Goal: Task Accomplishment & Management: Manage account settings

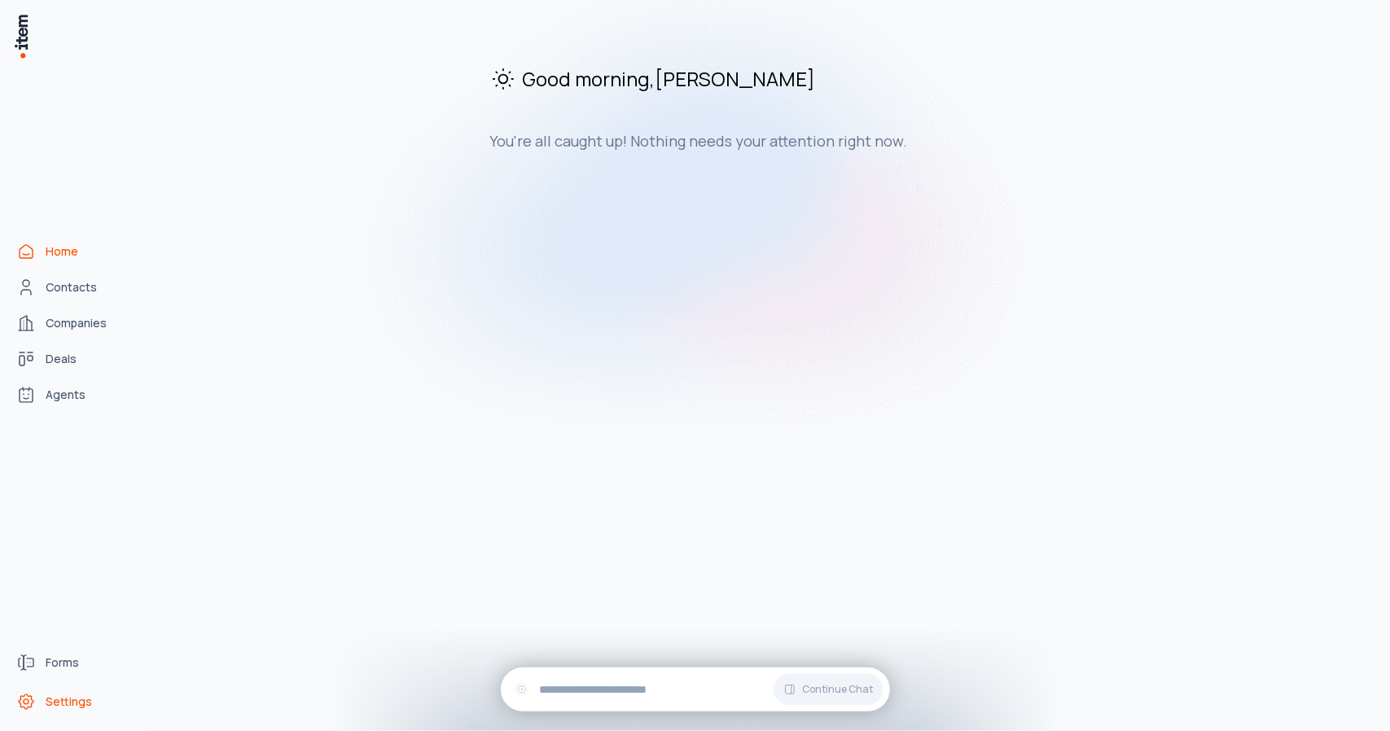
click at [70, 700] on span "Settings" at bounding box center [69, 702] width 46 height 16
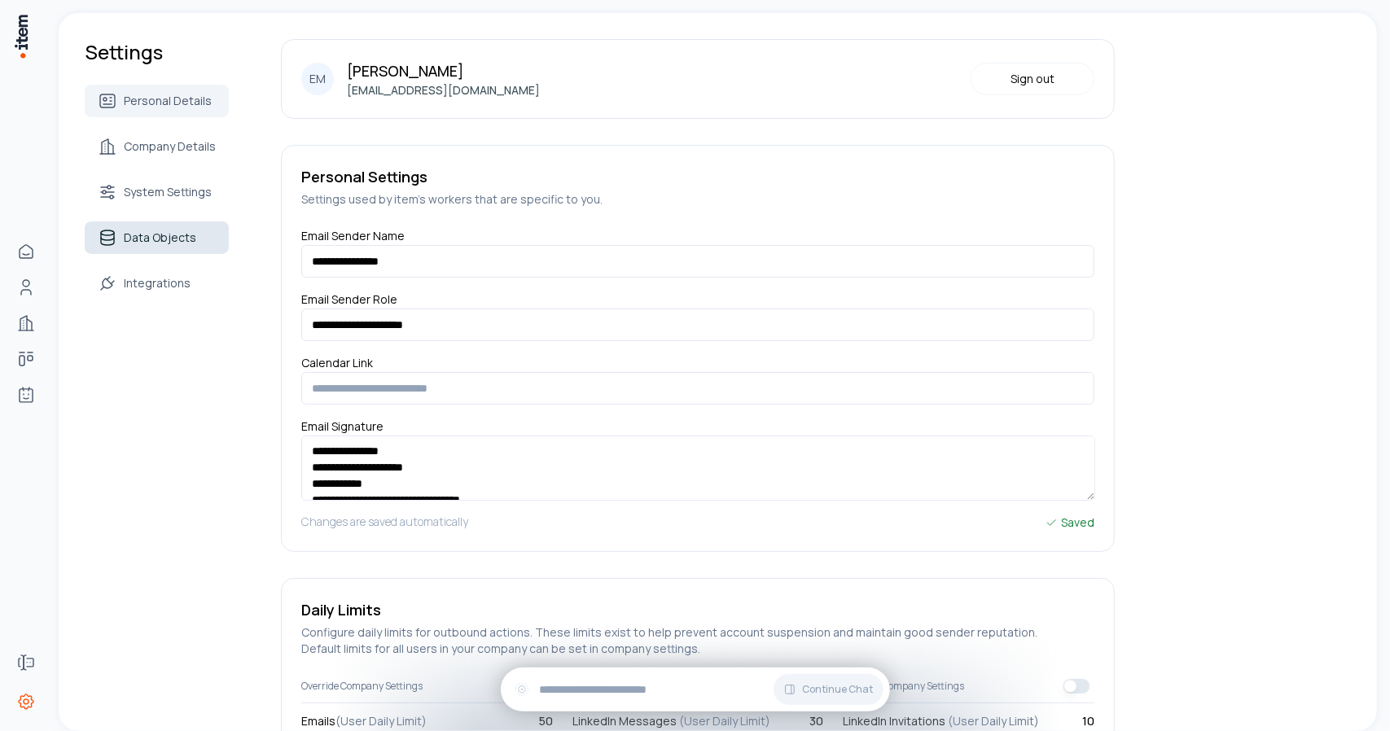
click at [150, 245] on span "Data Objects" at bounding box center [160, 238] width 72 height 16
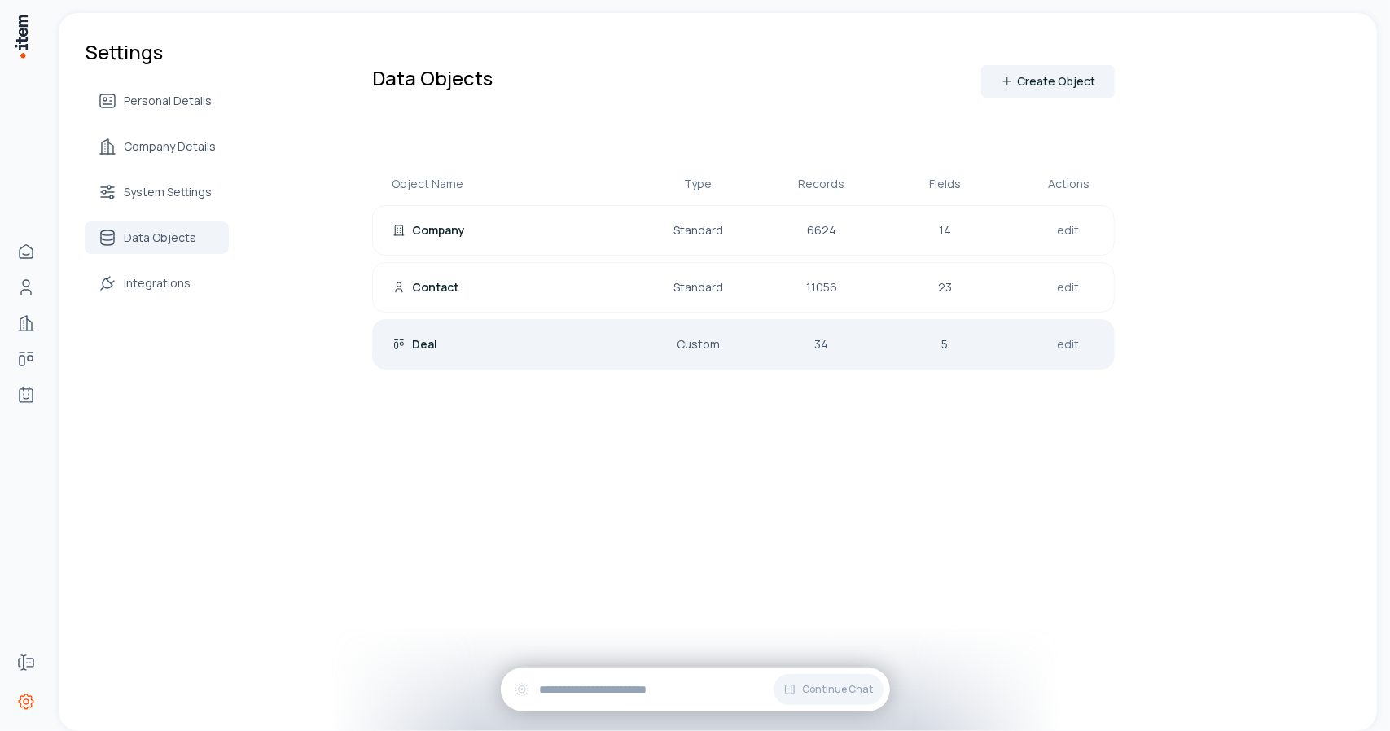
click at [520, 336] on div "Deal" at bounding box center [497, 344] width 208 height 16
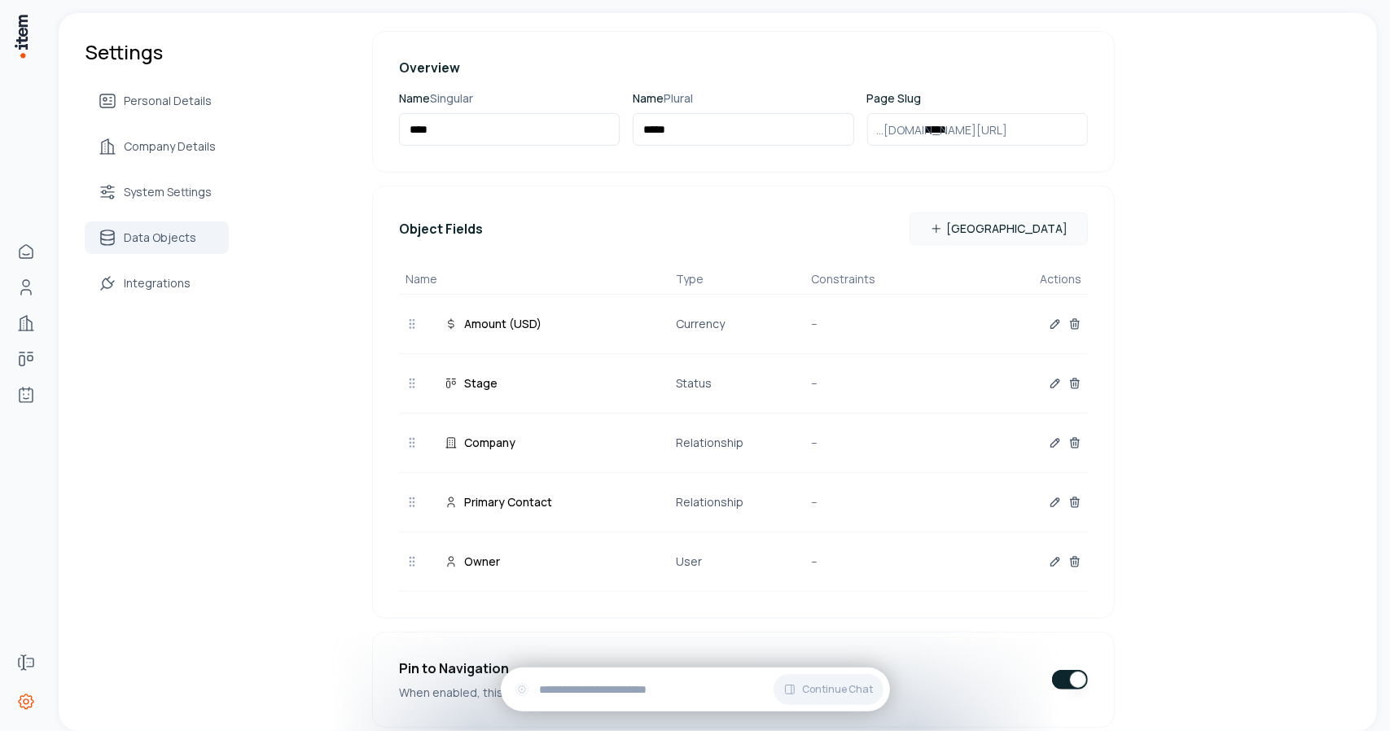
scroll to position [173, 0]
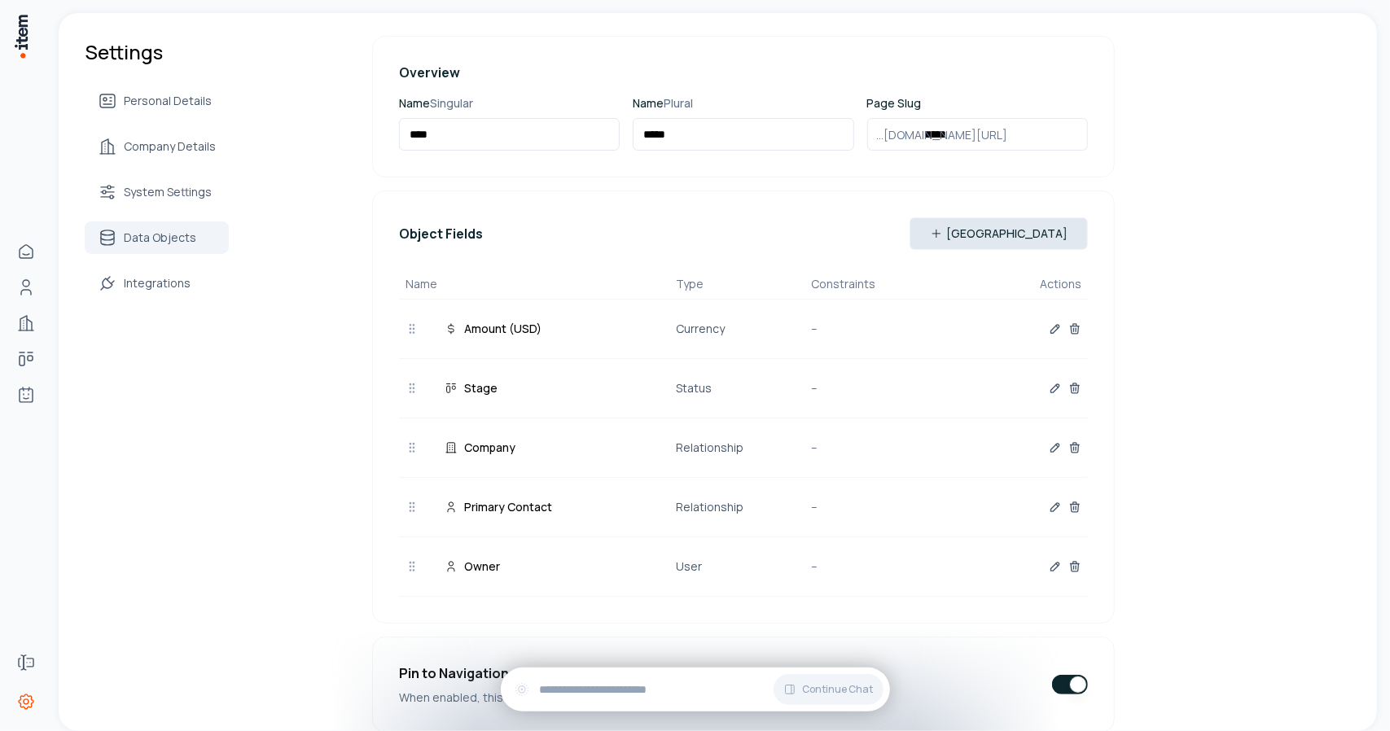
click at [943, 229] on icon "button" at bounding box center [936, 233] width 13 height 13
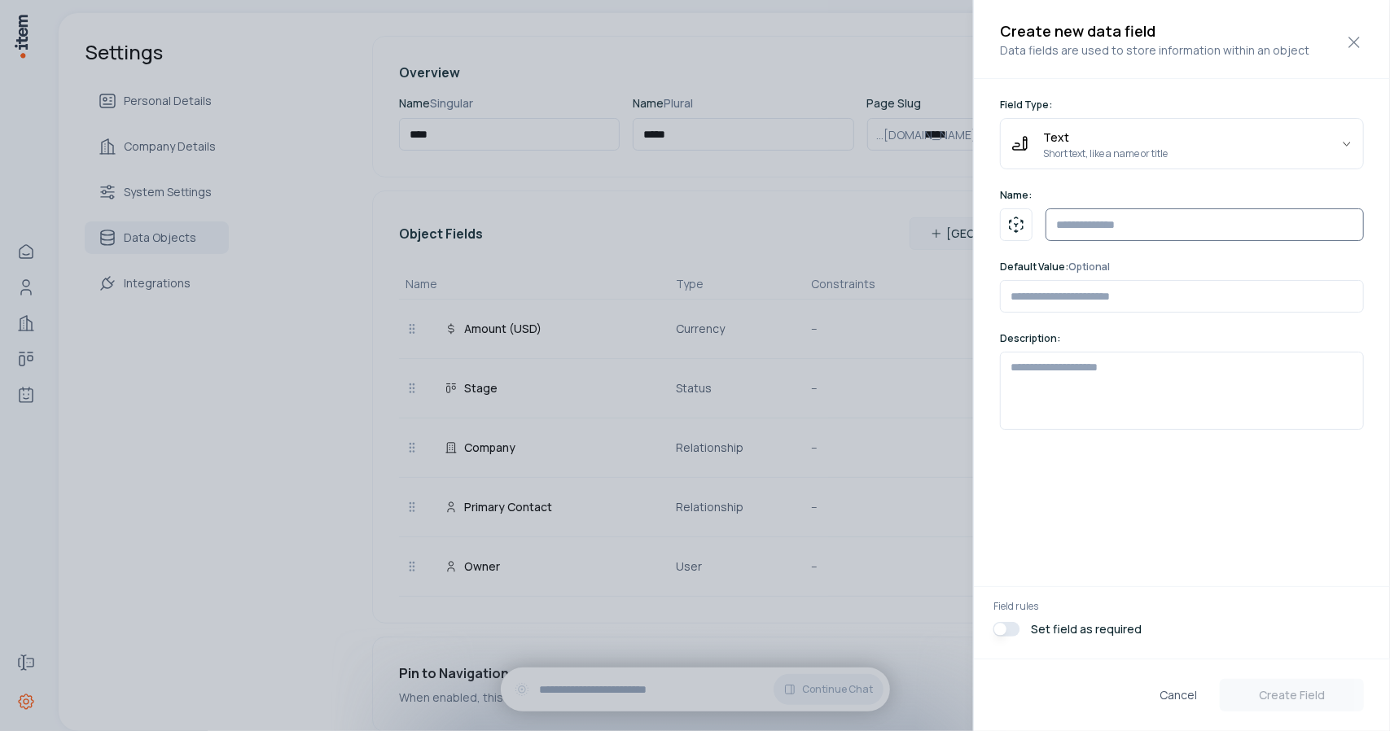
click at [1077, 219] on input "text" at bounding box center [1205, 224] width 318 height 33
type input "**********"
click at [1098, 148] on body "Home Contacts Companies Deals Agents Forms Settings Settings Personal Details C…" at bounding box center [695, 365] width 1390 height 731
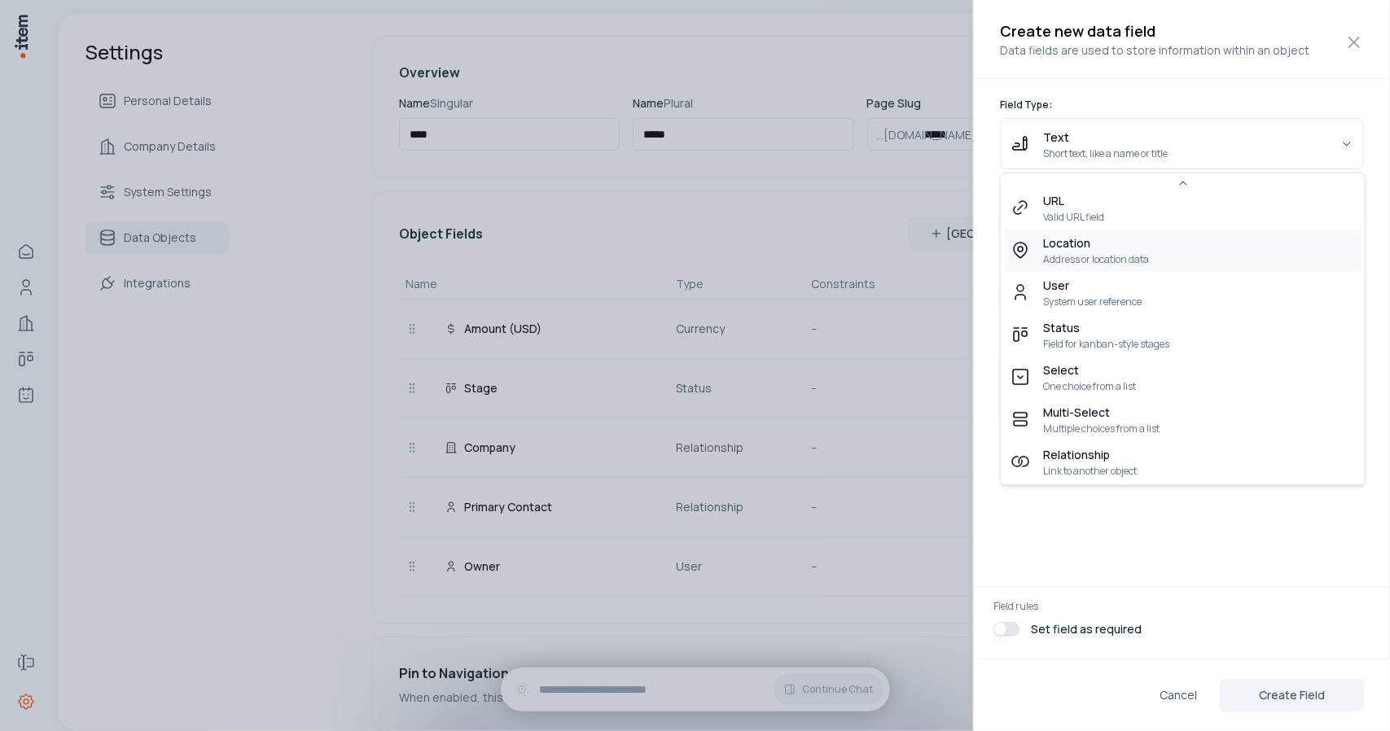
scroll to position [0, 0]
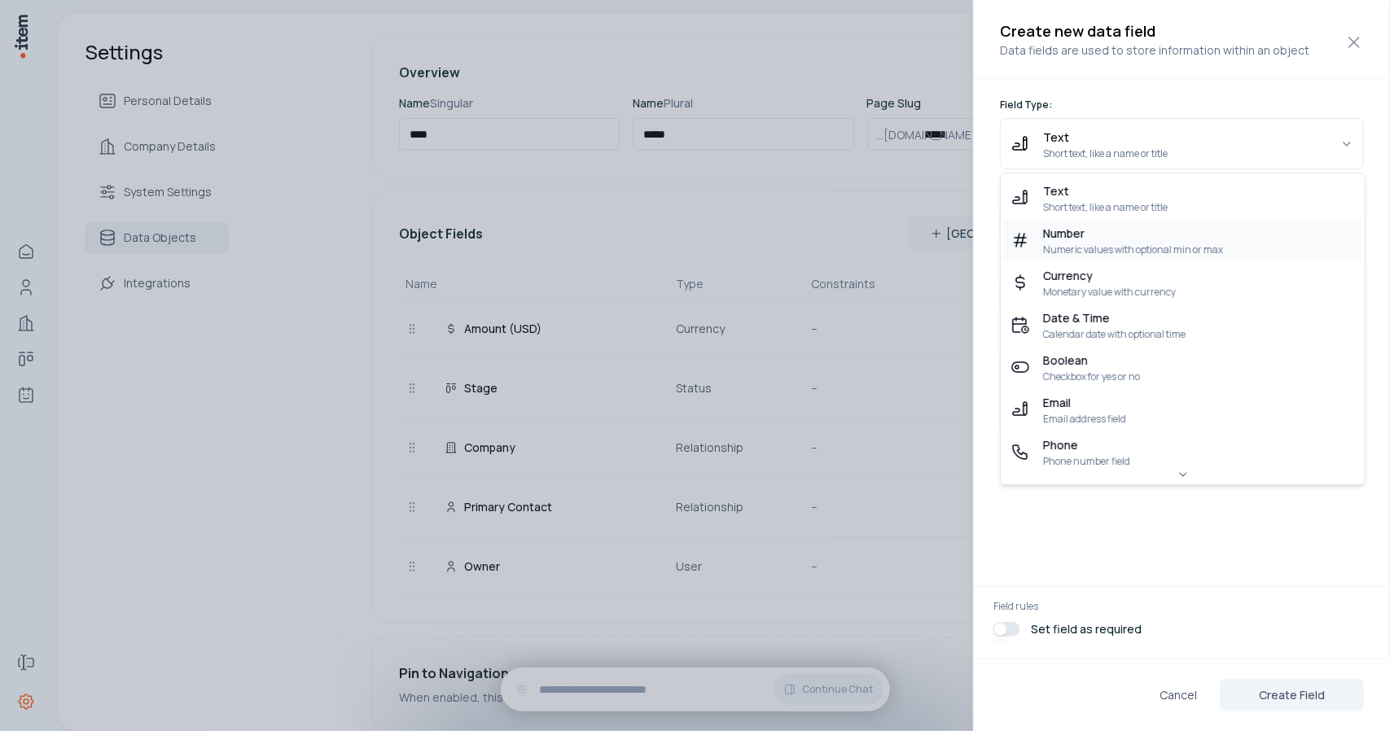
select select "******"
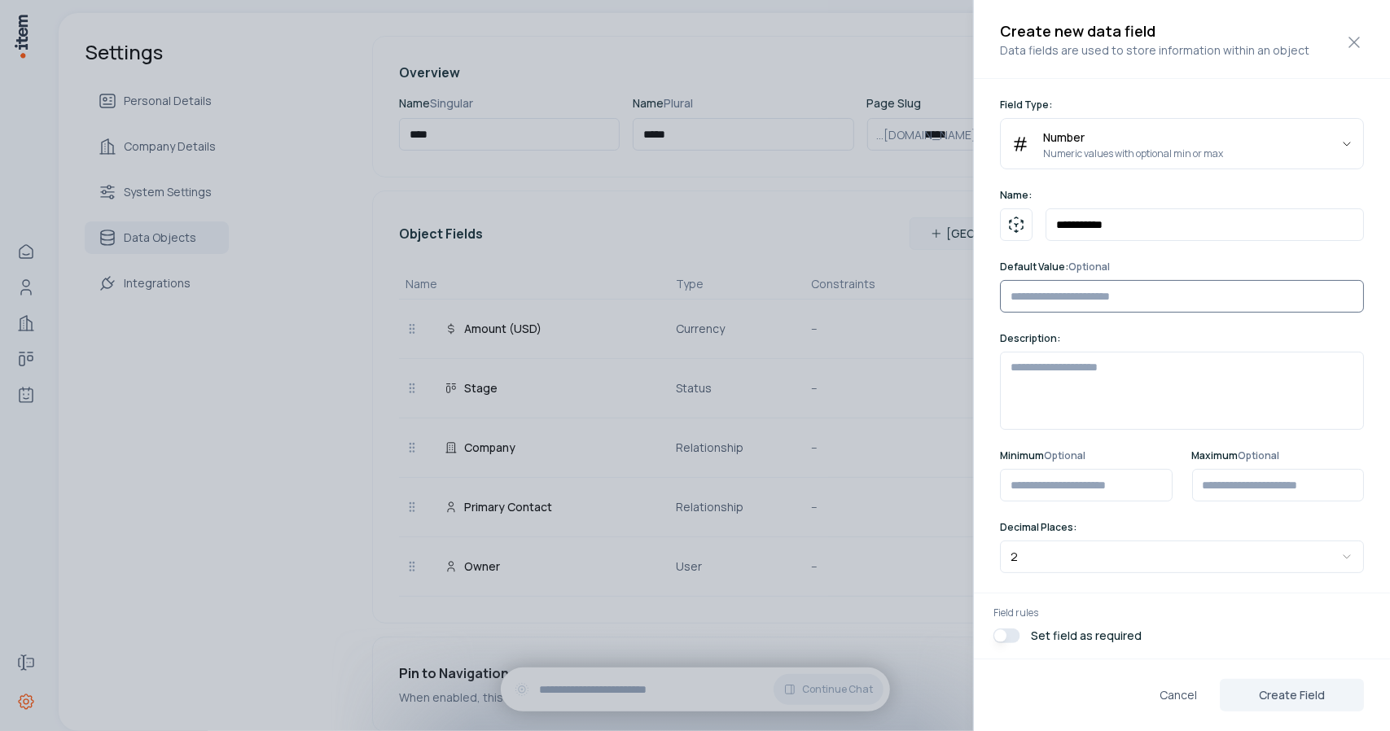
click at [1090, 310] on input "number" at bounding box center [1182, 296] width 364 height 33
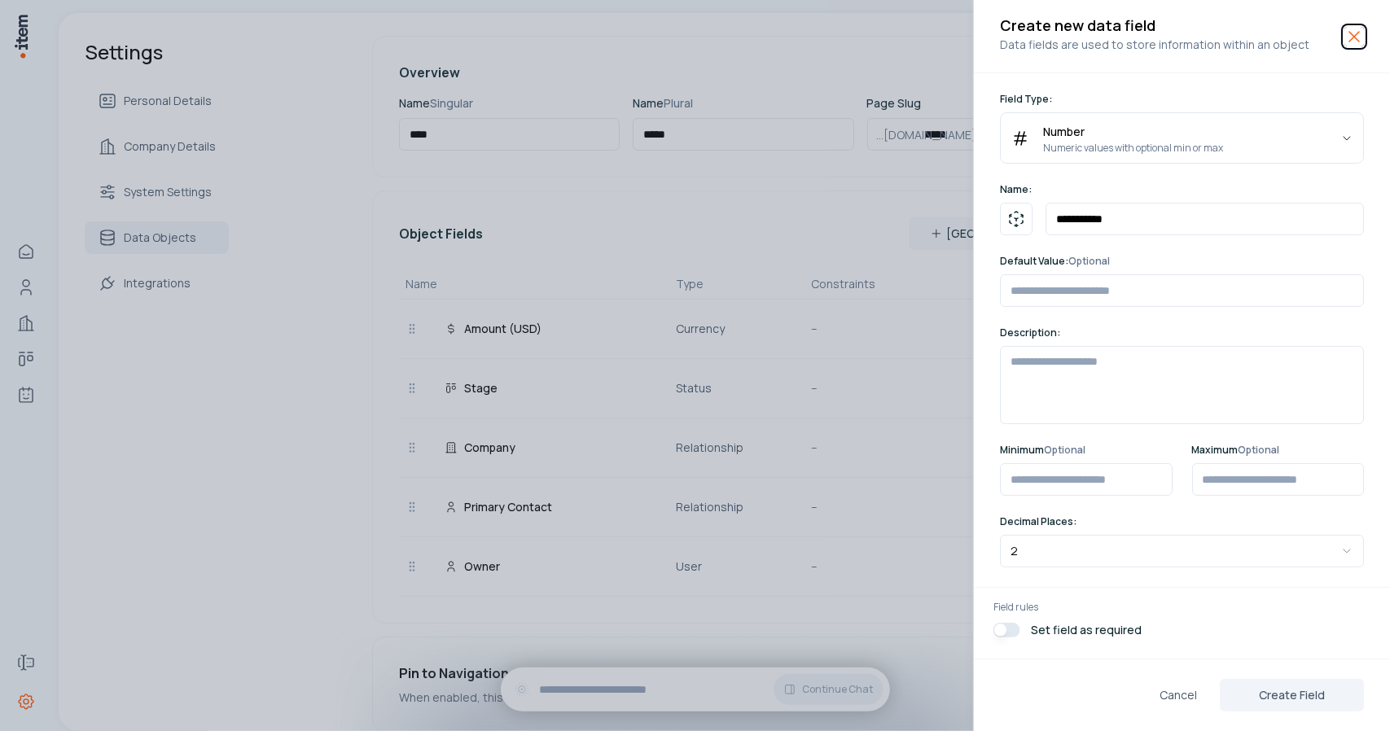
click at [1349, 34] on icon "button" at bounding box center [1355, 37] width 20 height 20
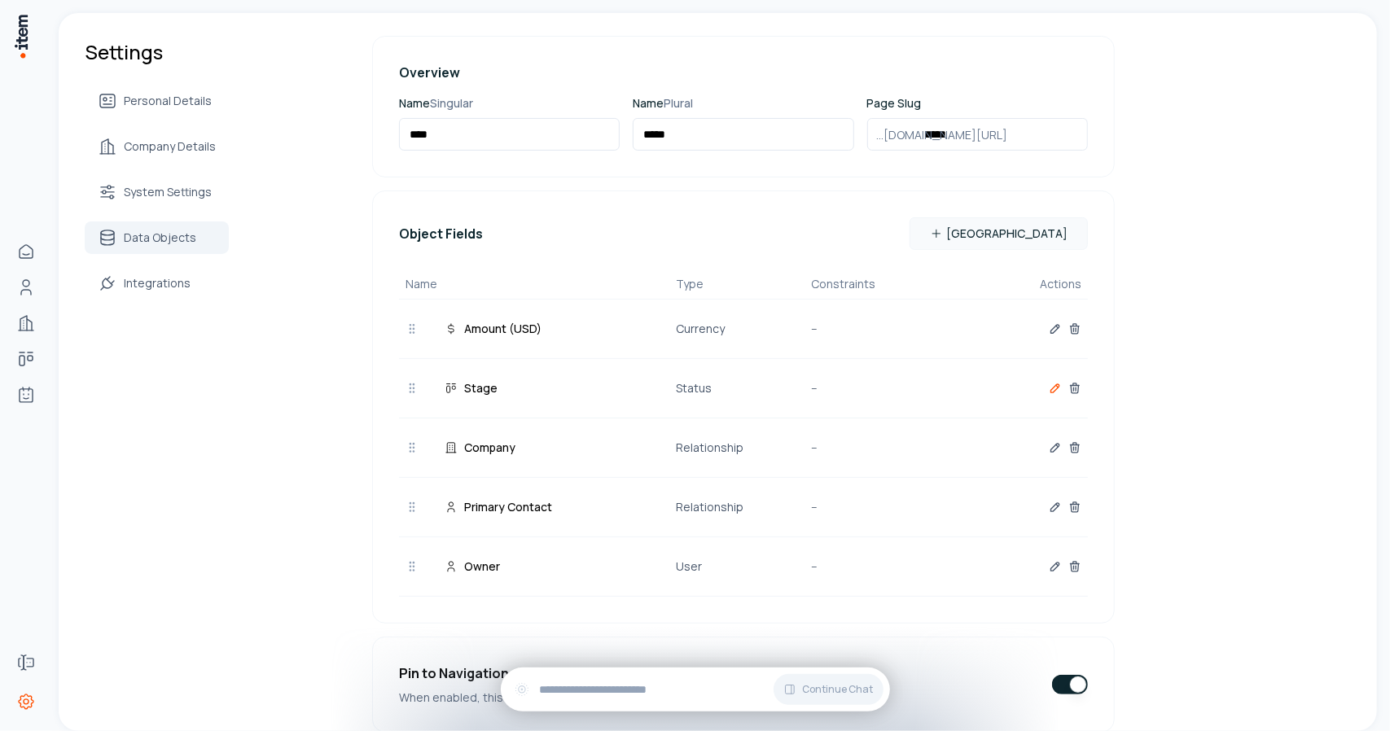
click at [1055, 384] on icon "button" at bounding box center [1055, 388] width 8 height 8
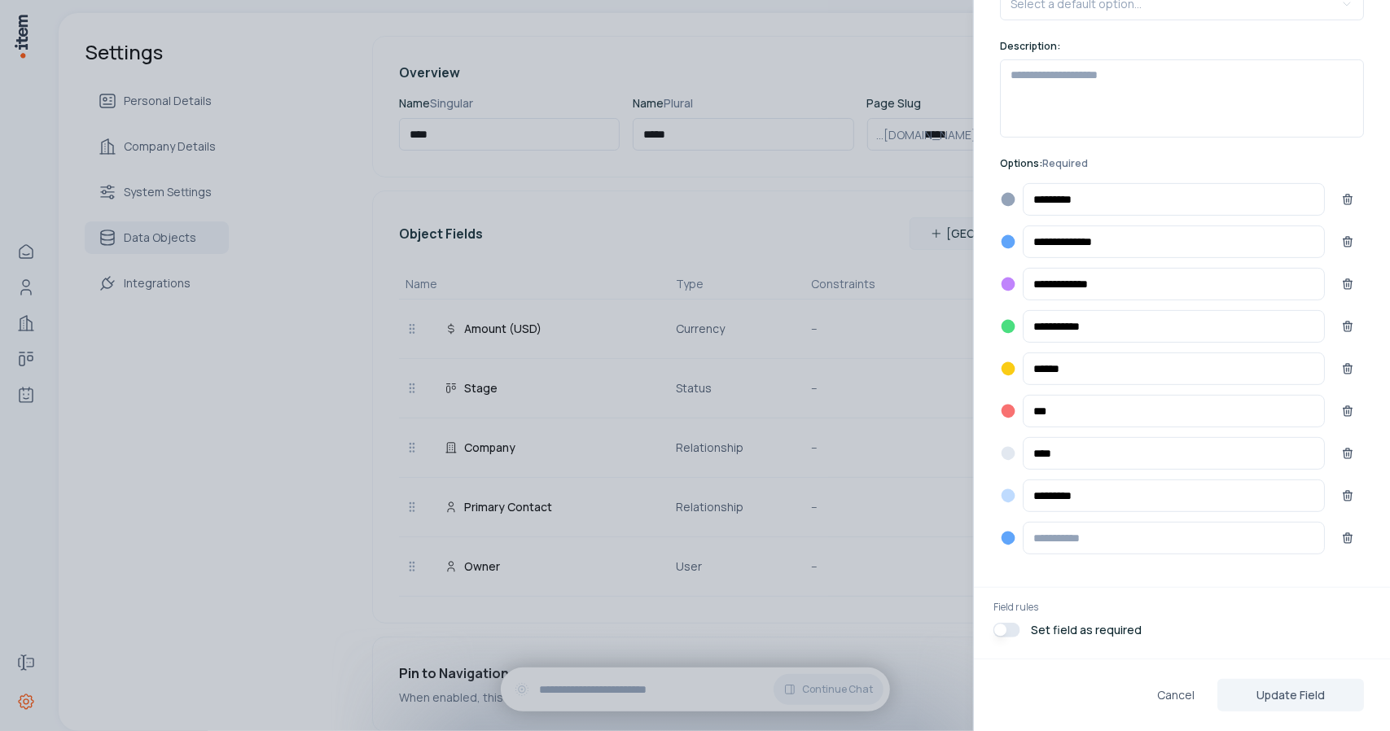
scroll to position [0, 0]
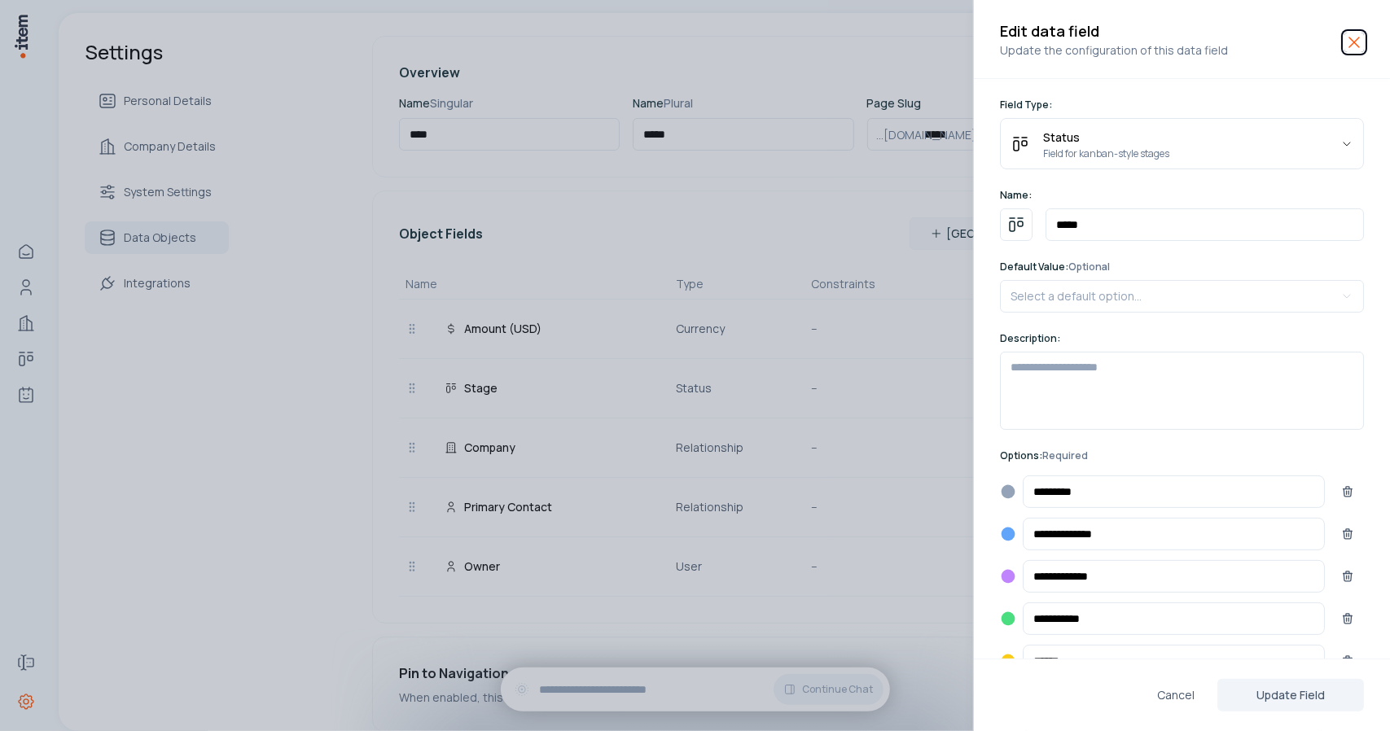
click at [1363, 37] on icon "button" at bounding box center [1355, 43] width 20 height 20
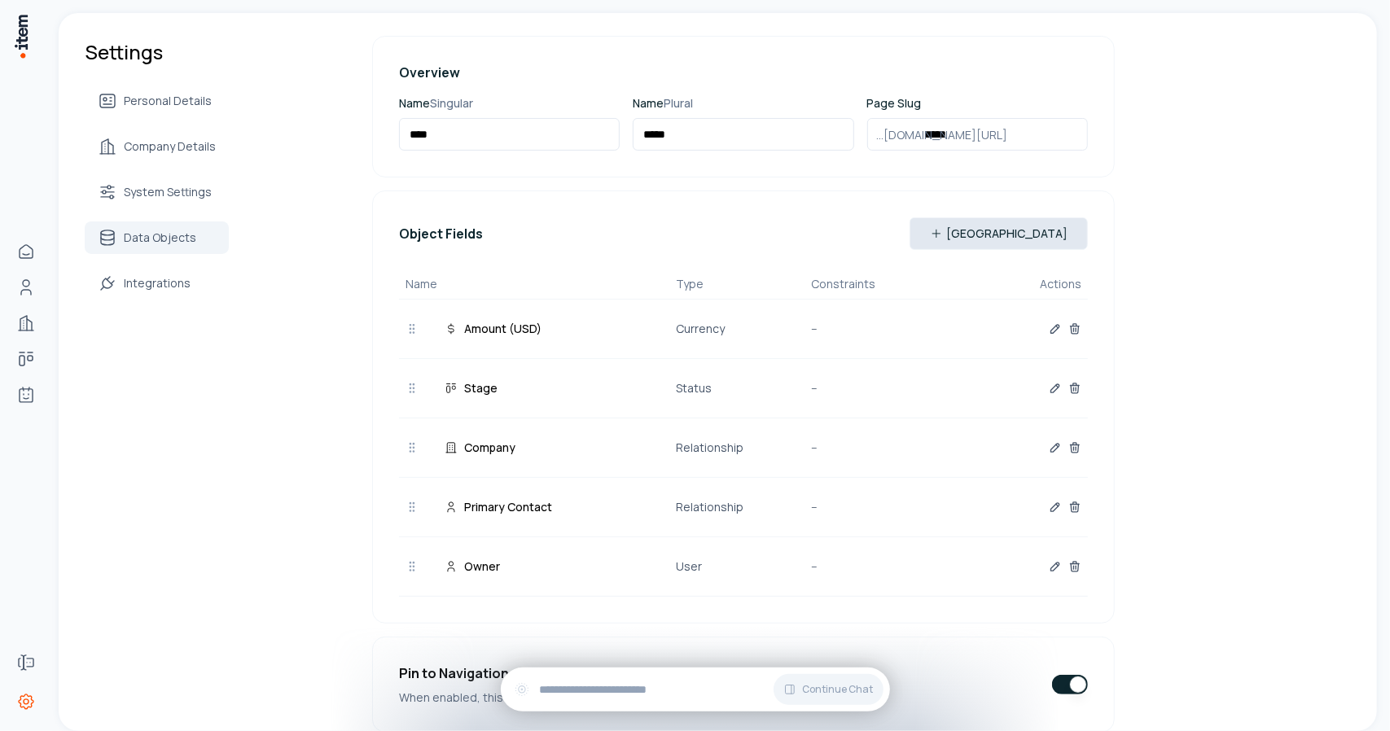
click at [1030, 237] on button "[GEOGRAPHIC_DATA]" at bounding box center [999, 233] width 178 height 33
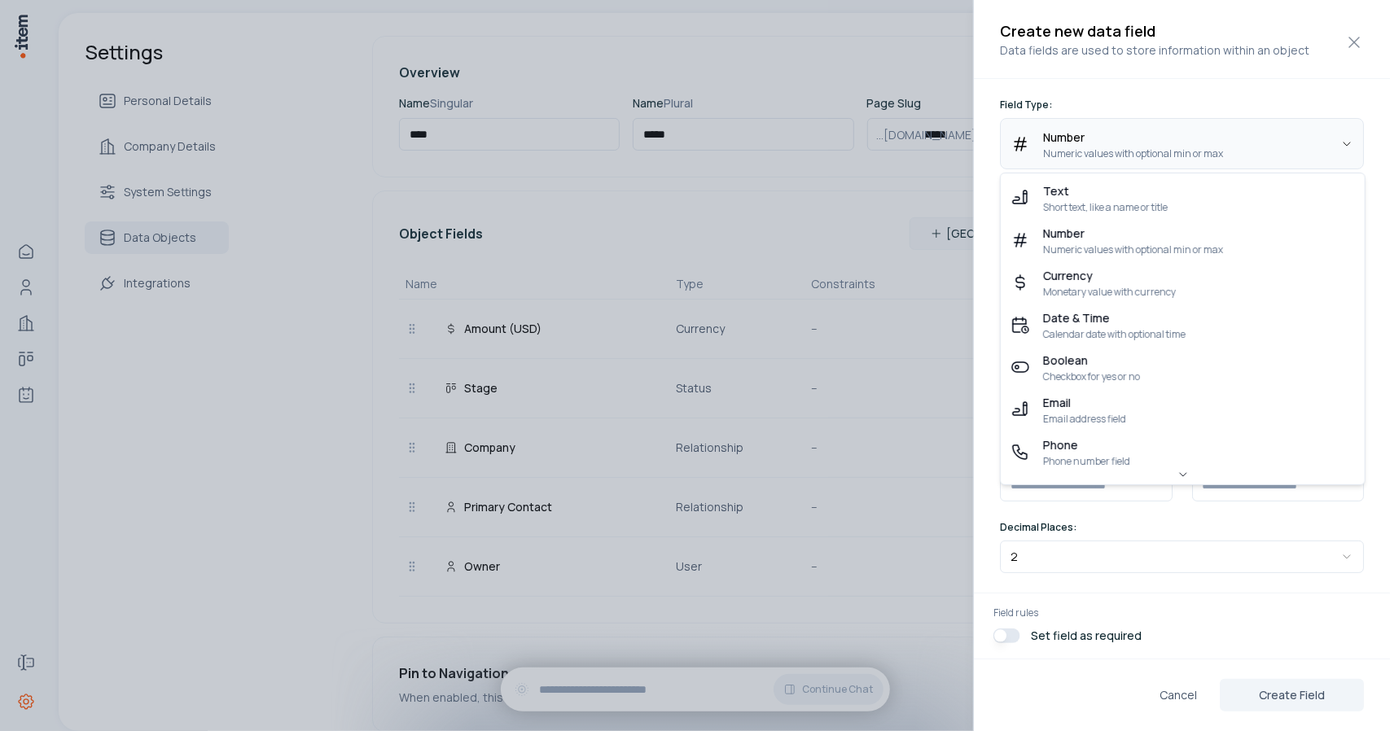
click at [1089, 156] on body "Home Contacts Companies Deals Agents Forms Settings Settings Personal Details C…" at bounding box center [695, 365] width 1390 height 731
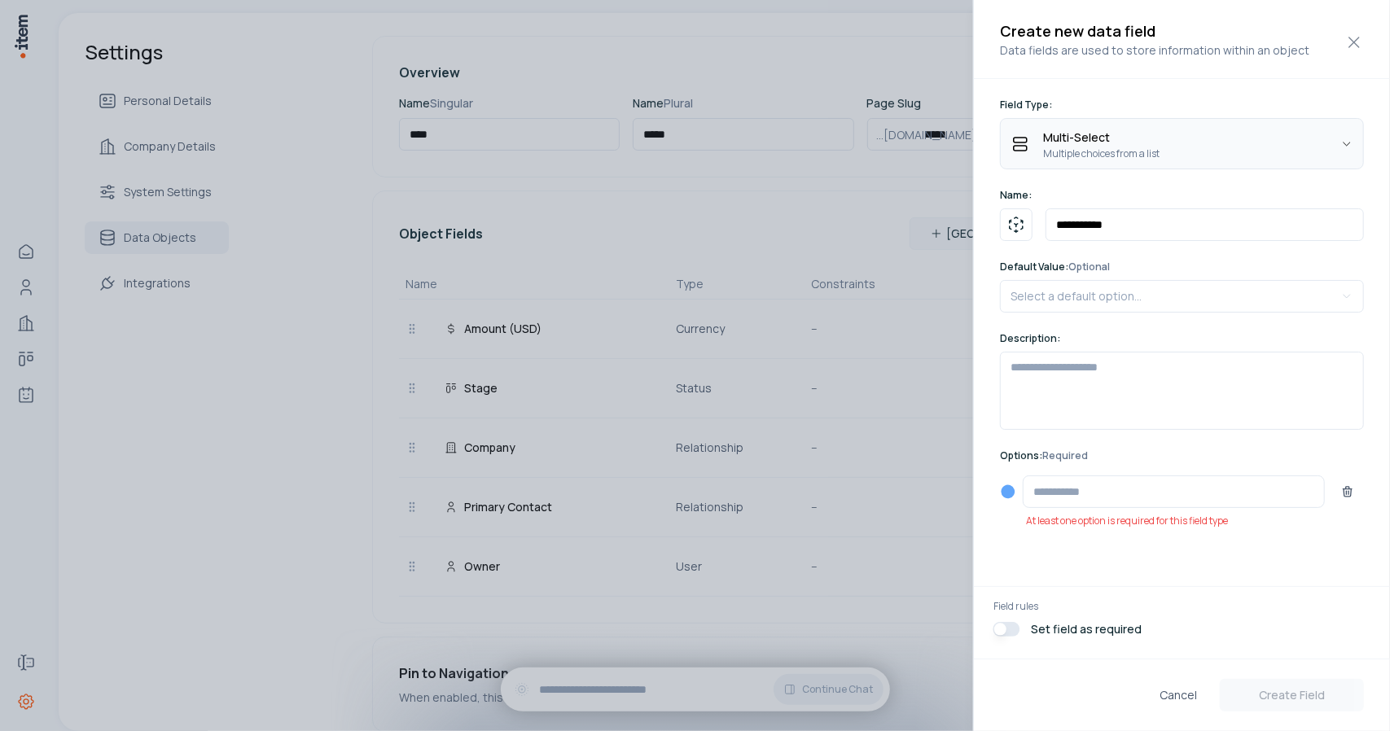
click at [1104, 147] on body "Home Contacts Companies Deals Agents Forms Settings Settings Personal Details C…" at bounding box center [695, 365] width 1390 height 731
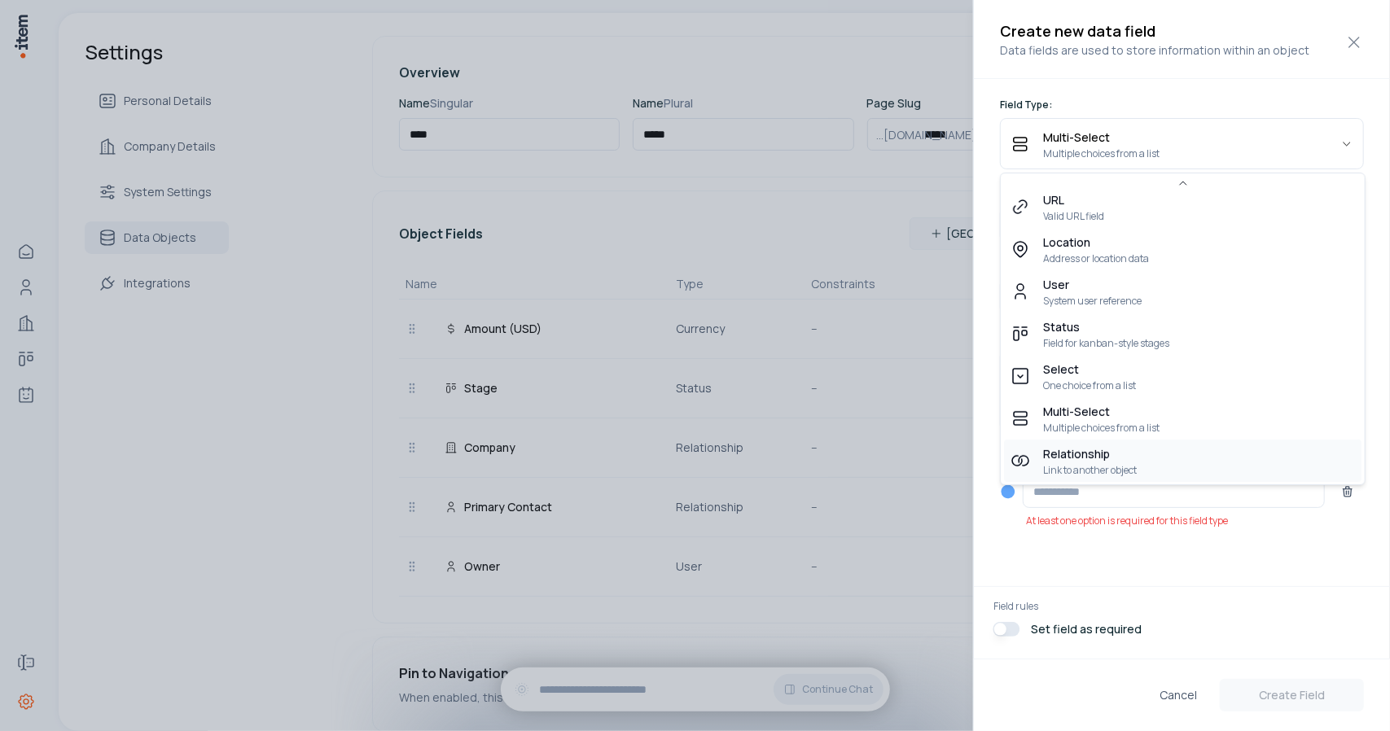
select select "**********"
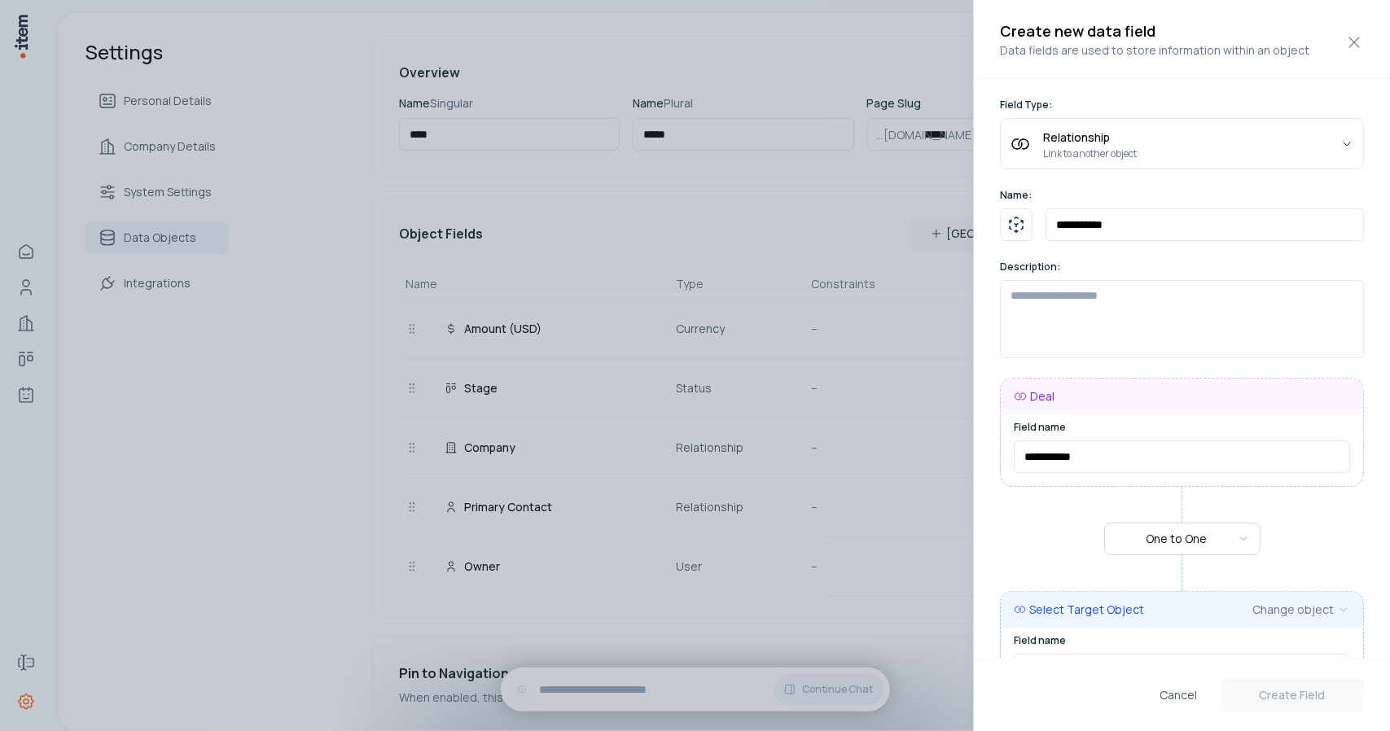
scroll to position [132, 0]
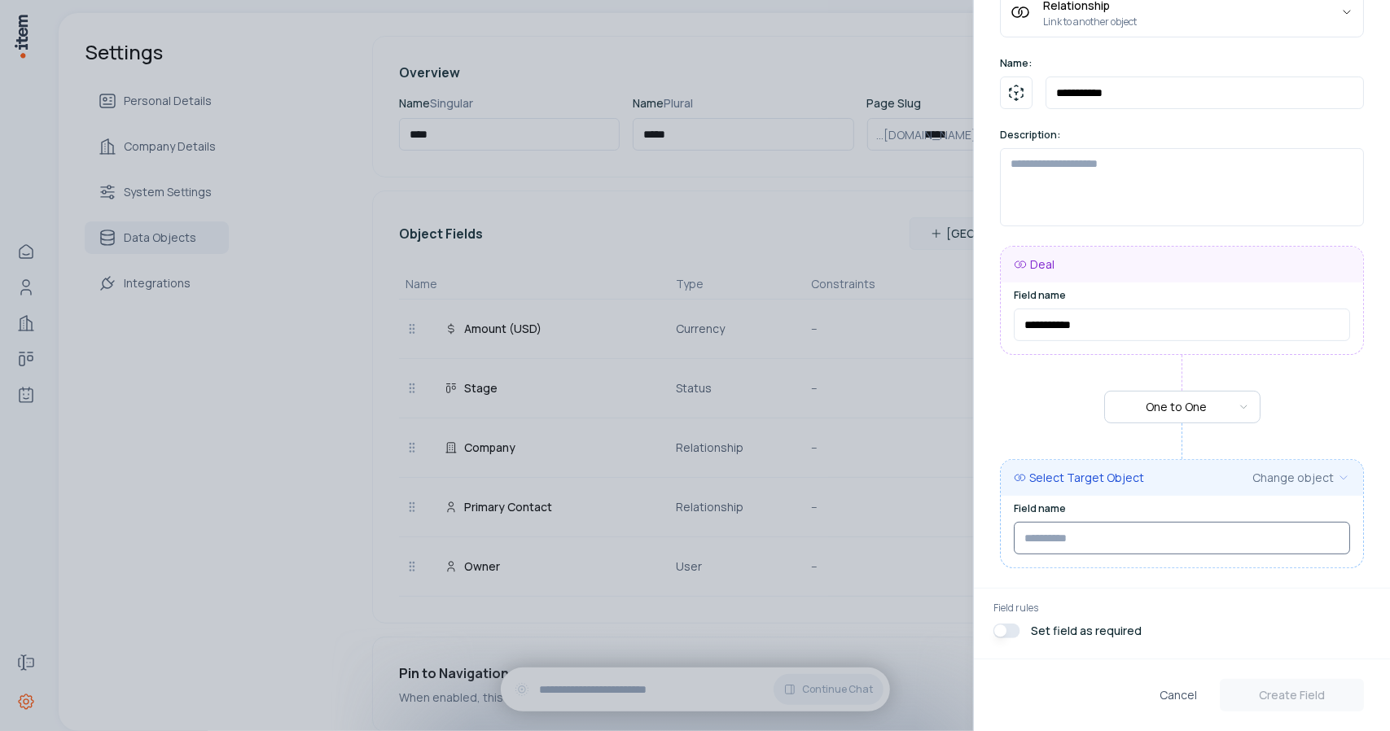
click at [1055, 552] on input "text" at bounding box center [1182, 538] width 336 height 33
click at [1197, 405] on body "Home Contacts Companies Deals Agents Forms Settings Settings Personal Details C…" at bounding box center [695, 365] width 1390 height 731
click at [1319, 478] on body "Home Contacts Companies Deals Agents Forms Settings Settings Personal Details C…" at bounding box center [695, 365] width 1390 height 731
click at [1322, 369] on body "Home Contacts Companies Deals Agents Forms Settings Settings Personal Details C…" at bounding box center [695, 365] width 1390 height 731
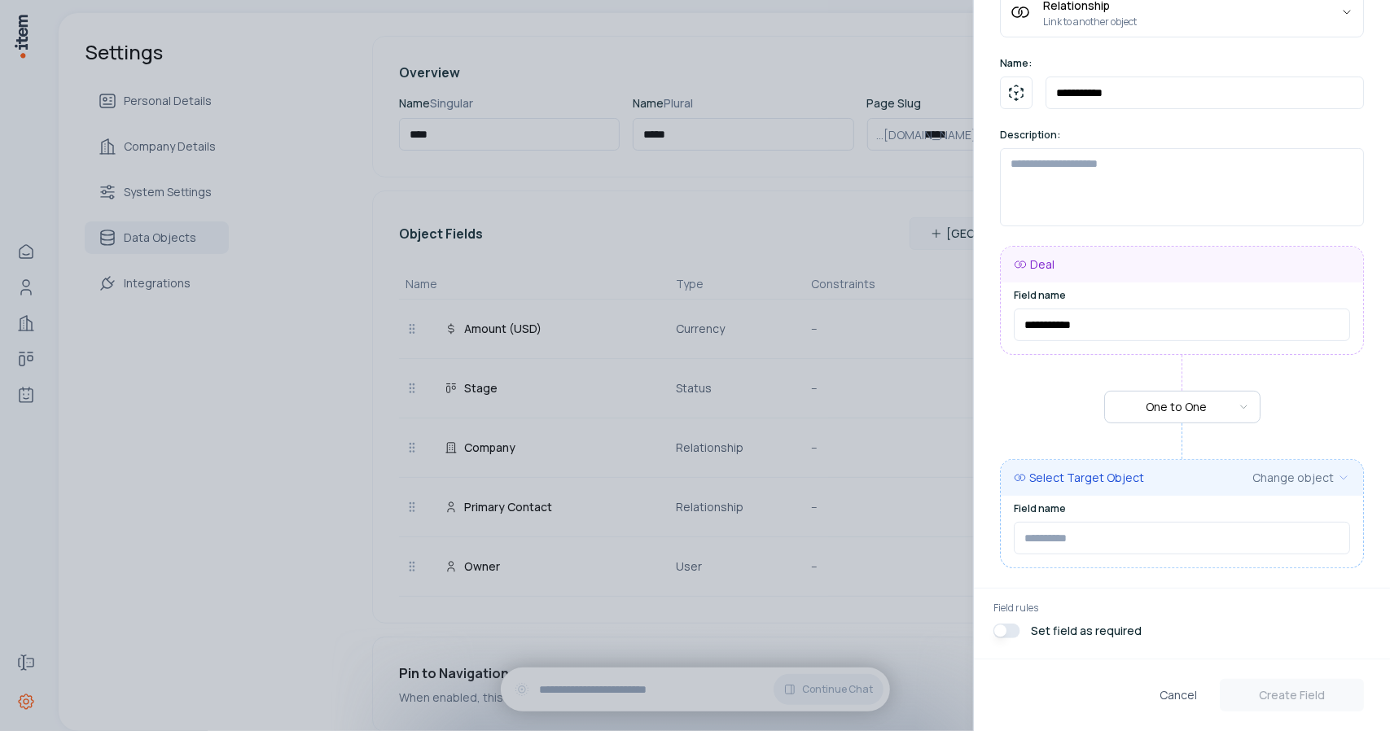
scroll to position [0, 0]
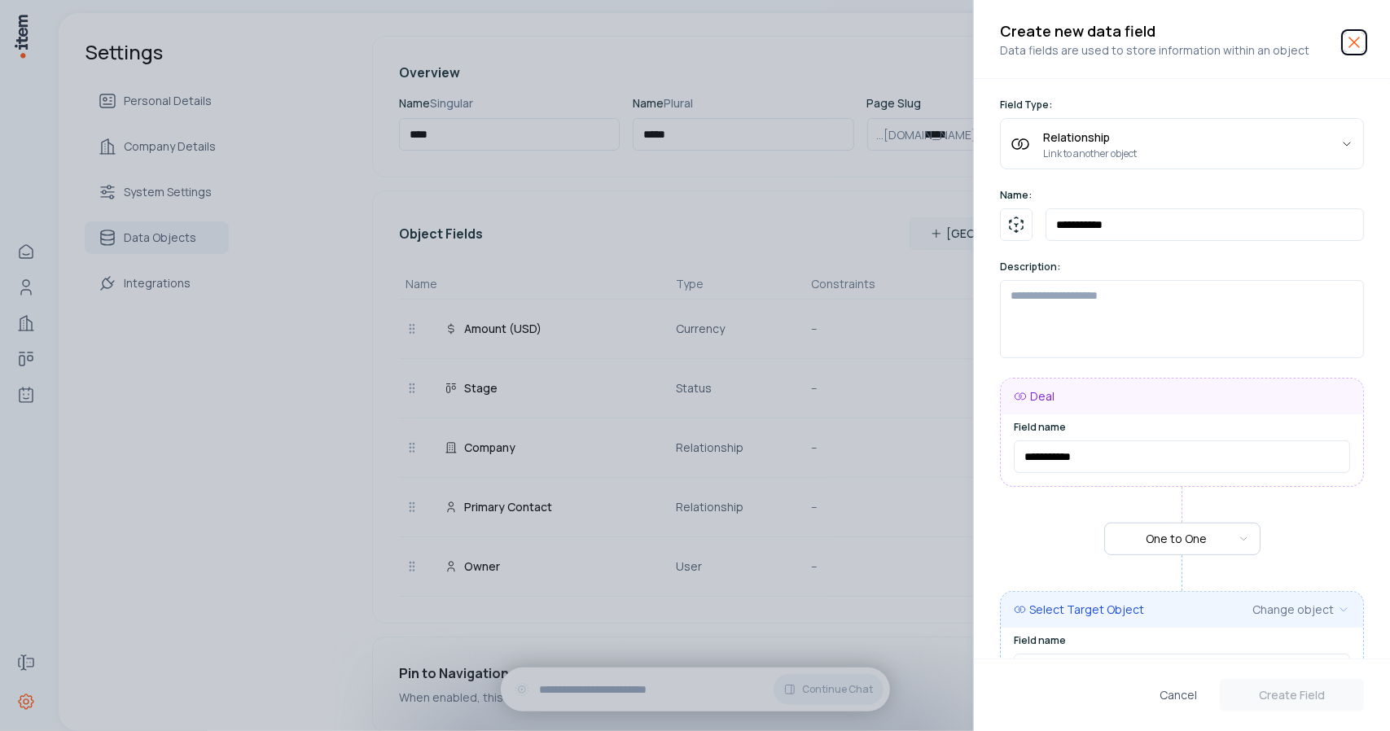
click at [1349, 42] on icon "button" at bounding box center [1355, 43] width 20 height 20
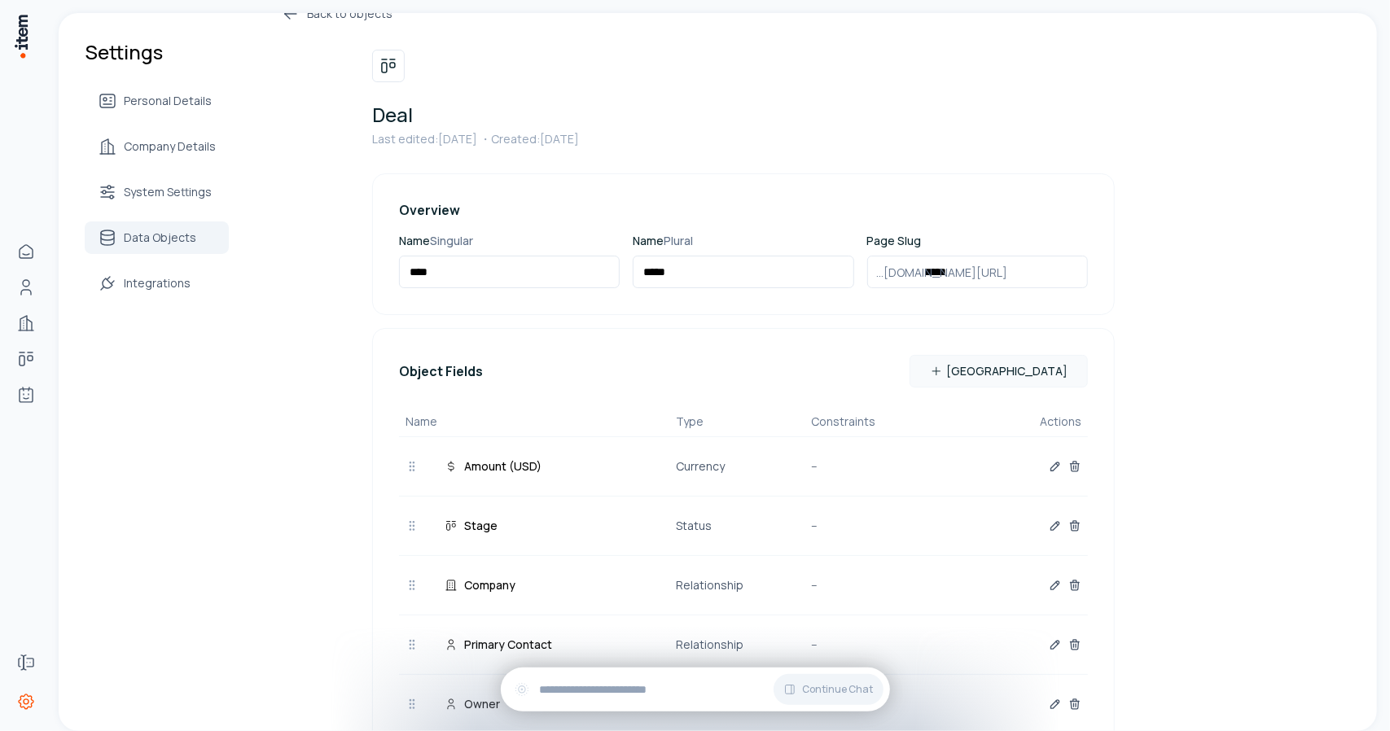
scroll to position [107, 0]
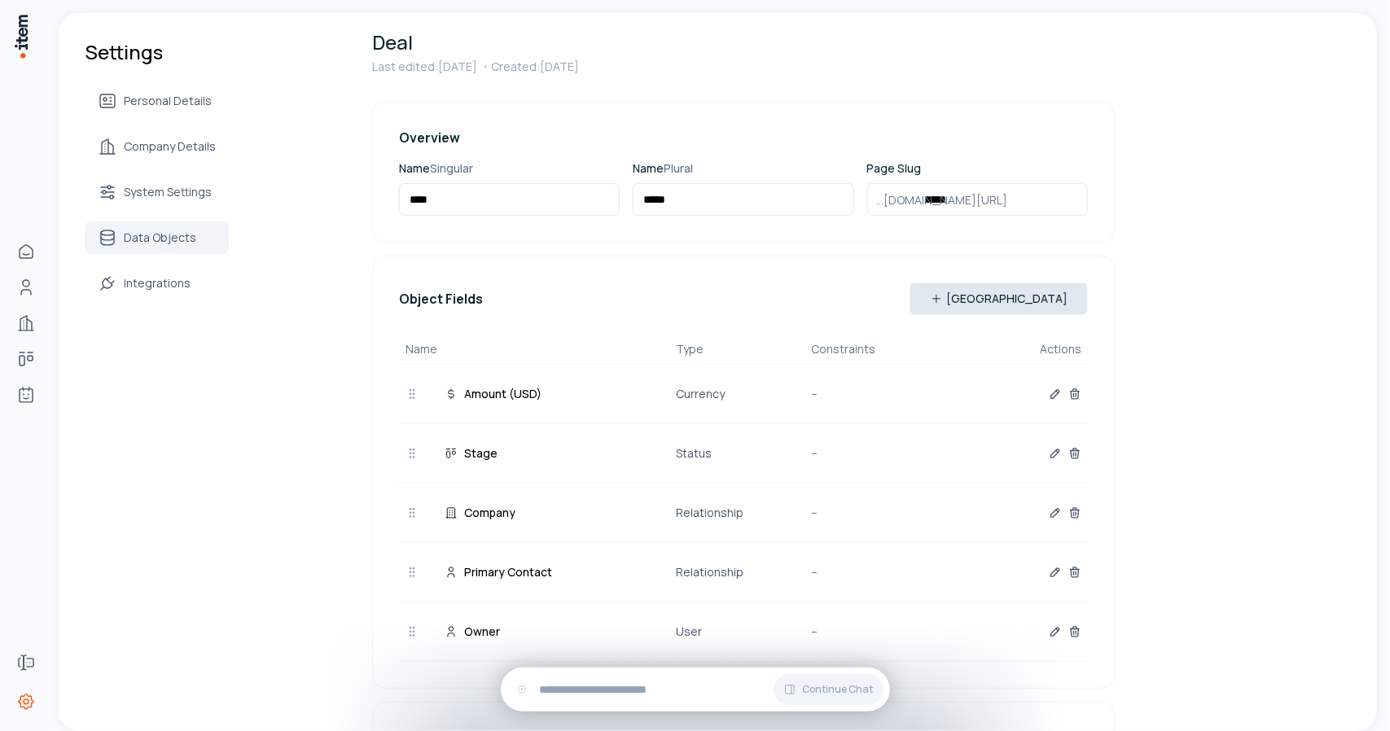
click at [1013, 298] on button "[GEOGRAPHIC_DATA]" at bounding box center [999, 299] width 178 height 33
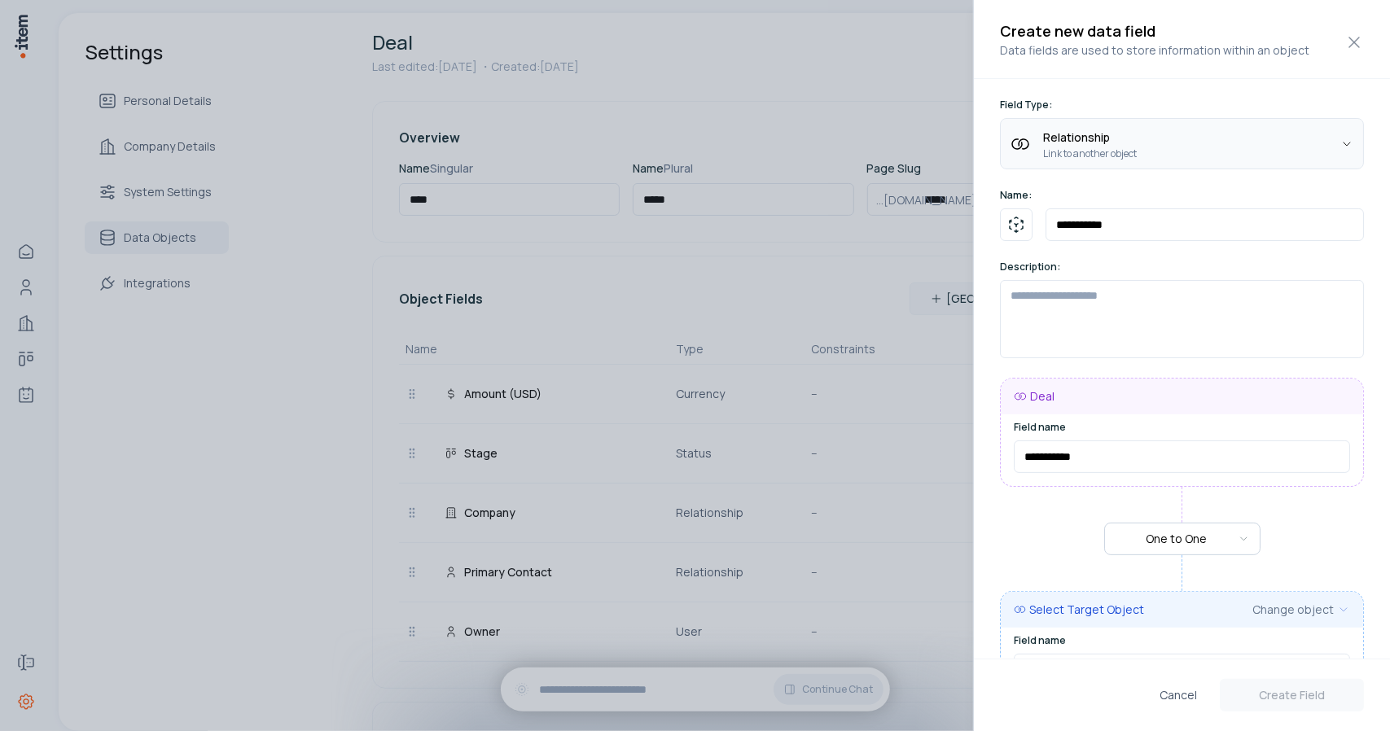
click at [1093, 163] on body "Home Contacts Companies Deals Agents Forms Settings Settings Personal Details C…" at bounding box center [695, 365] width 1390 height 731
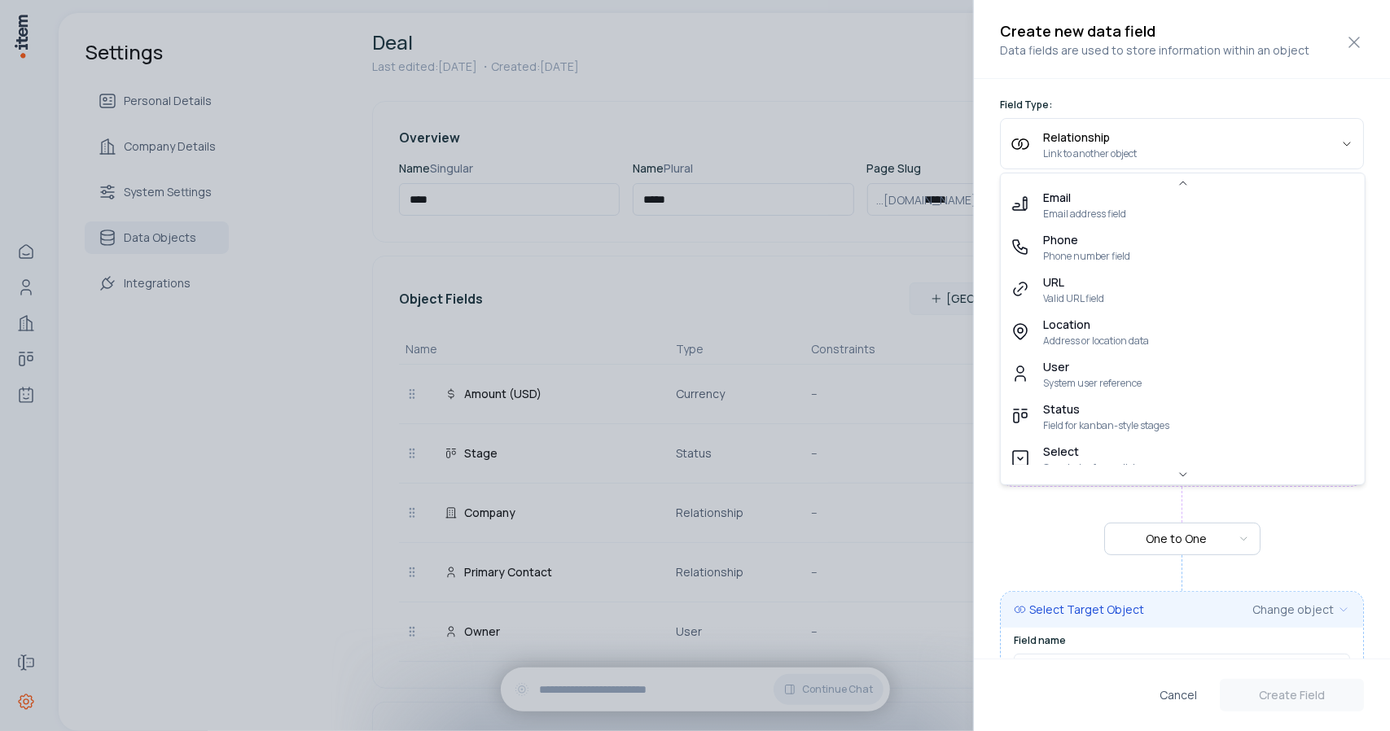
scroll to position [307, 0]
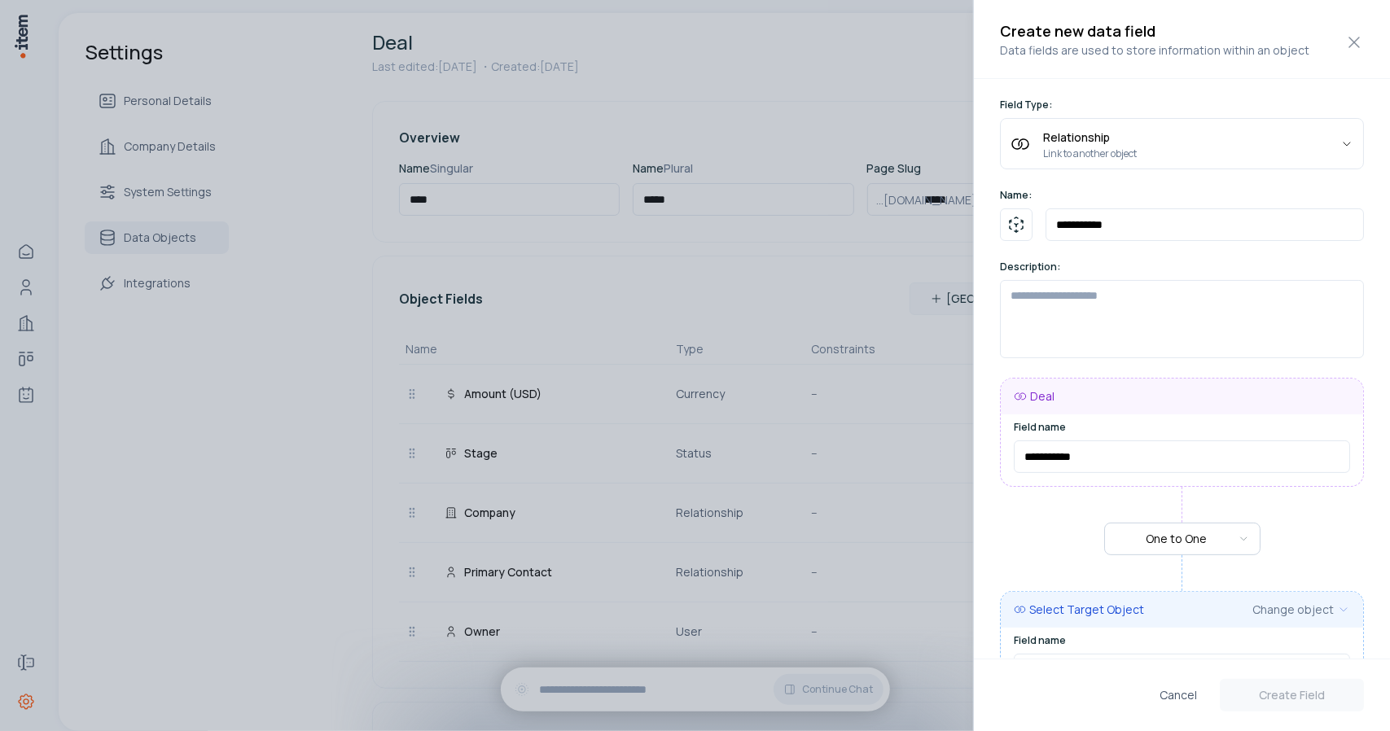
click at [1209, 102] on body "Home Contacts Companies Deals Agents Forms Settings Settings Personal Details C…" at bounding box center [695, 365] width 1390 height 731
click at [1346, 37] on icon "button" at bounding box center [1355, 43] width 20 height 20
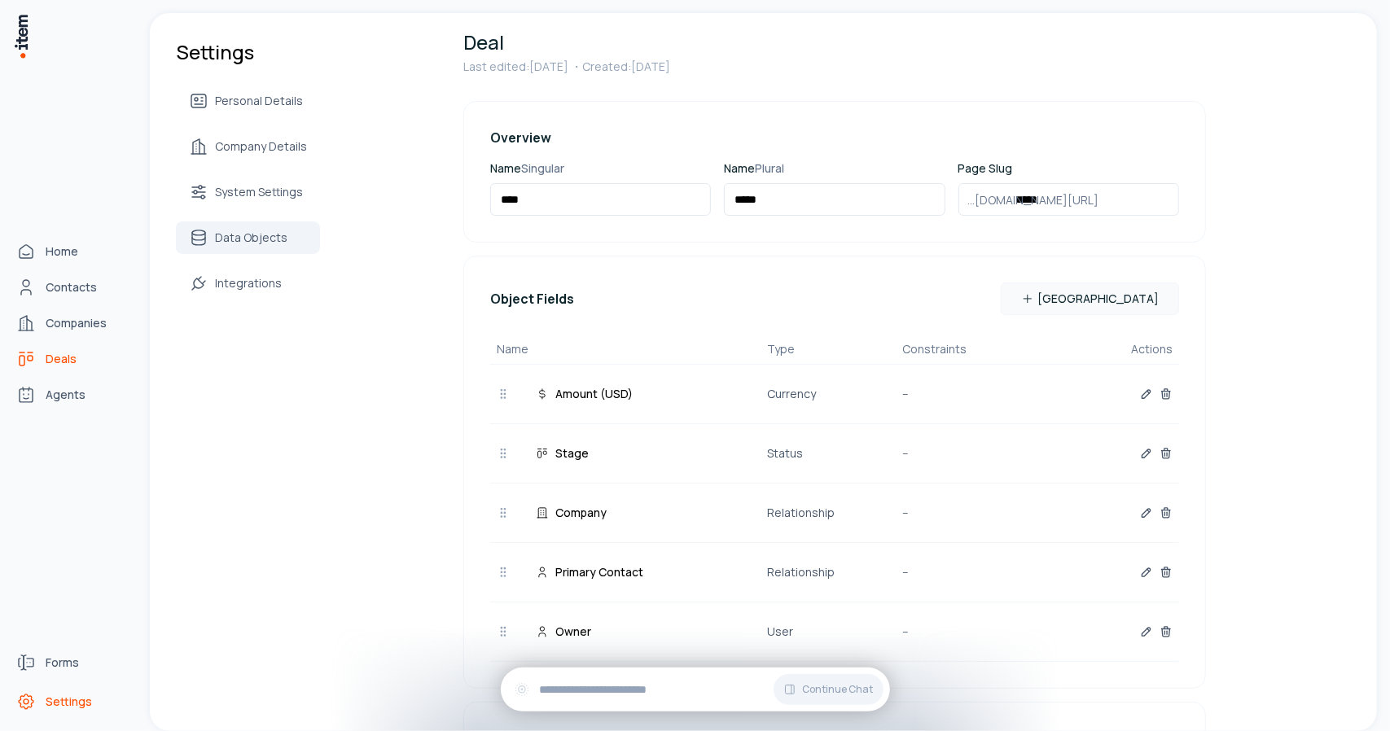
click at [33, 358] on use "deals" at bounding box center [26, 359] width 20 height 20
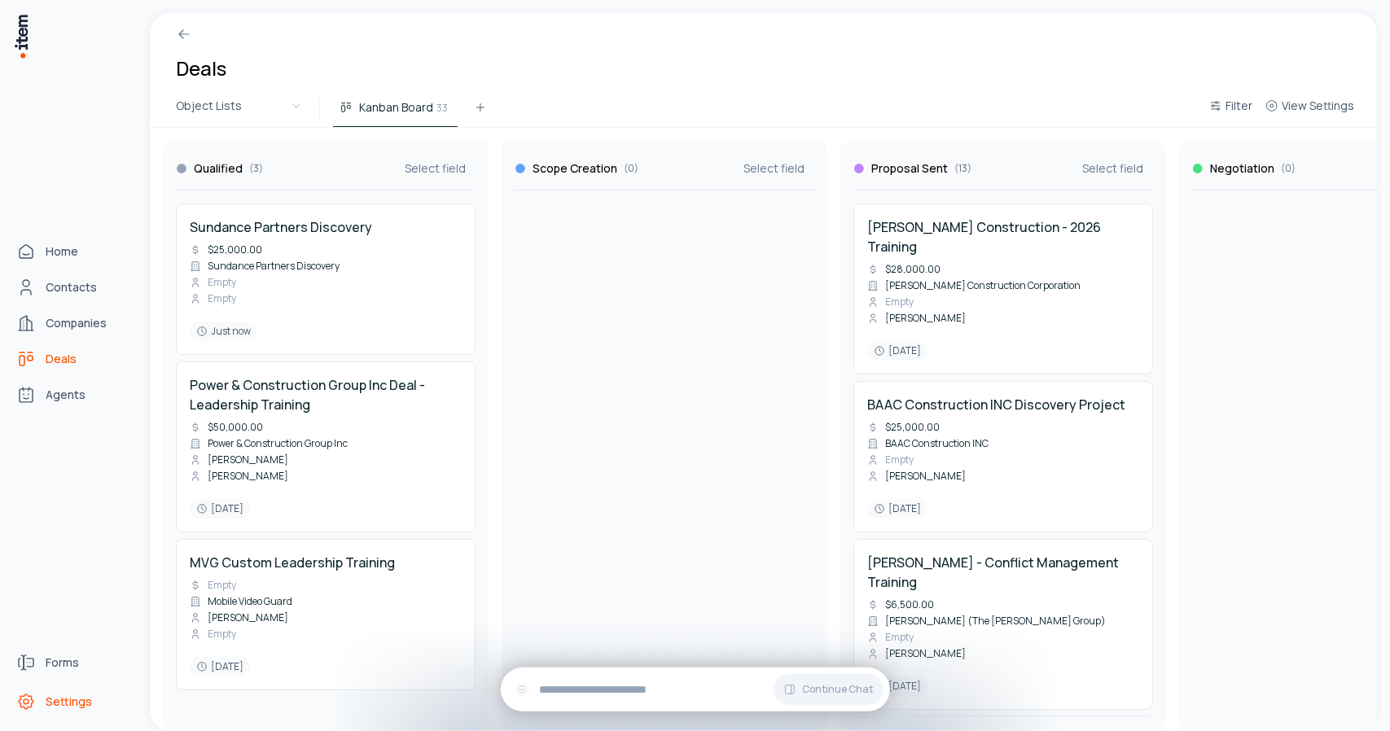
click at [32, 701] on icon "Settings" at bounding box center [26, 702] width 20 height 20
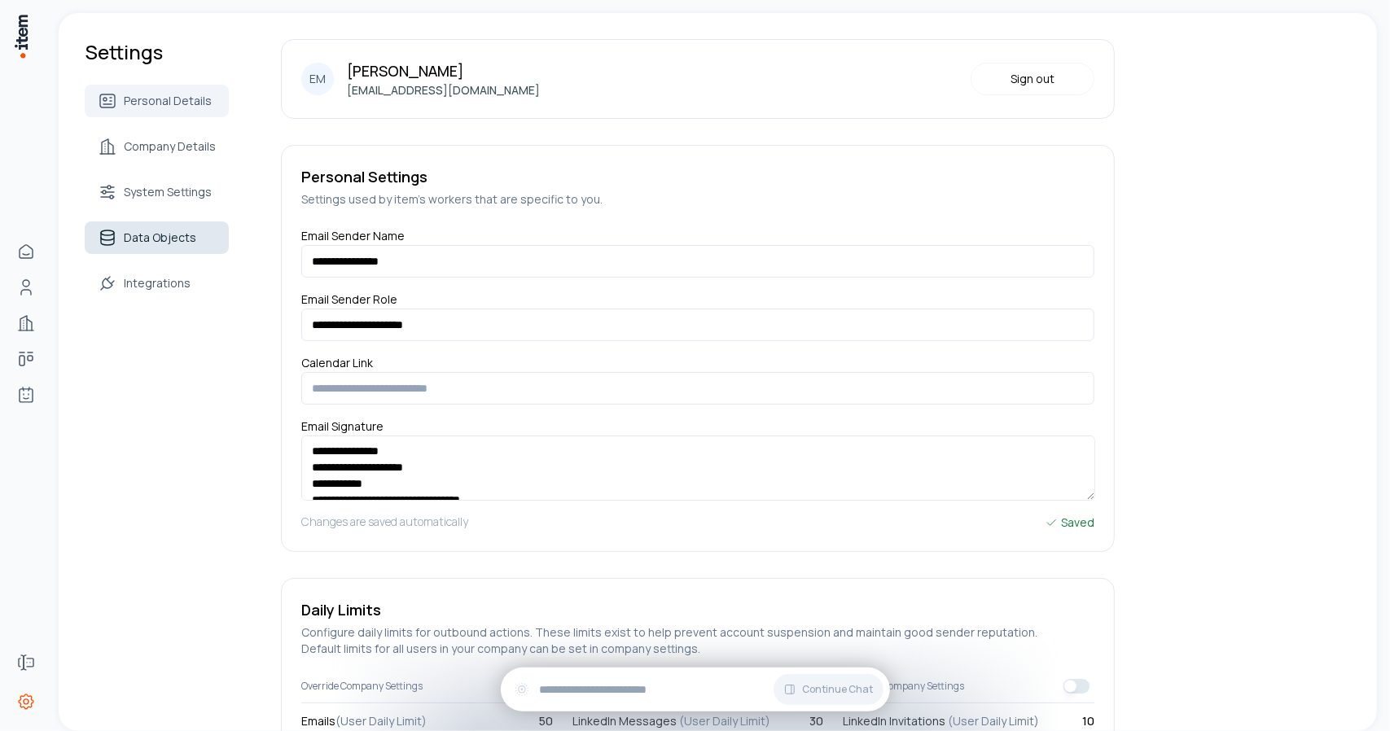
click at [178, 239] on span "Data Objects" at bounding box center [160, 238] width 72 height 16
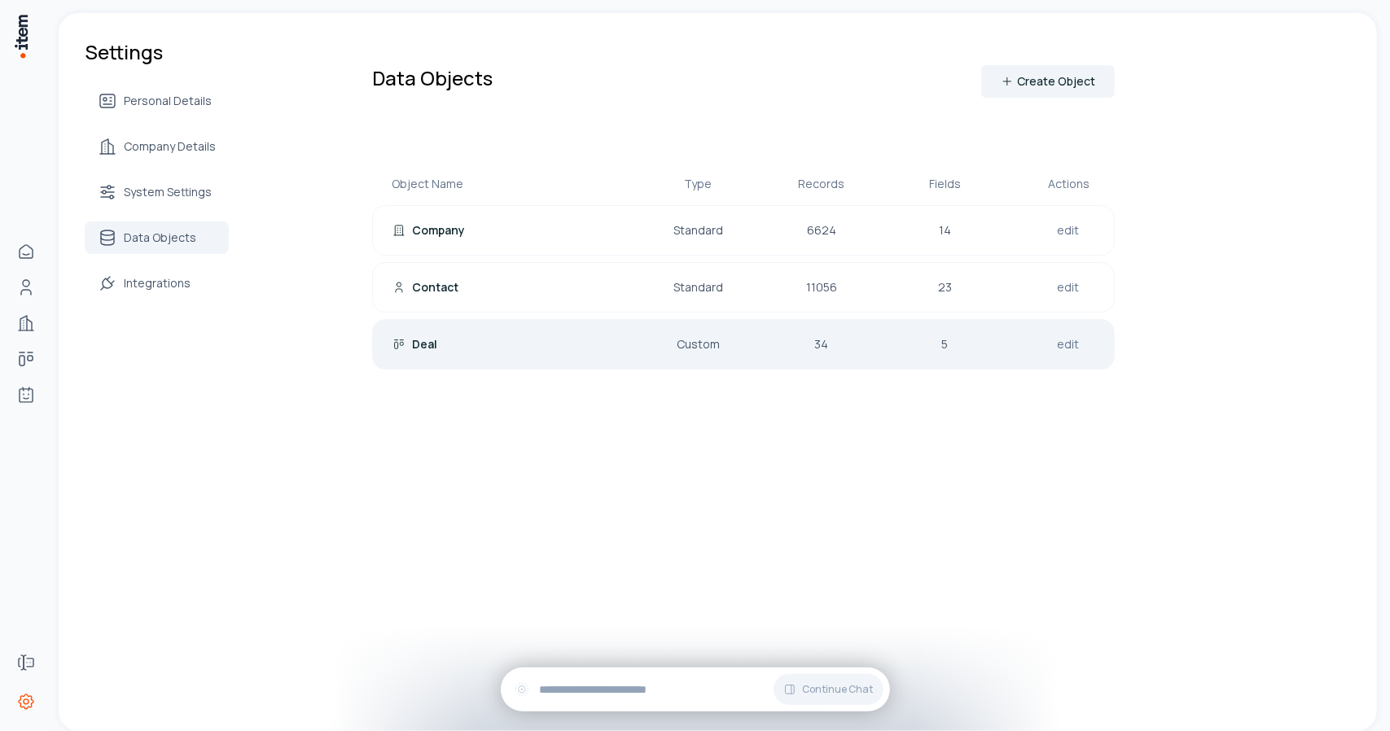
click at [1066, 346] on link "edit" at bounding box center [1069, 344] width 29 height 23
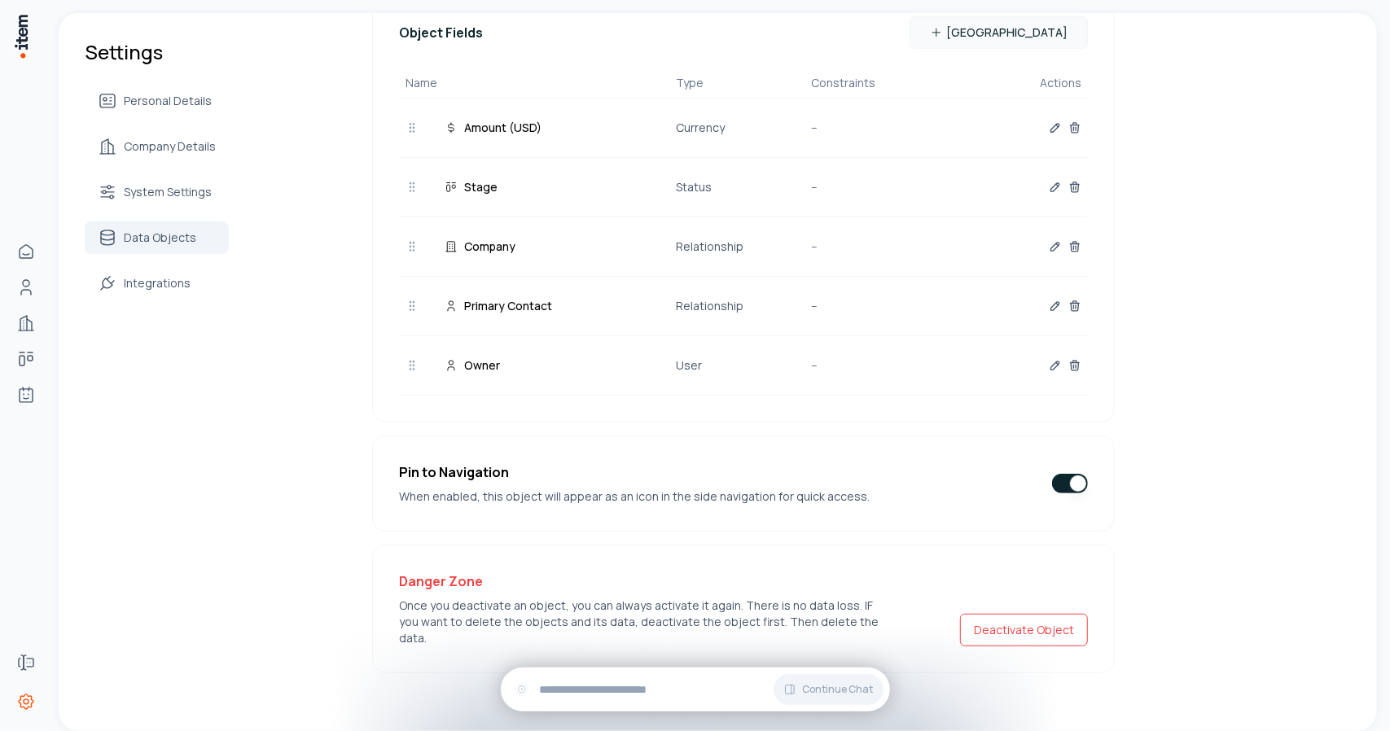
scroll to position [99, 0]
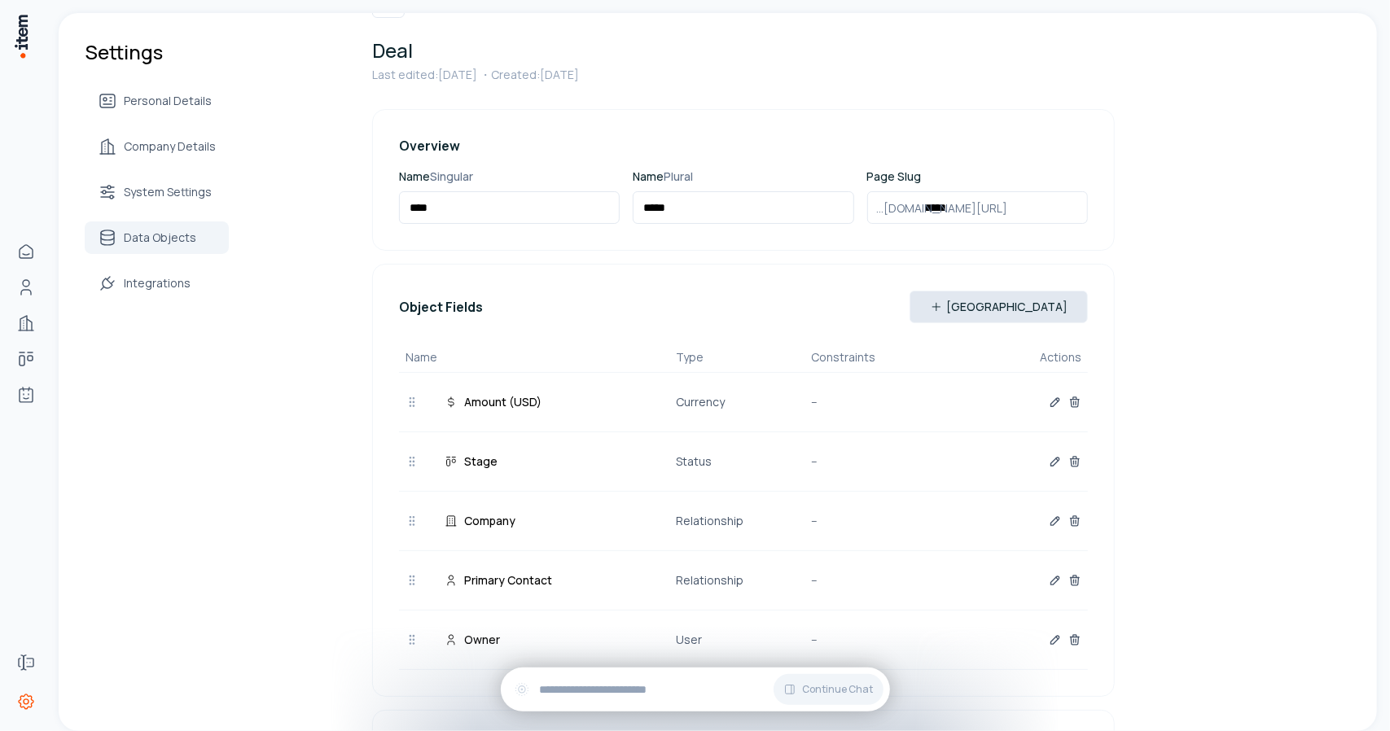
click at [1033, 304] on button "[GEOGRAPHIC_DATA]" at bounding box center [999, 307] width 178 height 33
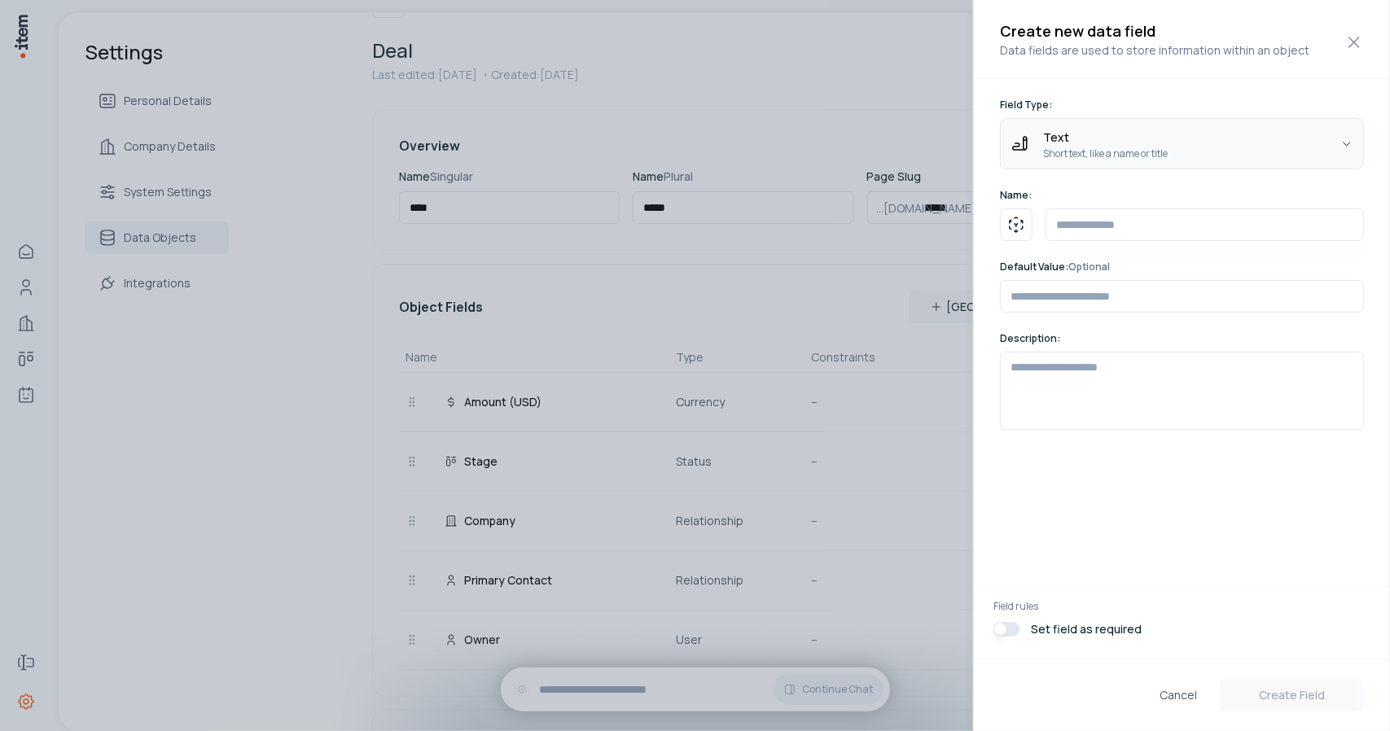
click at [1112, 139] on body "Home Contacts Companies Deals Agents Forms Settings Settings Personal Details C…" at bounding box center [695, 365] width 1390 height 731
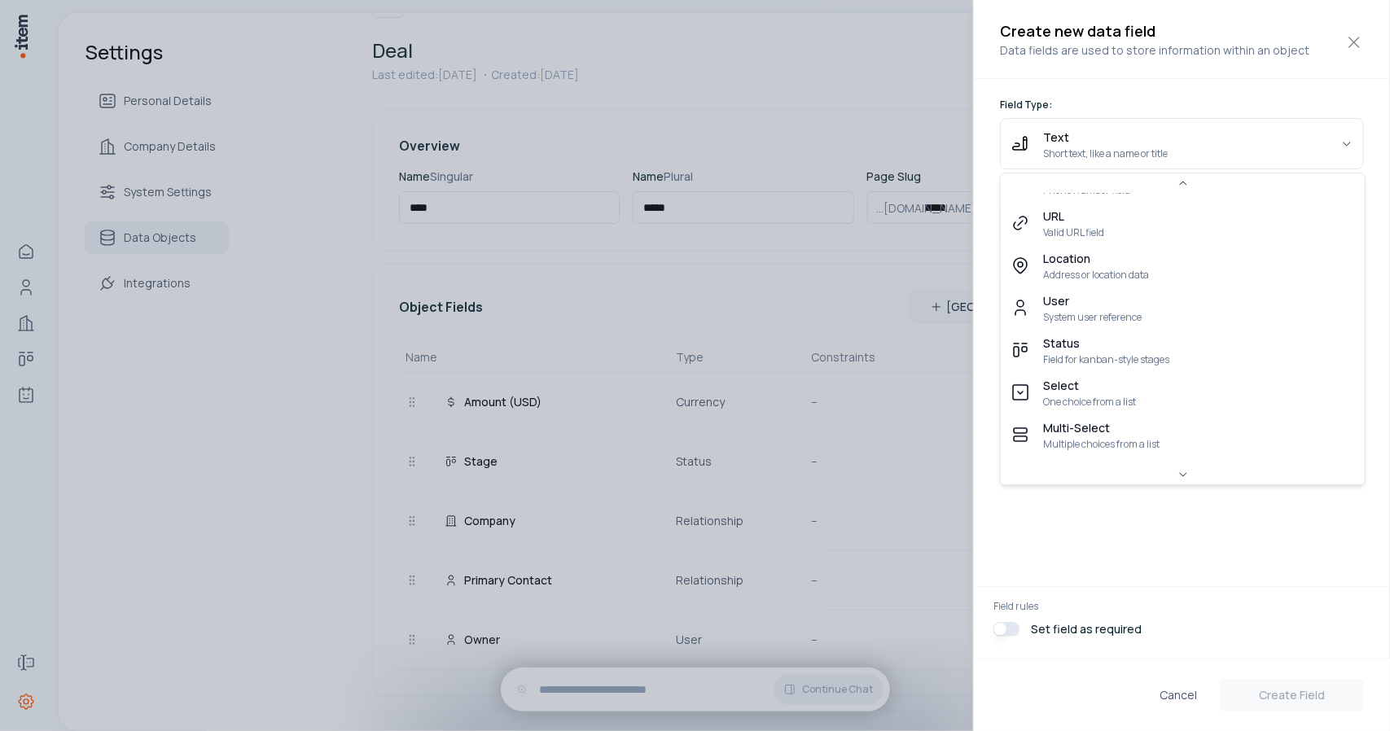
scroll to position [307, 0]
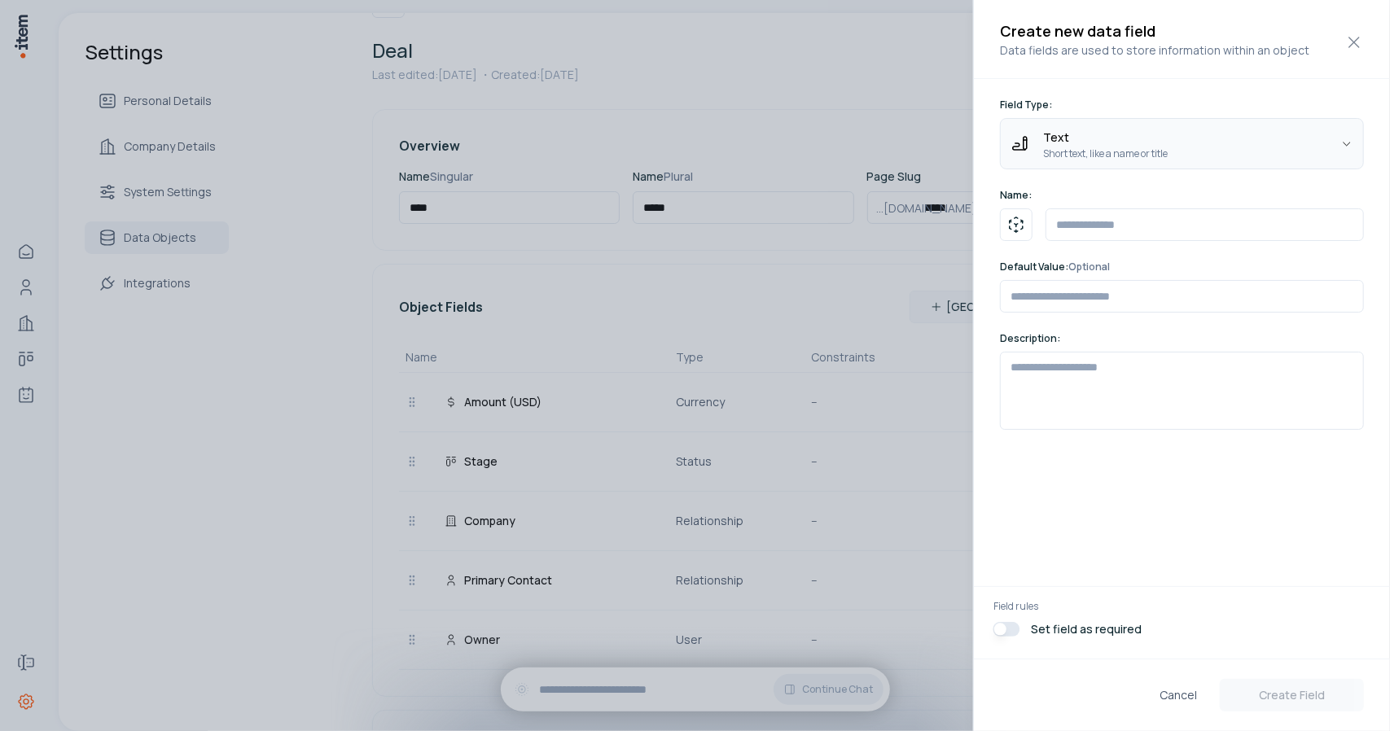
click at [1062, 154] on body "Home Contacts Companies Deals Agents Forms Settings Settings Personal Details C…" at bounding box center [695, 365] width 1390 height 731
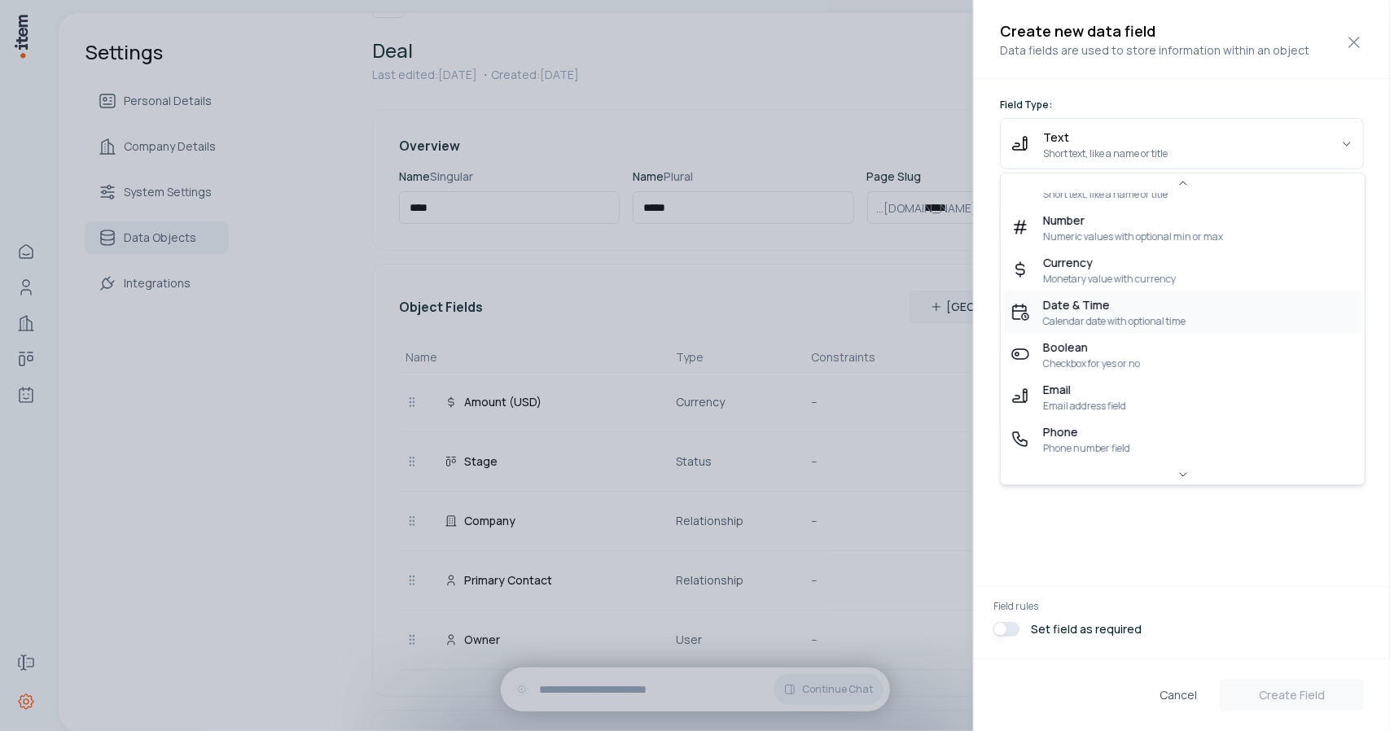
scroll to position [45, 0]
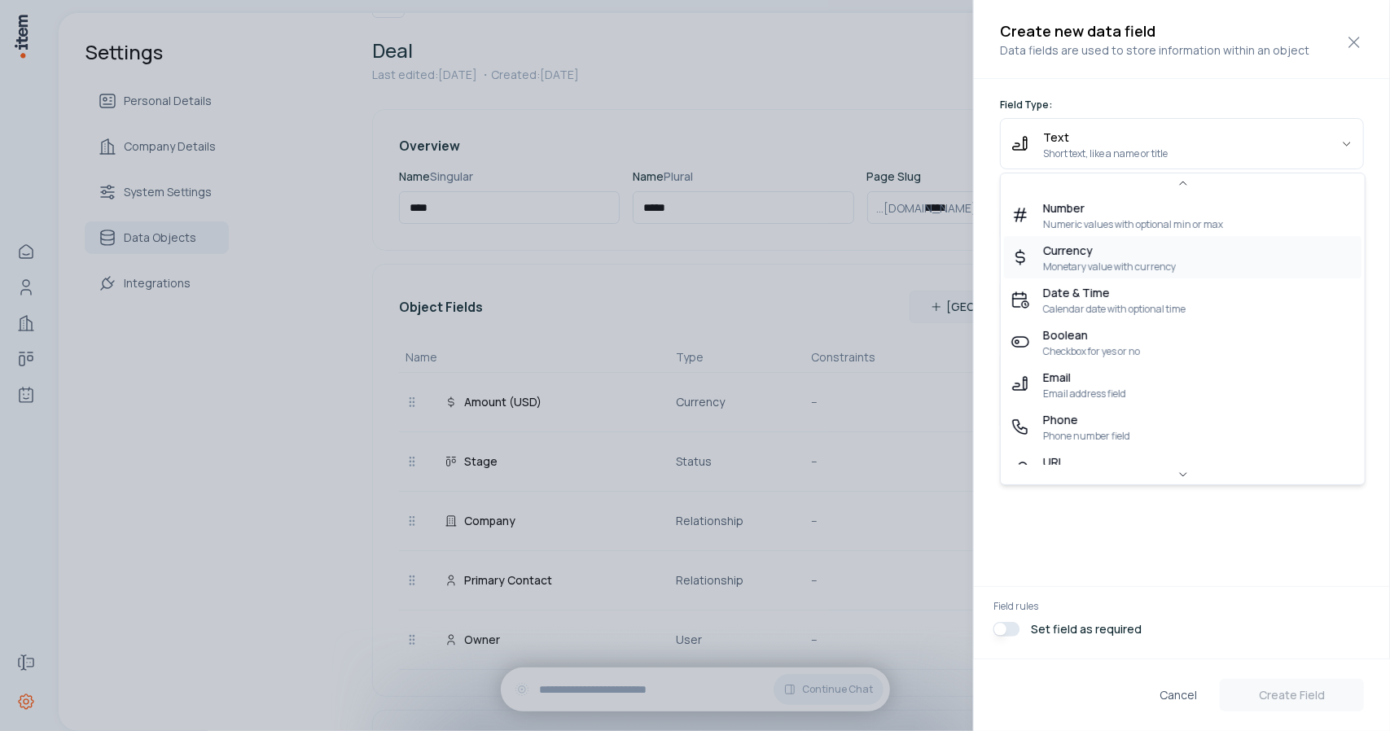
select select "********"
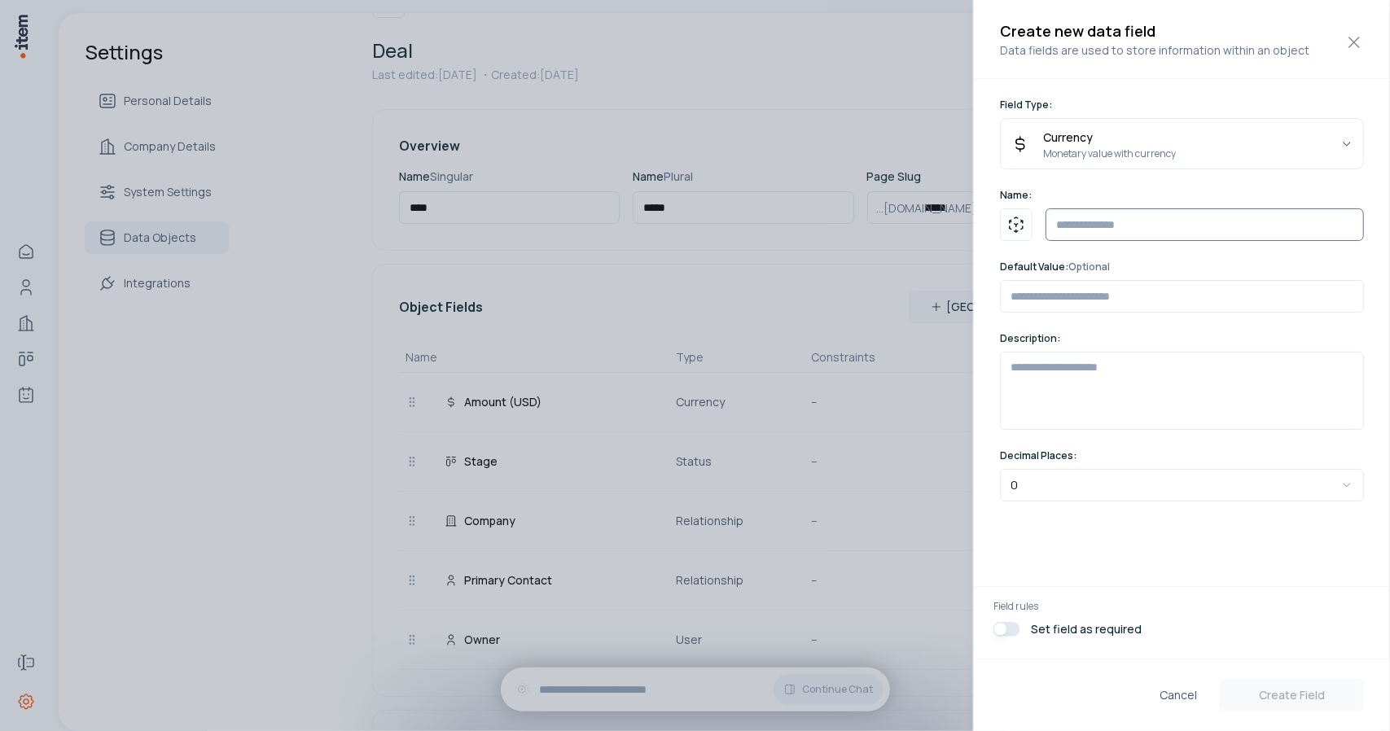
click at [1126, 230] on input "text" at bounding box center [1205, 224] width 318 height 33
click at [1052, 346] on form "**********" at bounding box center [1182, 369] width 416 height 580
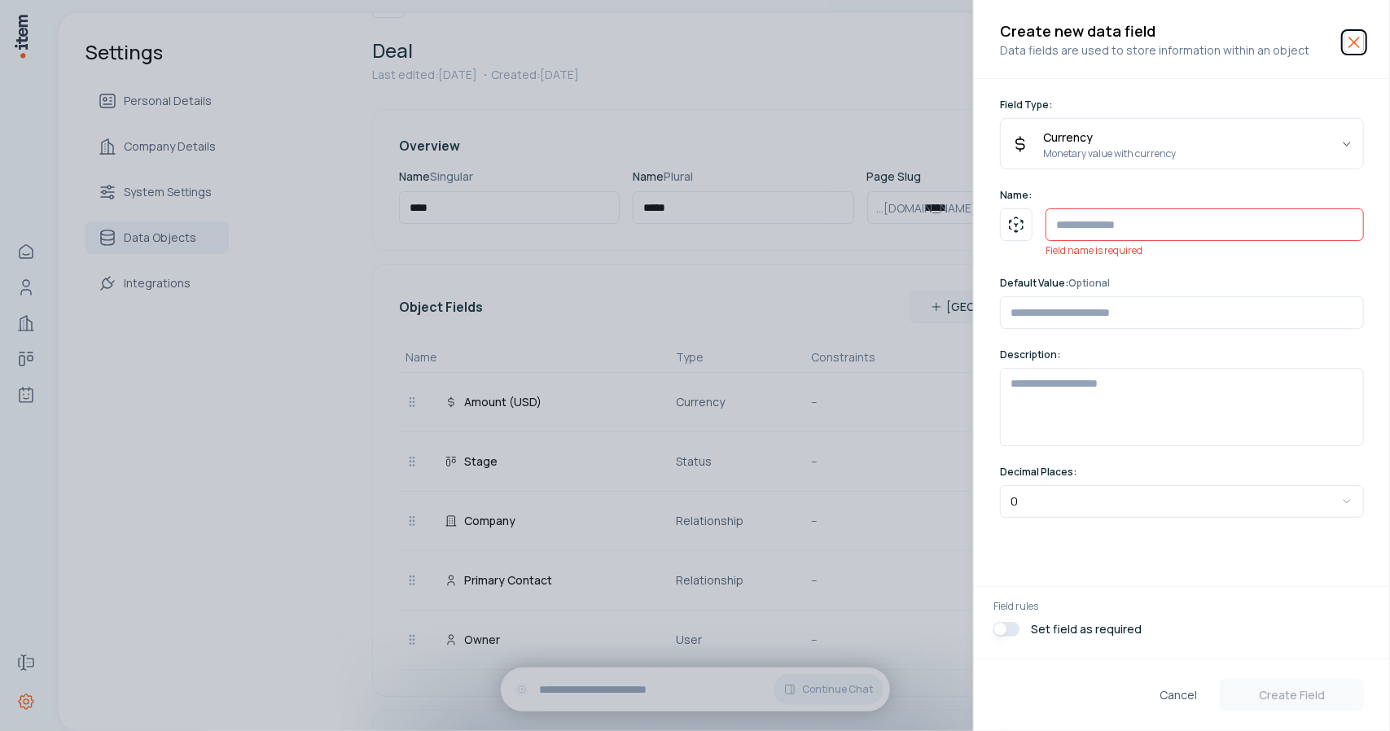
click at [1350, 42] on icon "button" at bounding box center [1355, 43] width 20 height 20
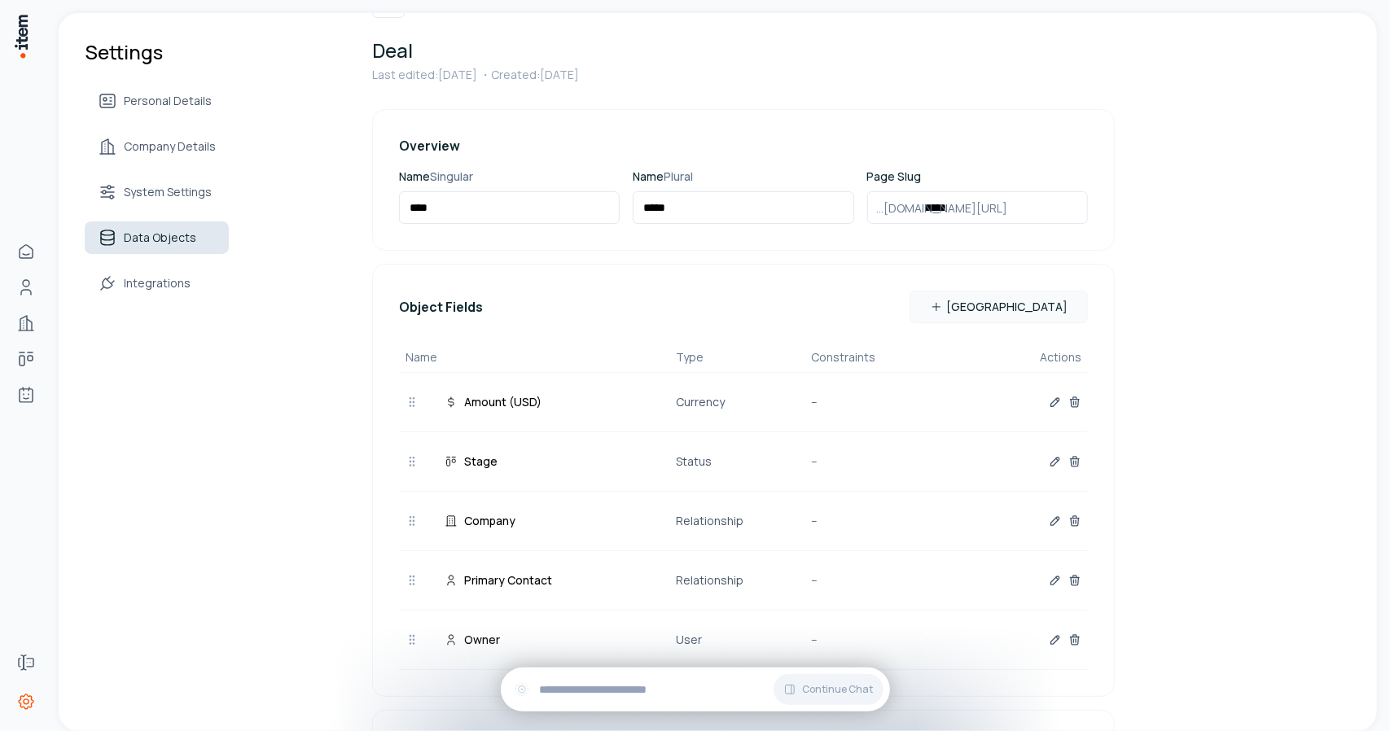
click at [178, 237] on span "Data Objects" at bounding box center [160, 238] width 72 height 16
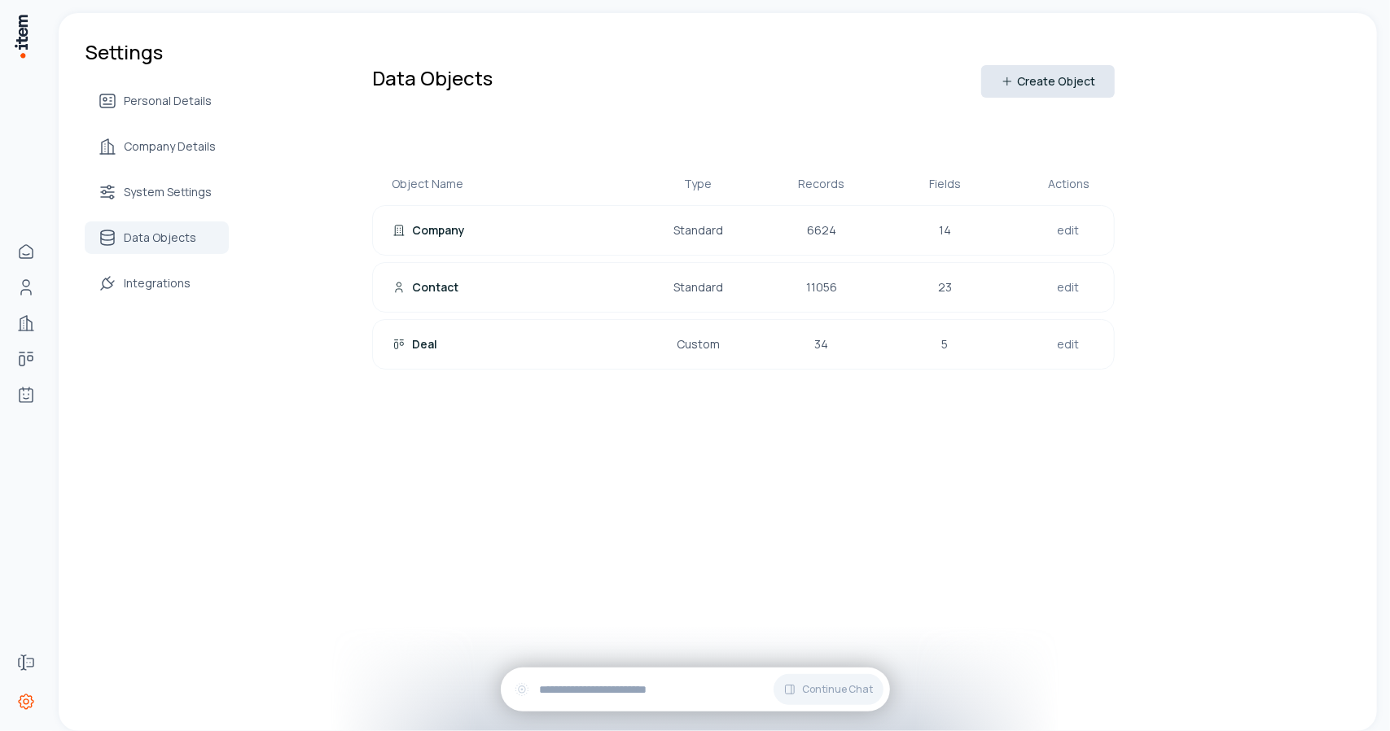
click at [1010, 86] on icon at bounding box center [1007, 81] width 13 height 13
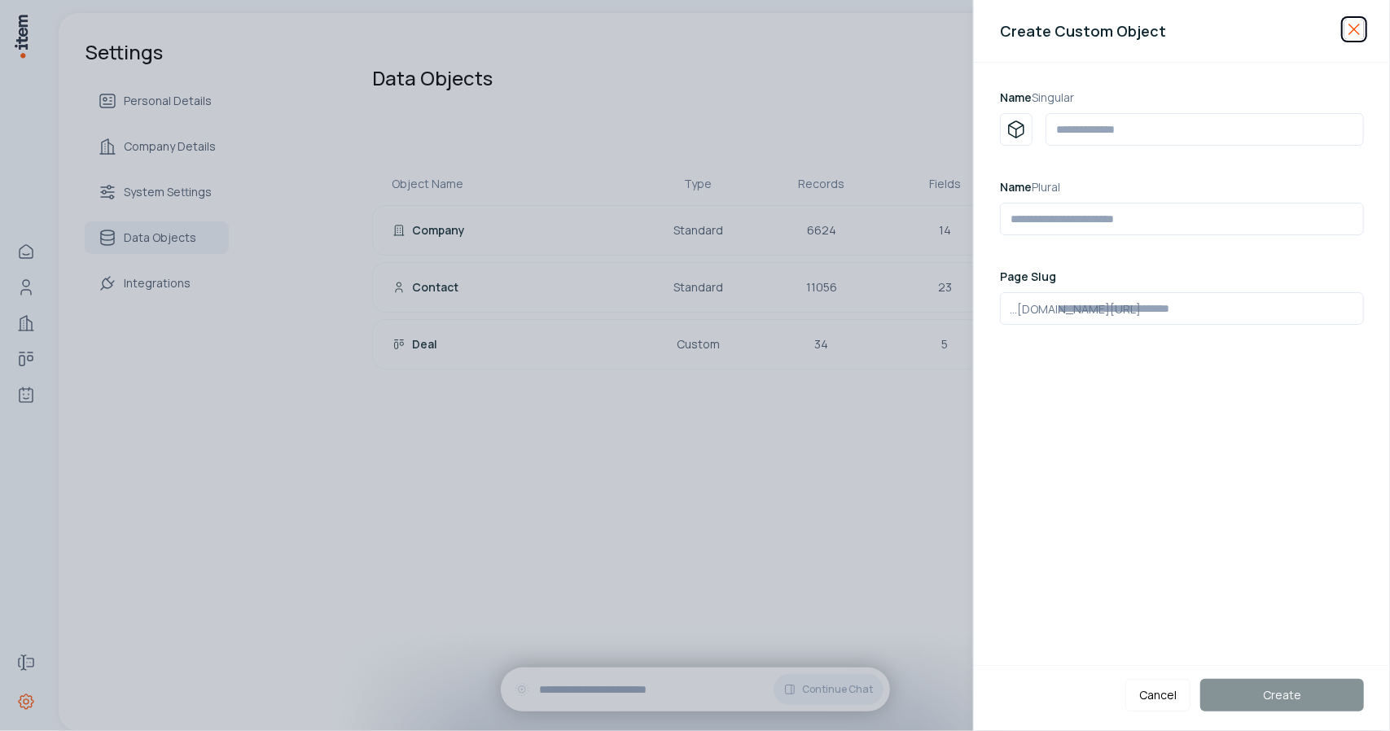
click at [1345, 33] on icon "button" at bounding box center [1355, 30] width 20 height 20
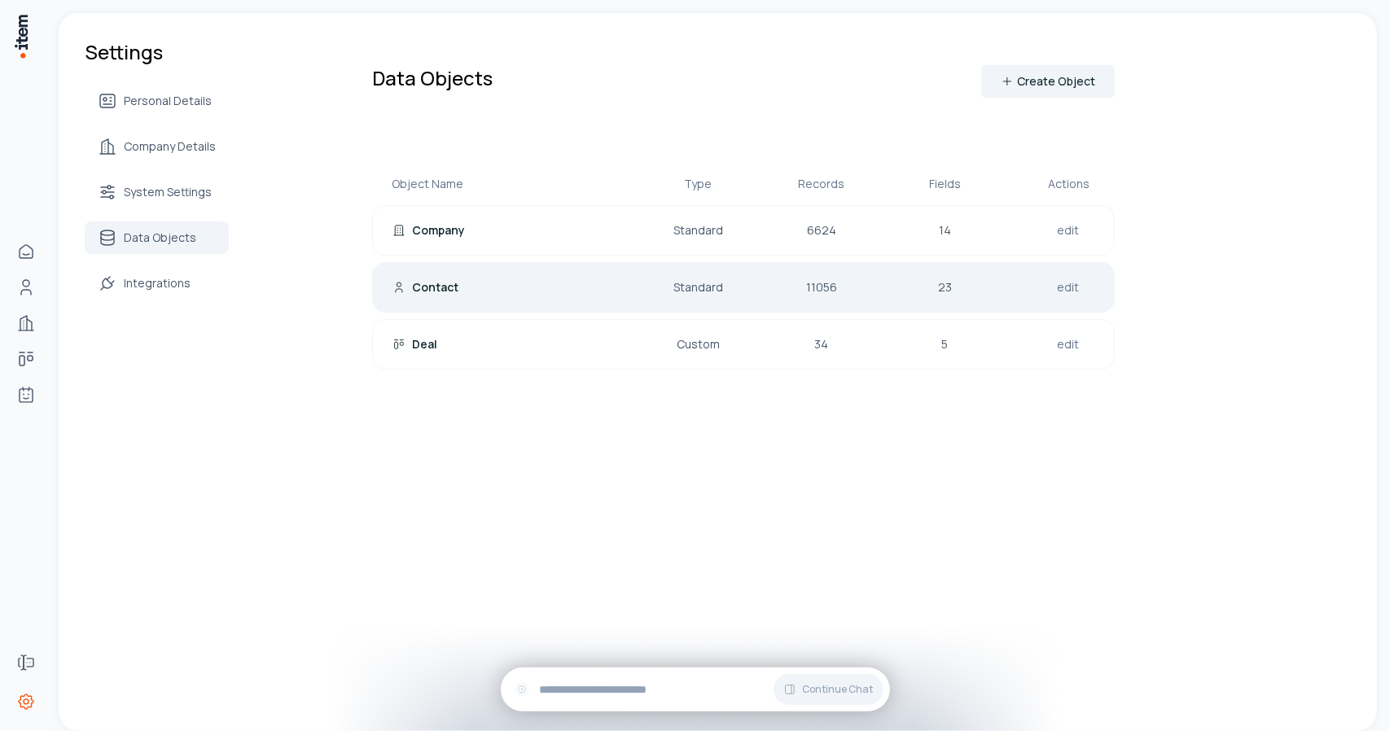
click at [433, 274] on div "Contact Standard [PHONE_NUMBER] edit" at bounding box center [743, 287] width 743 height 50
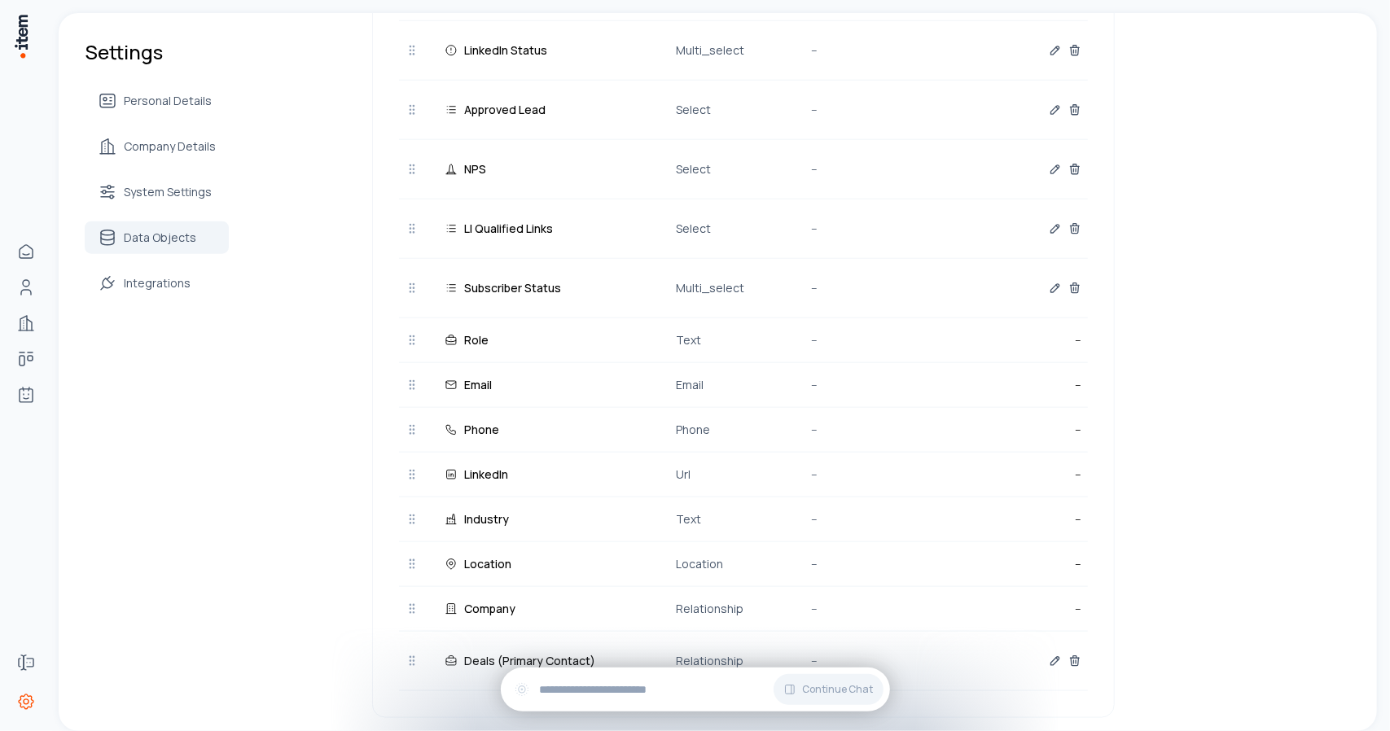
scroll to position [982, 0]
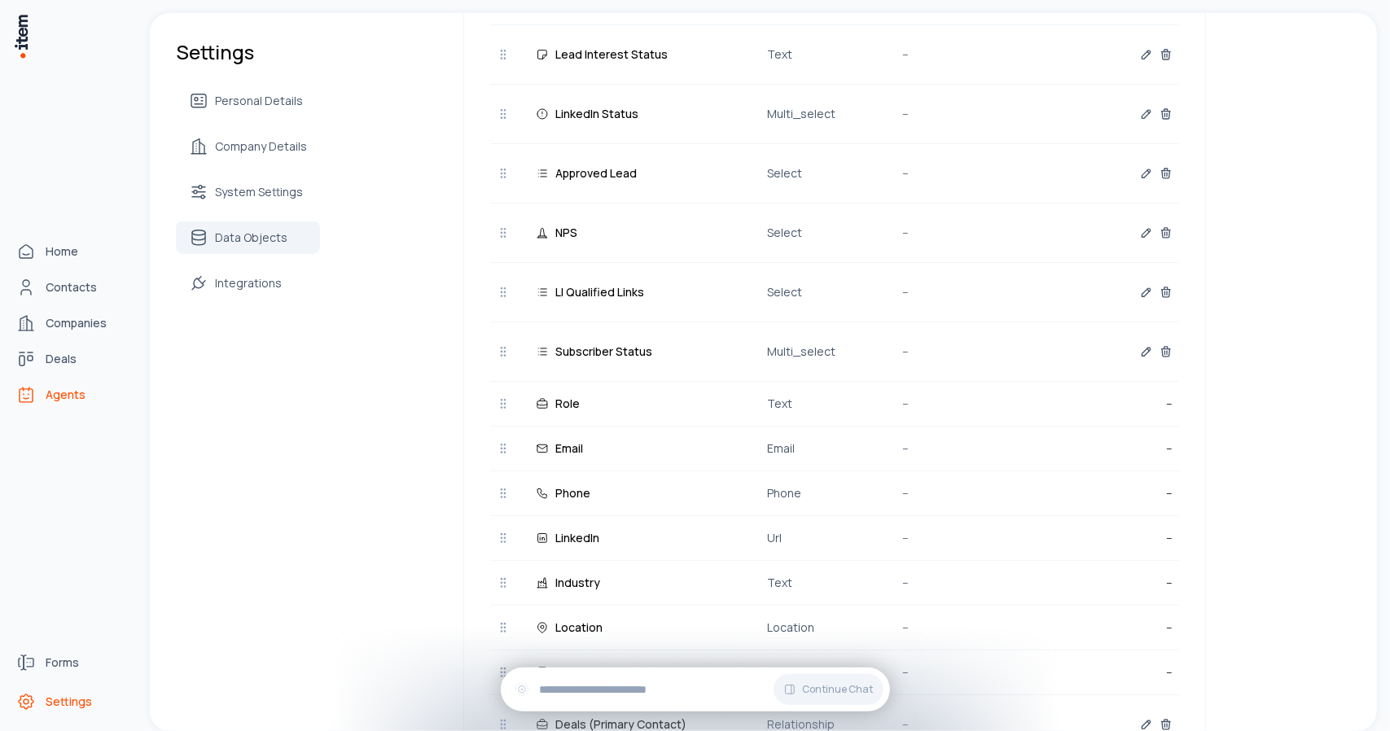
click at [42, 402] on link "Agents" at bounding box center [72, 395] width 124 height 33
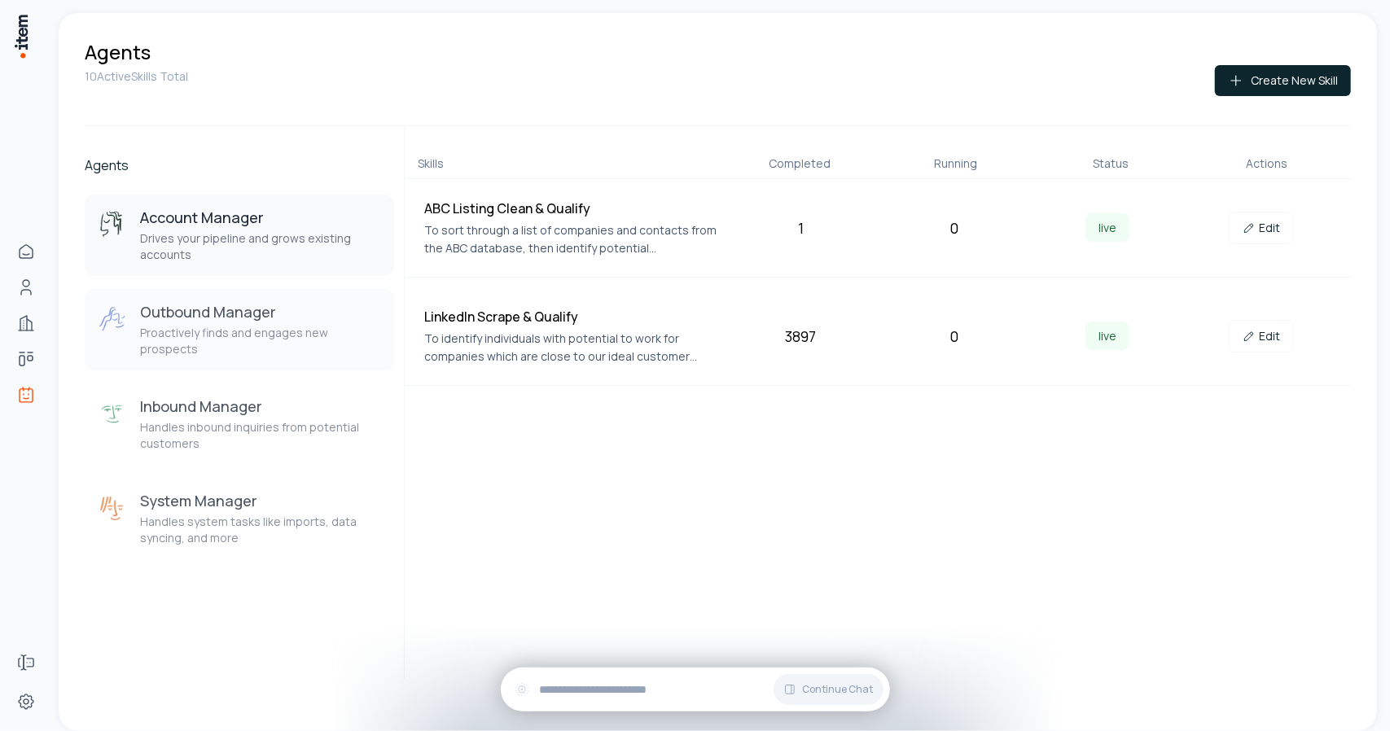
click at [274, 325] on div "Outbound Manager Proactively finds and engages new prospects" at bounding box center [260, 329] width 241 height 55
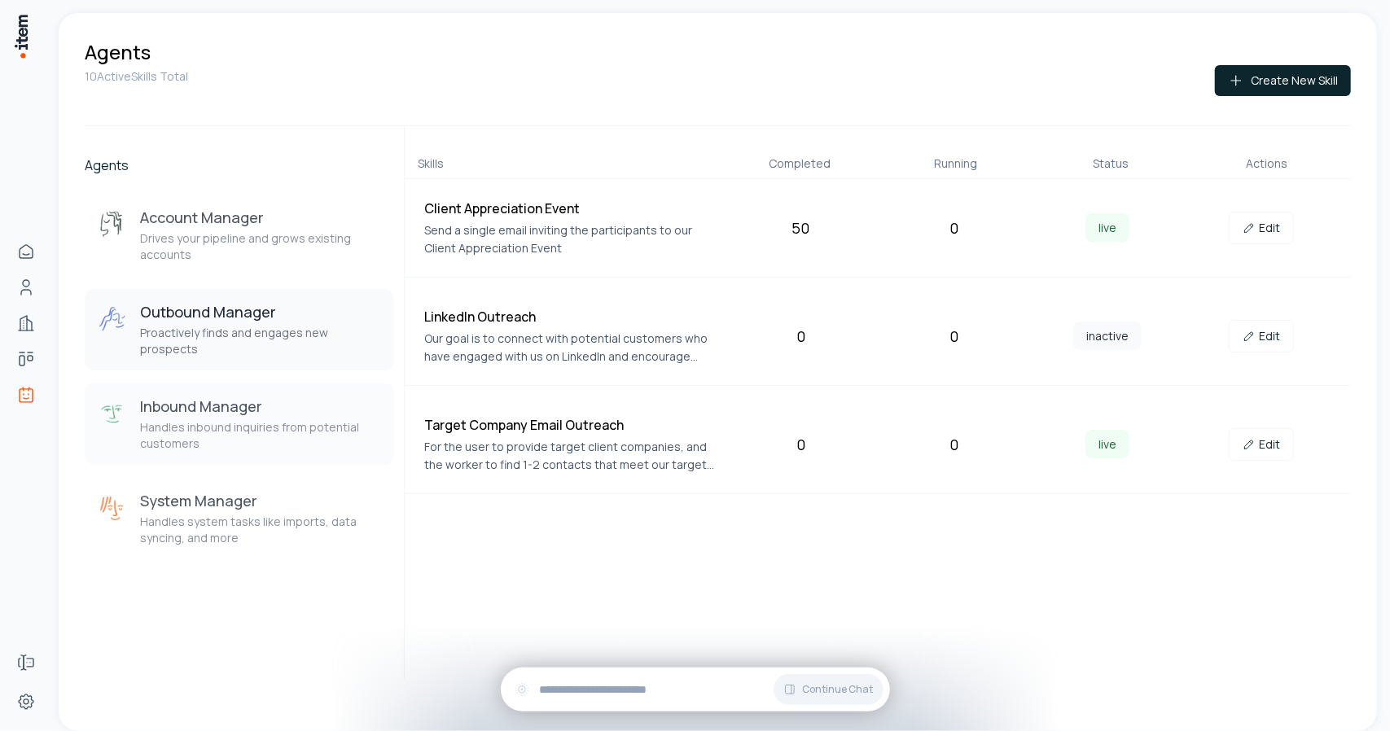
click at [213, 420] on p "Handles inbound inquiries from potential customers" at bounding box center [260, 435] width 241 height 33
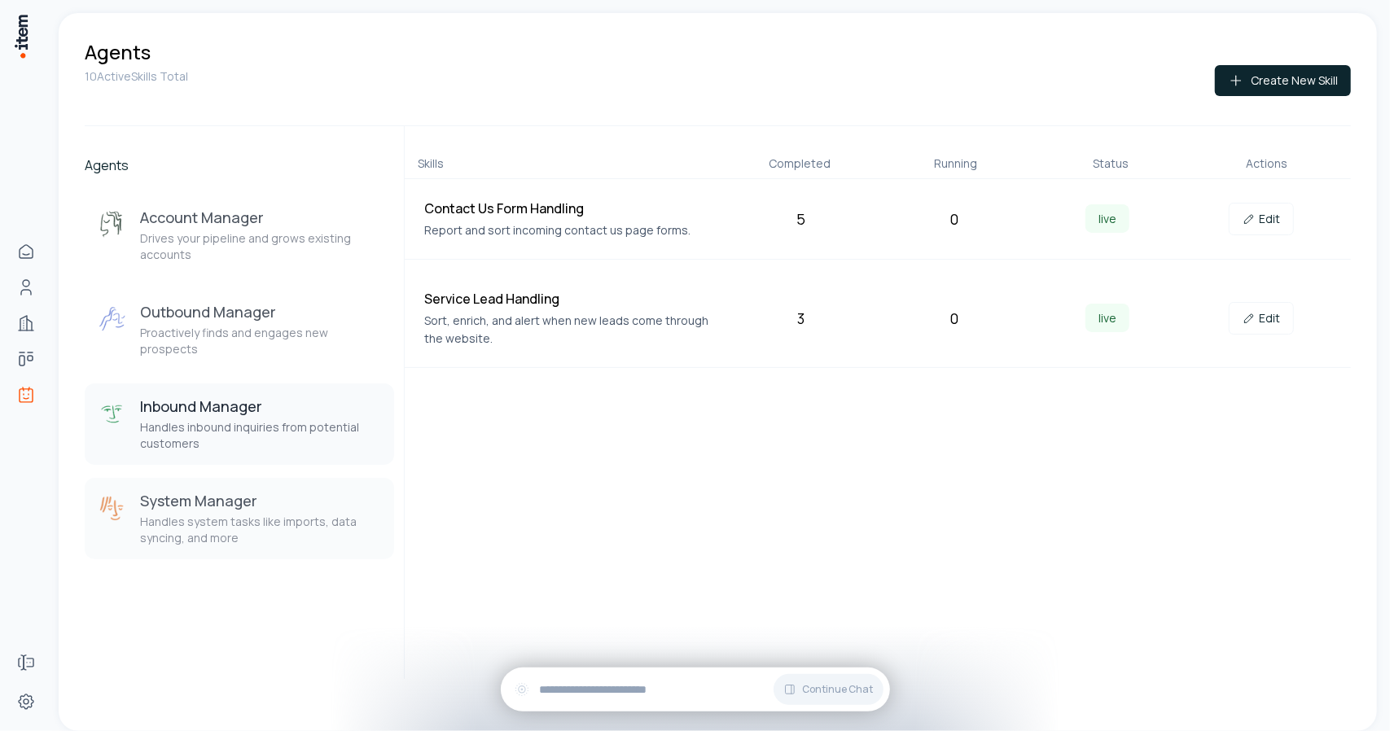
click at [204, 514] on p "Handles system tasks like imports, data syncing, and more" at bounding box center [260, 530] width 241 height 33
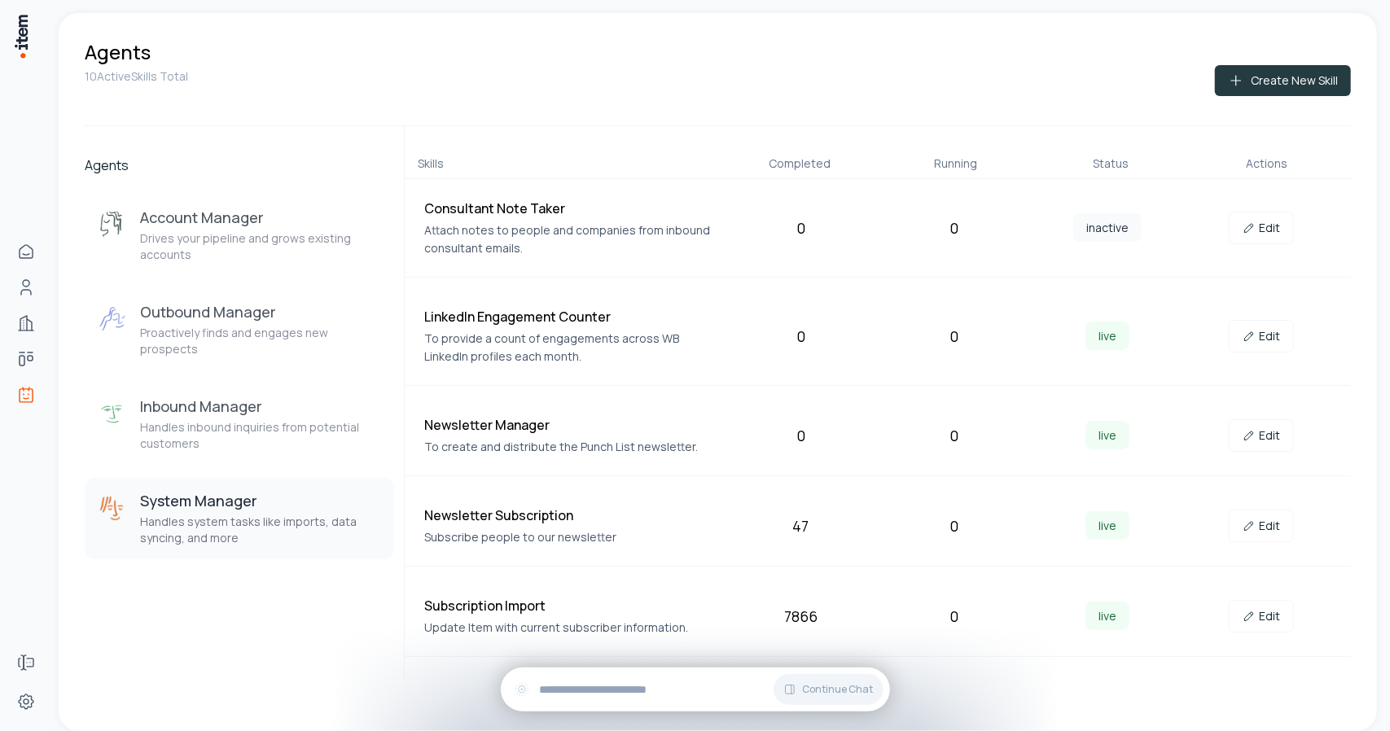
click at [1282, 89] on button "Create New Skill" at bounding box center [1283, 80] width 136 height 31
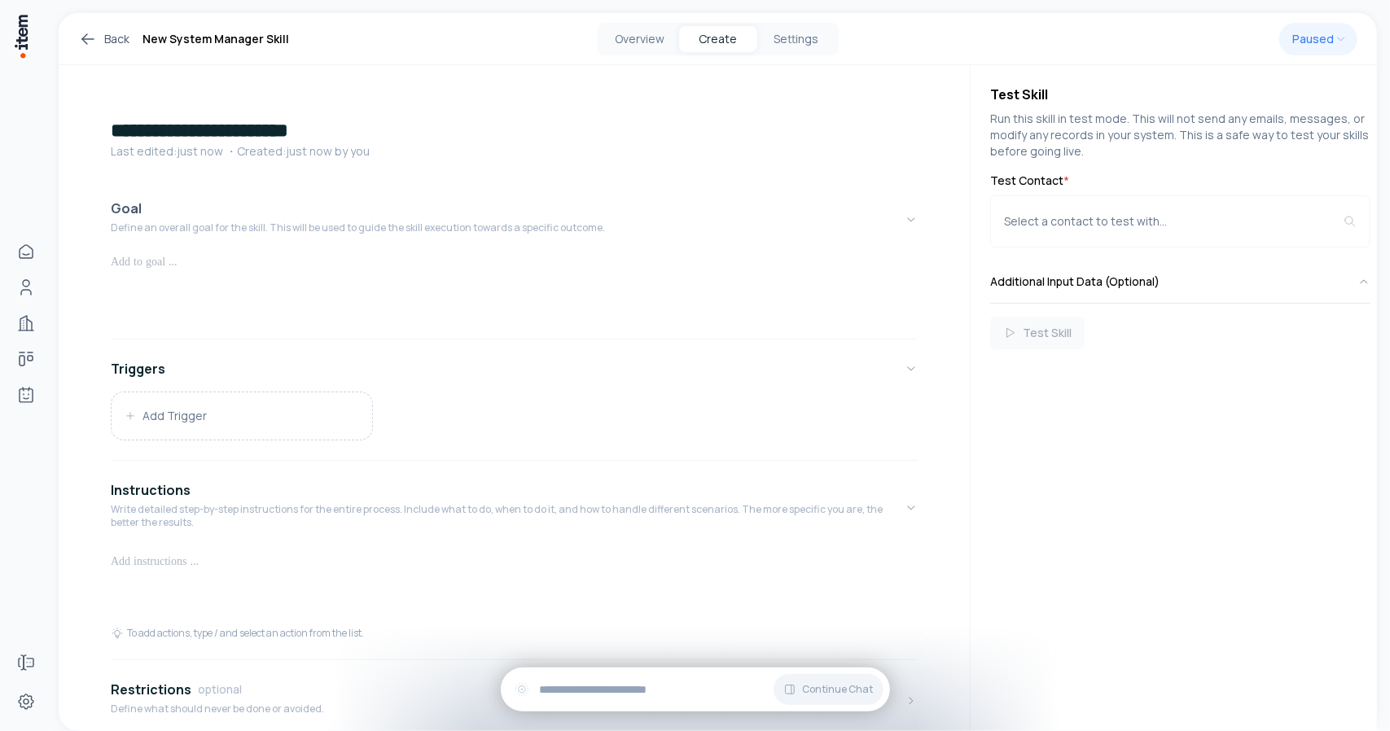
click at [151, 224] on p "Define an overall goal for the skill. This will be used to guide the skill exec…" at bounding box center [358, 228] width 494 height 13
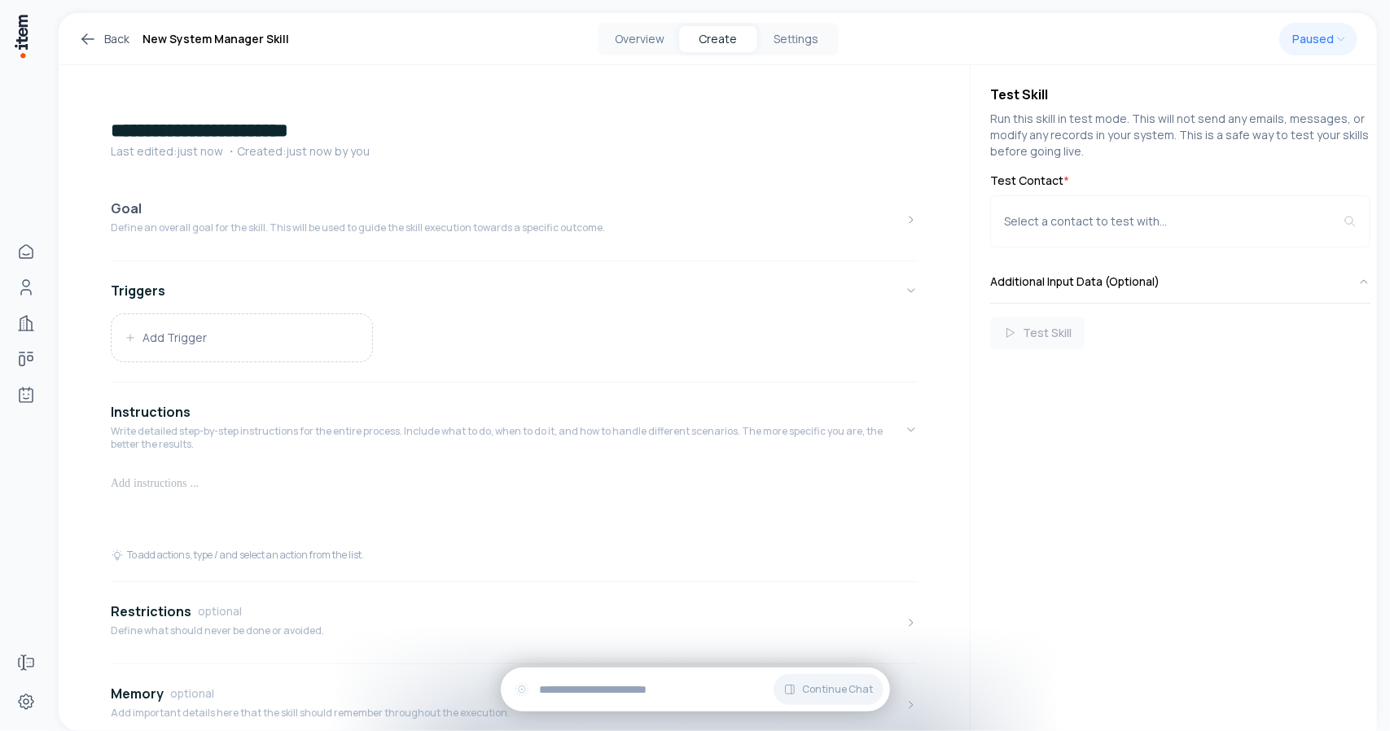
click at [163, 233] on p "Define an overall goal for the skill. This will be used to guide the skill exec…" at bounding box center [358, 228] width 494 height 13
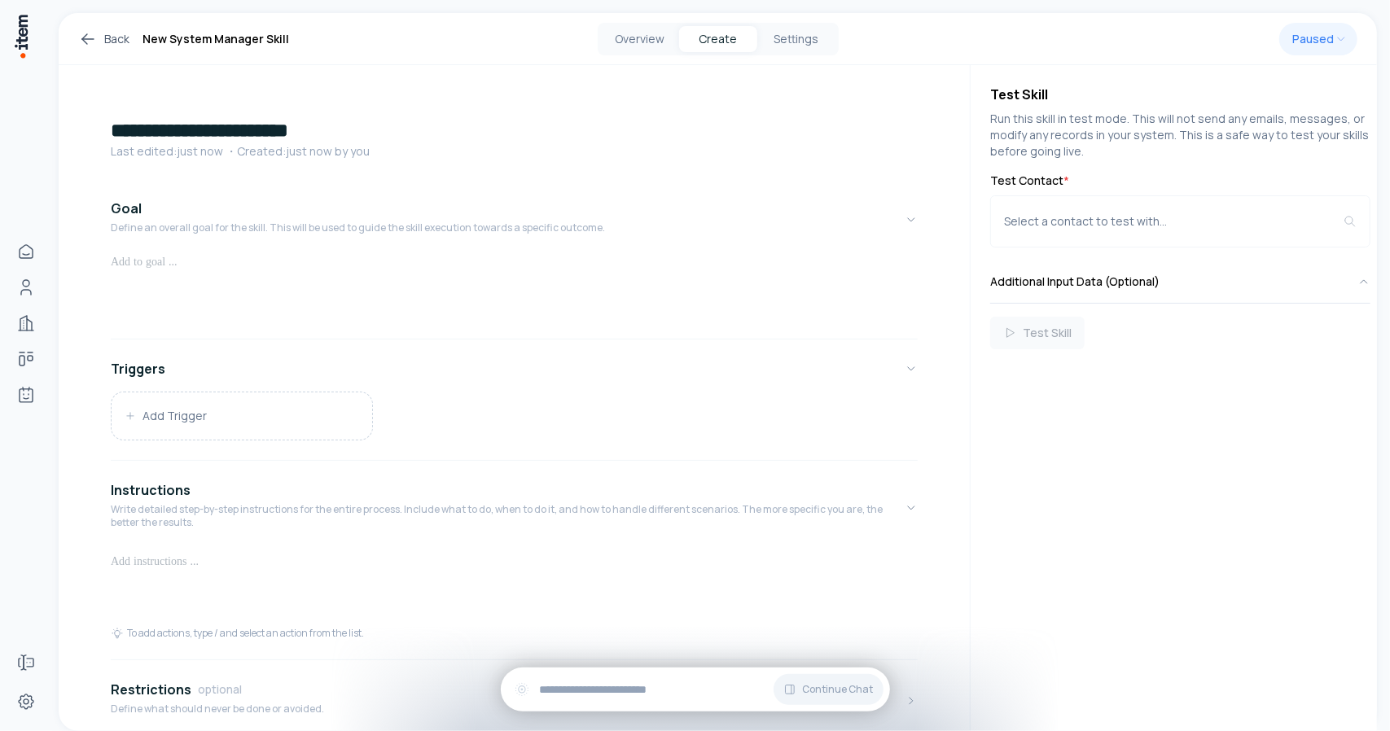
click at [145, 268] on p at bounding box center [514, 262] width 807 height 16
click at [104, 44] on link "Back" at bounding box center [103, 39] width 51 height 20
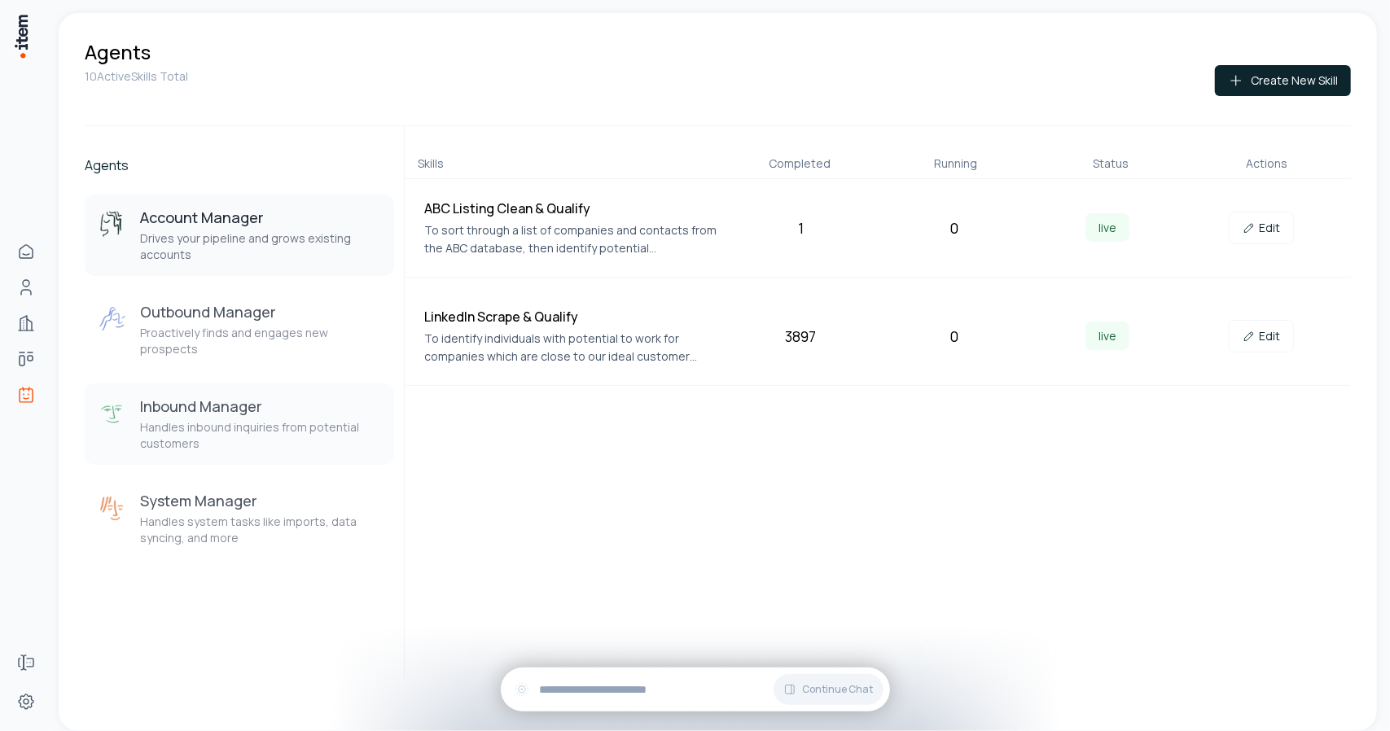
click at [210, 443] on button "Inbound Manager Handles inbound inquiries from potential customers" at bounding box center [239, 424] width 309 height 81
click at [200, 514] on p "Handles system tasks like imports, data syncing, and more" at bounding box center [260, 530] width 241 height 33
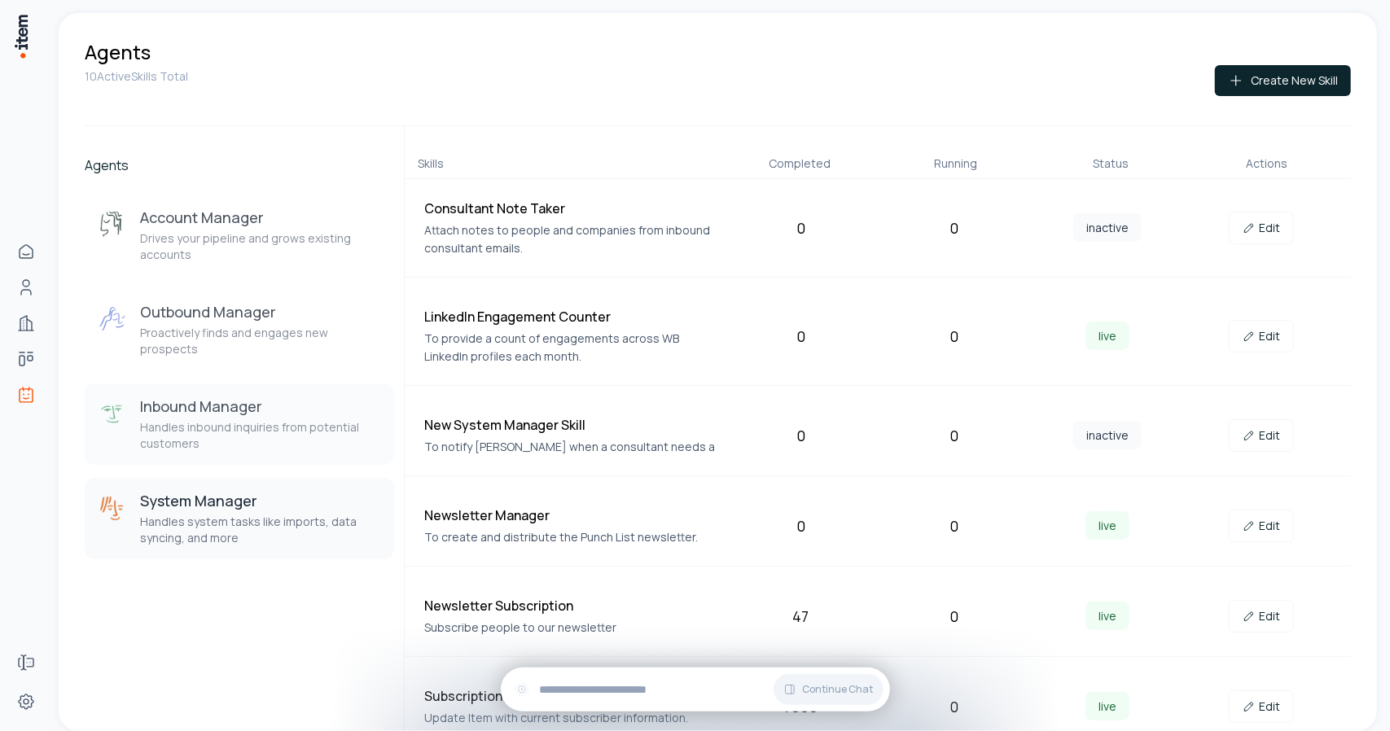
click at [238, 384] on button "Inbound Manager Handles inbound inquiries from potential customers" at bounding box center [239, 424] width 309 height 81
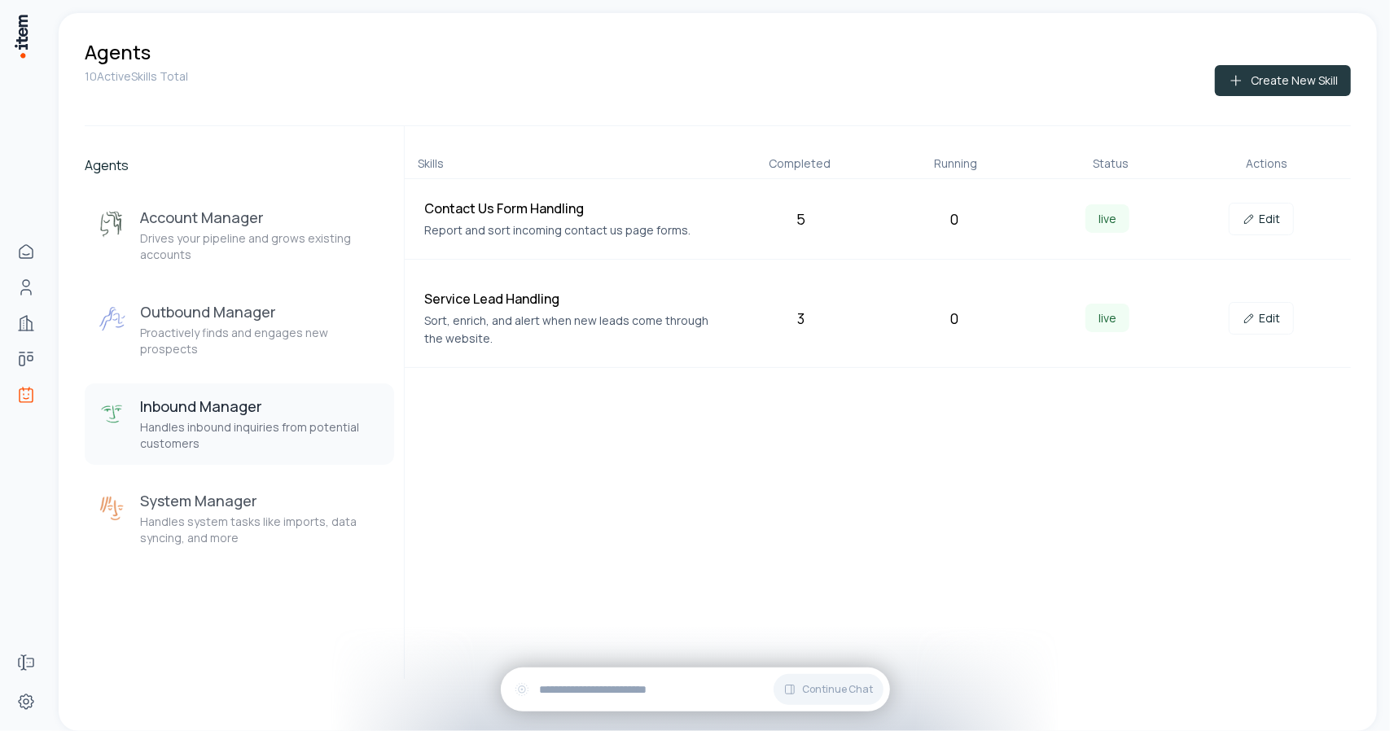
click at [1273, 76] on button "Create New Skill" at bounding box center [1283, 80] width 136 height 31
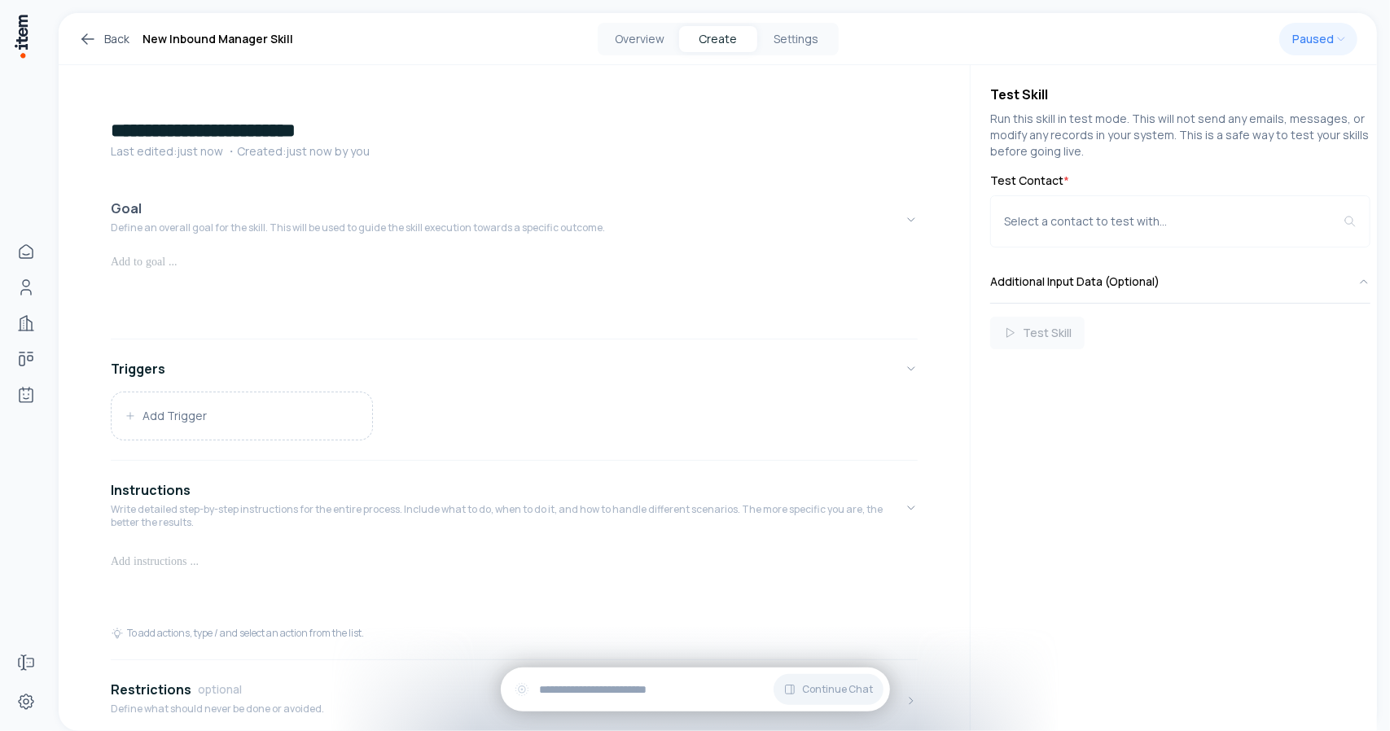
click at [141, 234] on p "Define an overall goal for the skill. This will be used to guide the skill exec…" at bounding box center [358, 228] width 494 height 13
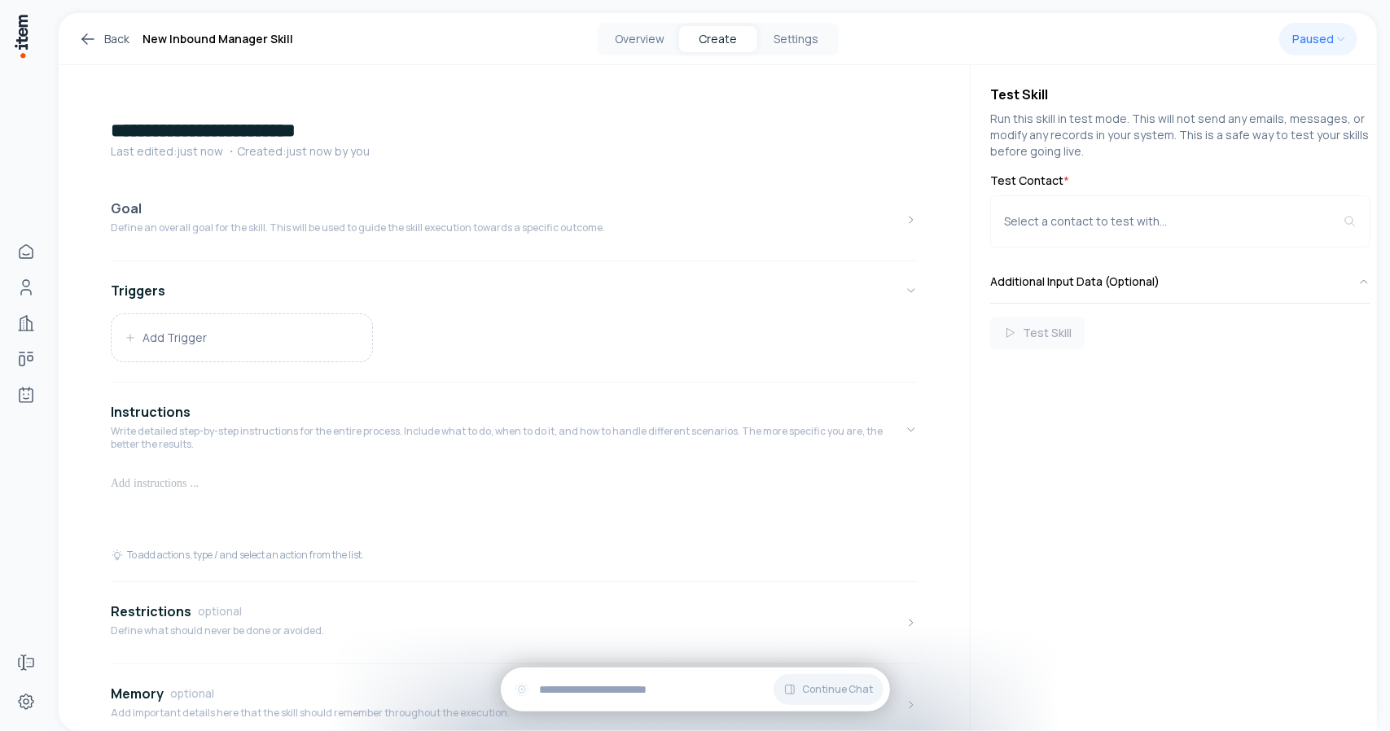
click at [127, 235] on div "Goal Define an overall goal for the skill. This will be used to guide the skill…" at bounding box center [358, 220] width 494 height 42
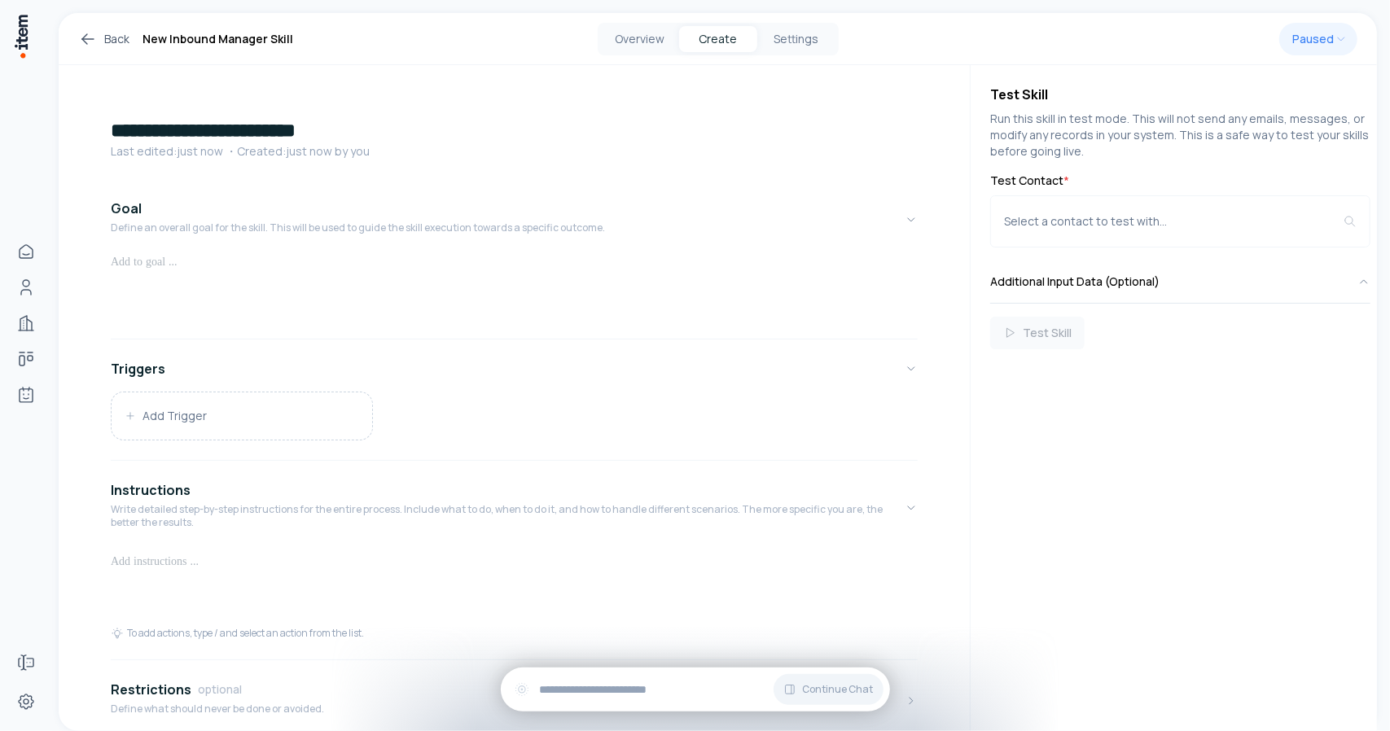
click at [131, 263] on p at bounding box center [514, 262] width 807 height 16
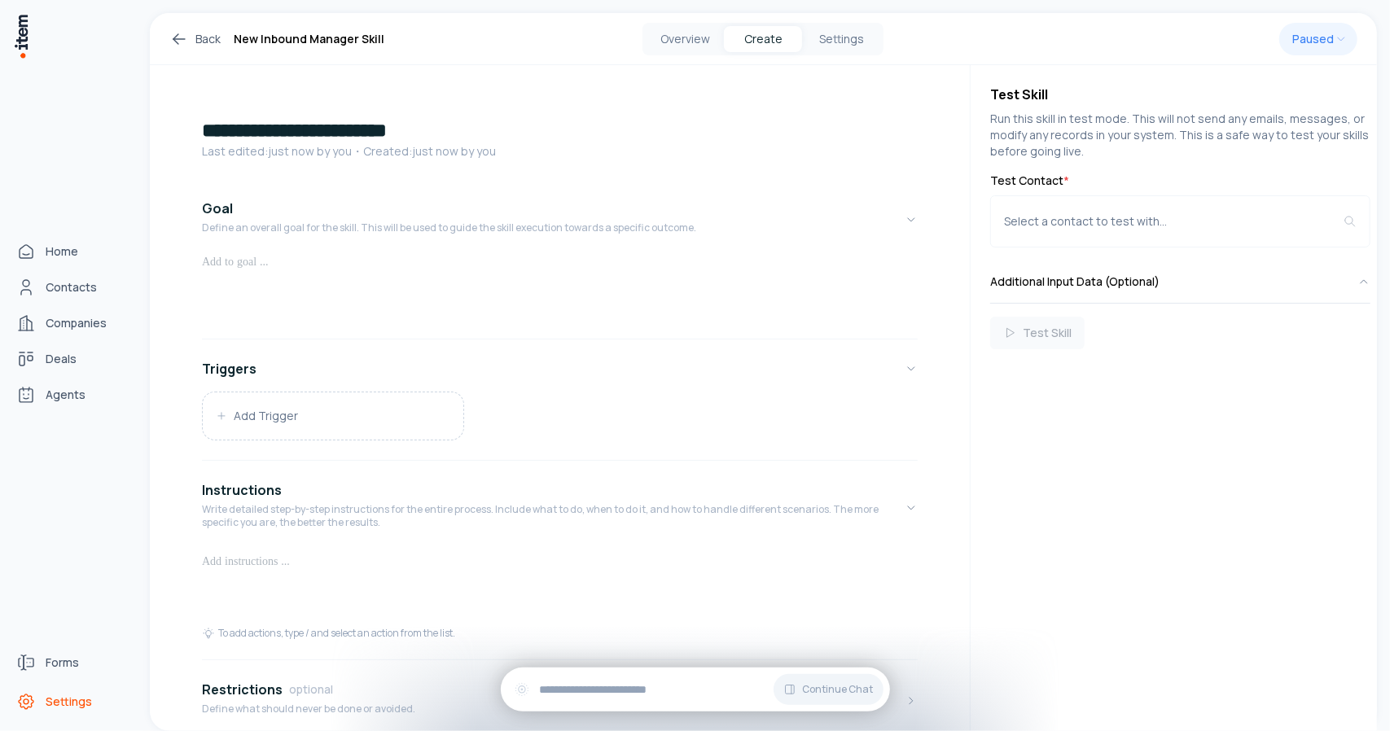
click at [49, 691] on link "Settings" at bounding box center [72, 702] width 124 height 33
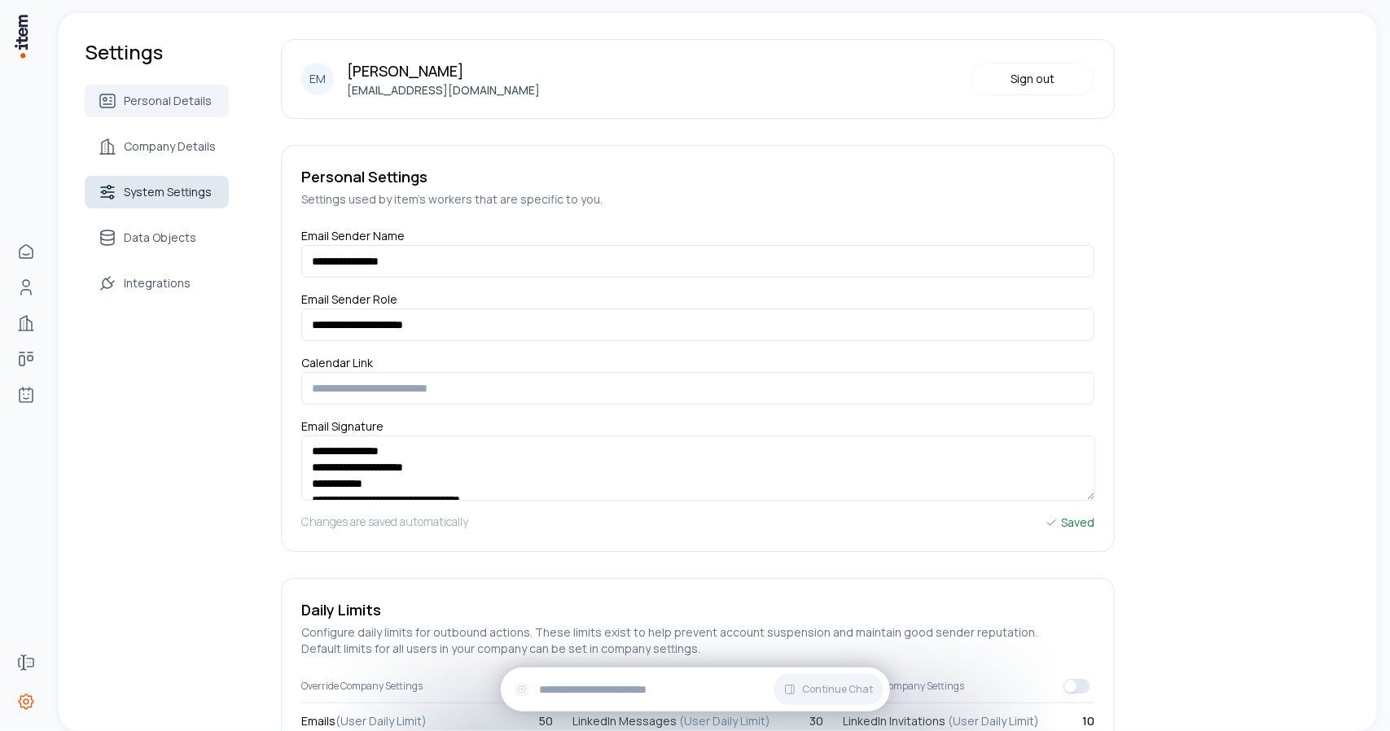
click at [161, 193] on span "System Settings" at bounding box center [168, 192] width 88 height 16
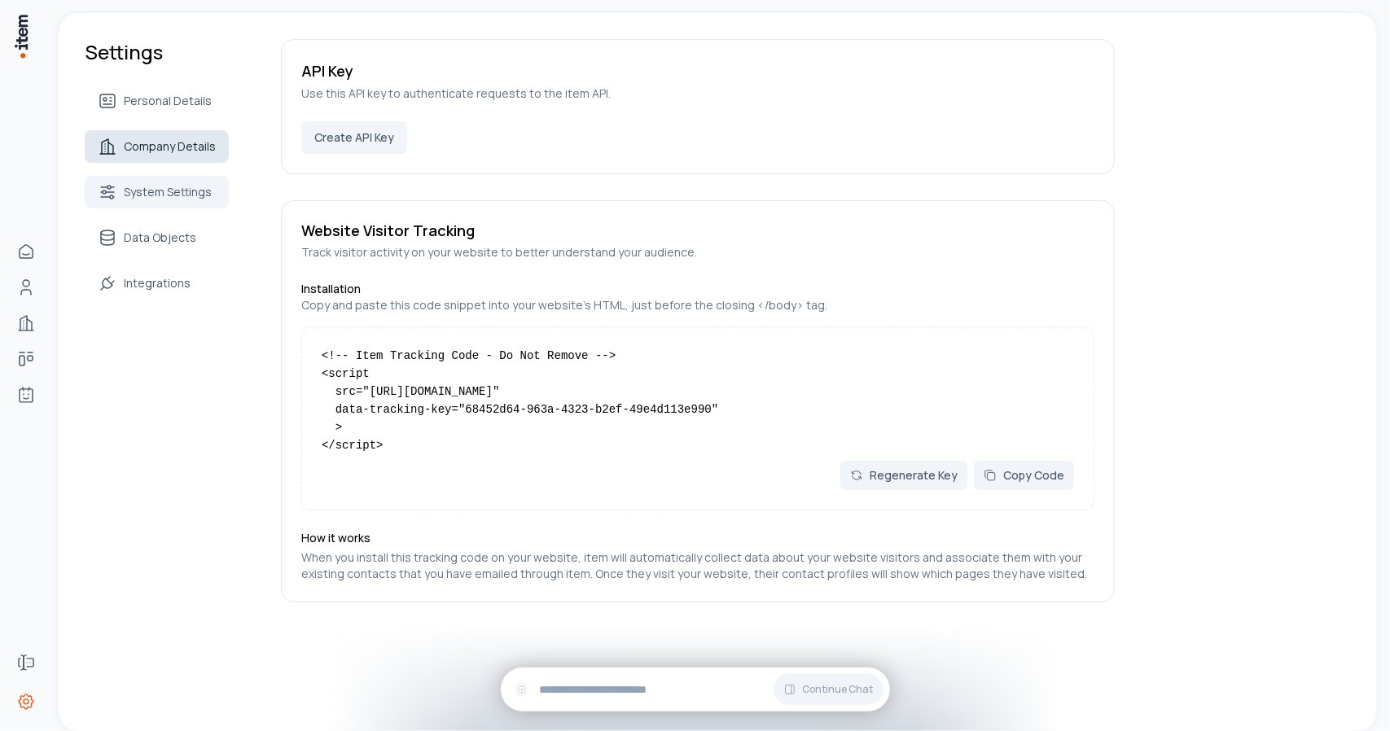
click at [159, 147] on span "Company Details" at bounding box center [170, 146] width 92 height 16
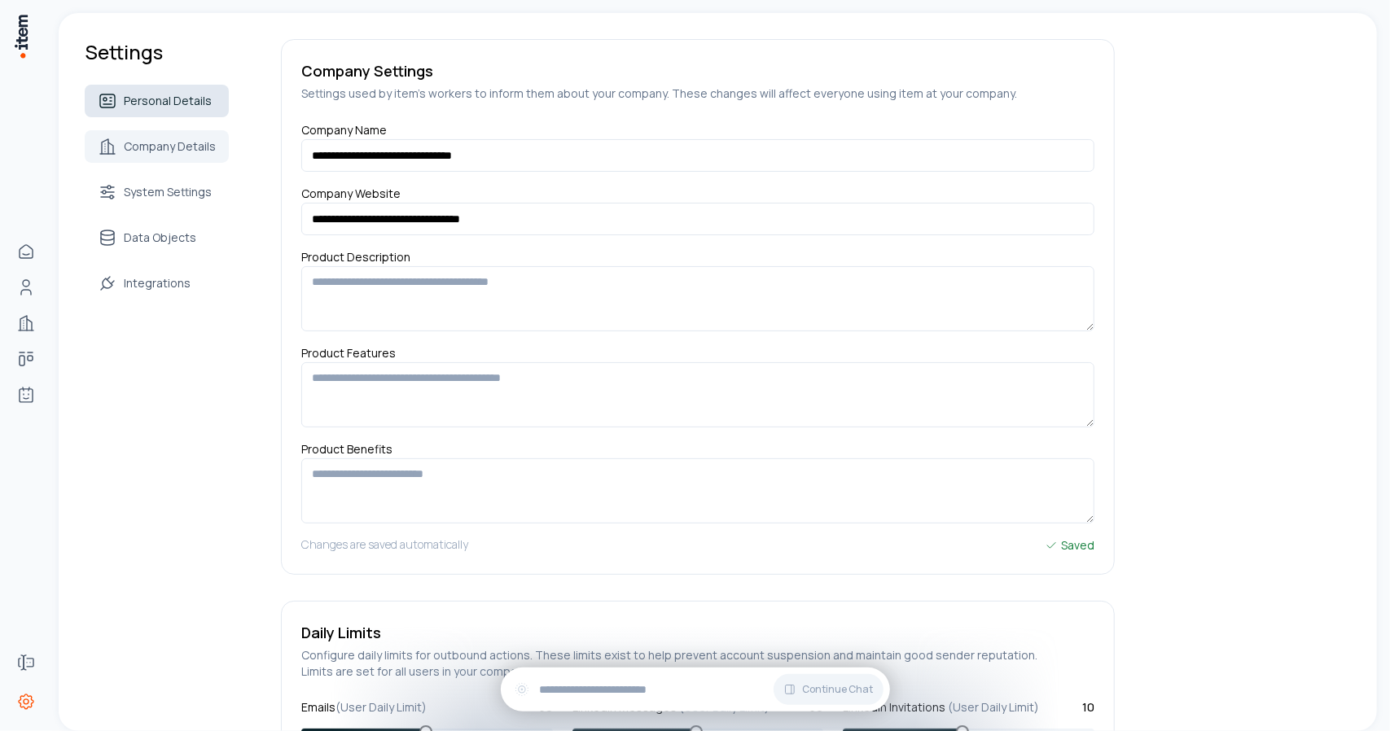
click at [161, 107] on span "Personal Details" at bounding box center [168, 101] width 88 height 16
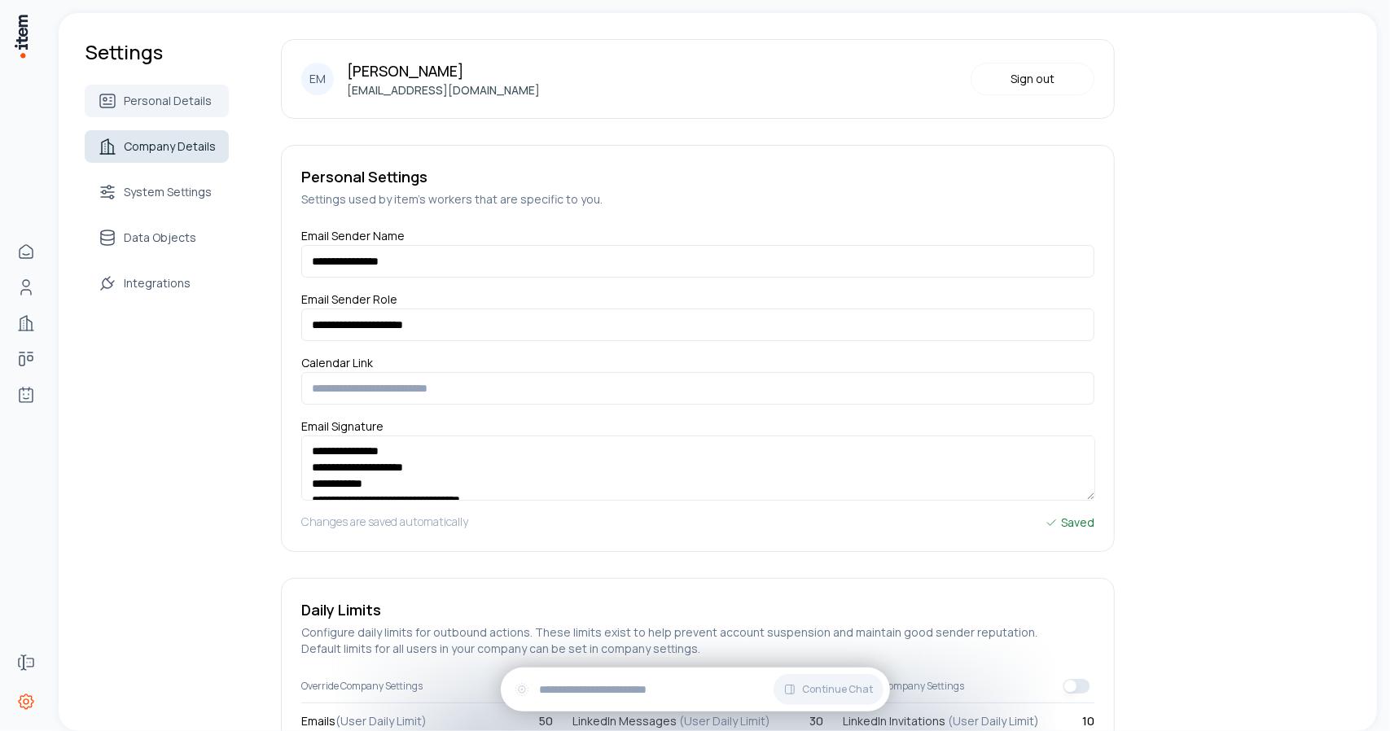
click at [157, 147] on span "Company Details" at bounding box center [170, 146] width 92 height 16
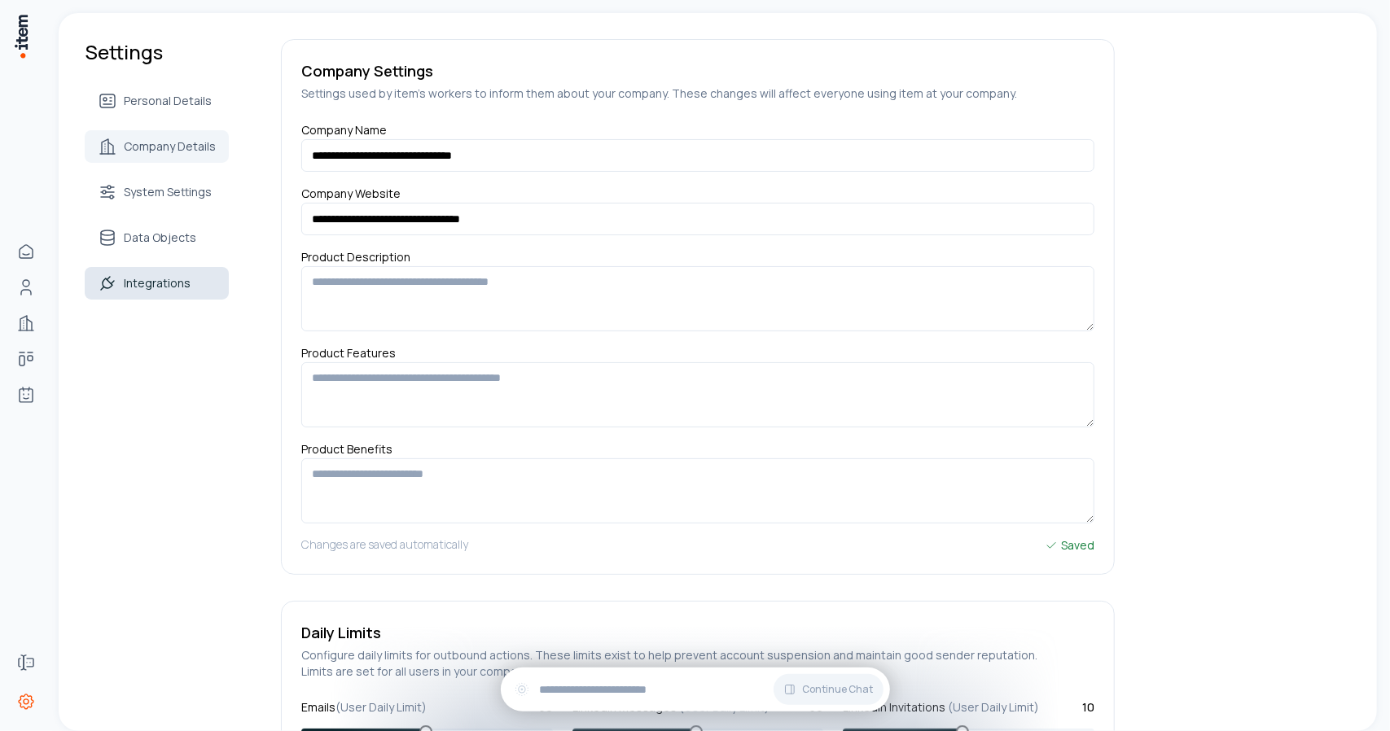
click at [135, 276] on span "Integrations" at bounding box center [157, 283] width 67 height 16
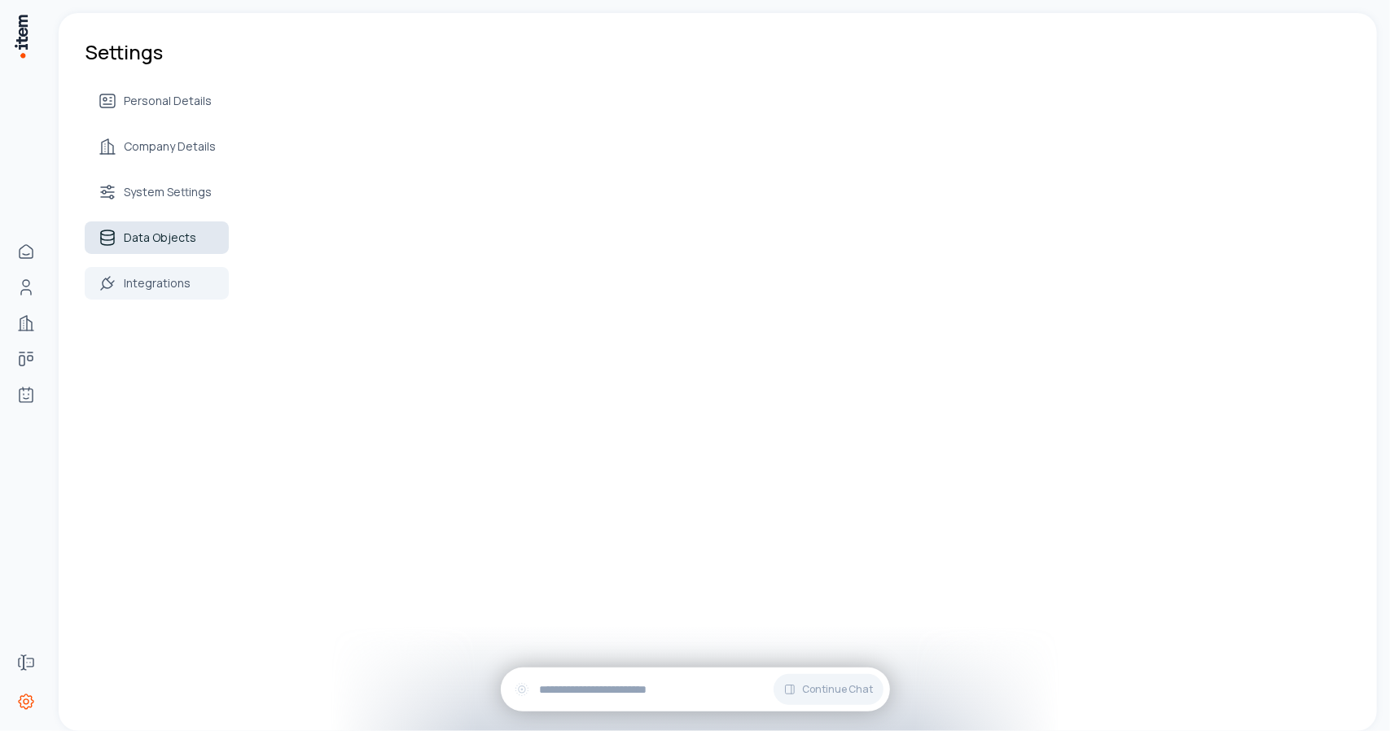
click at [148, 245] on span "Data Objects" at bounding box center [160, 238] width 72 height 16
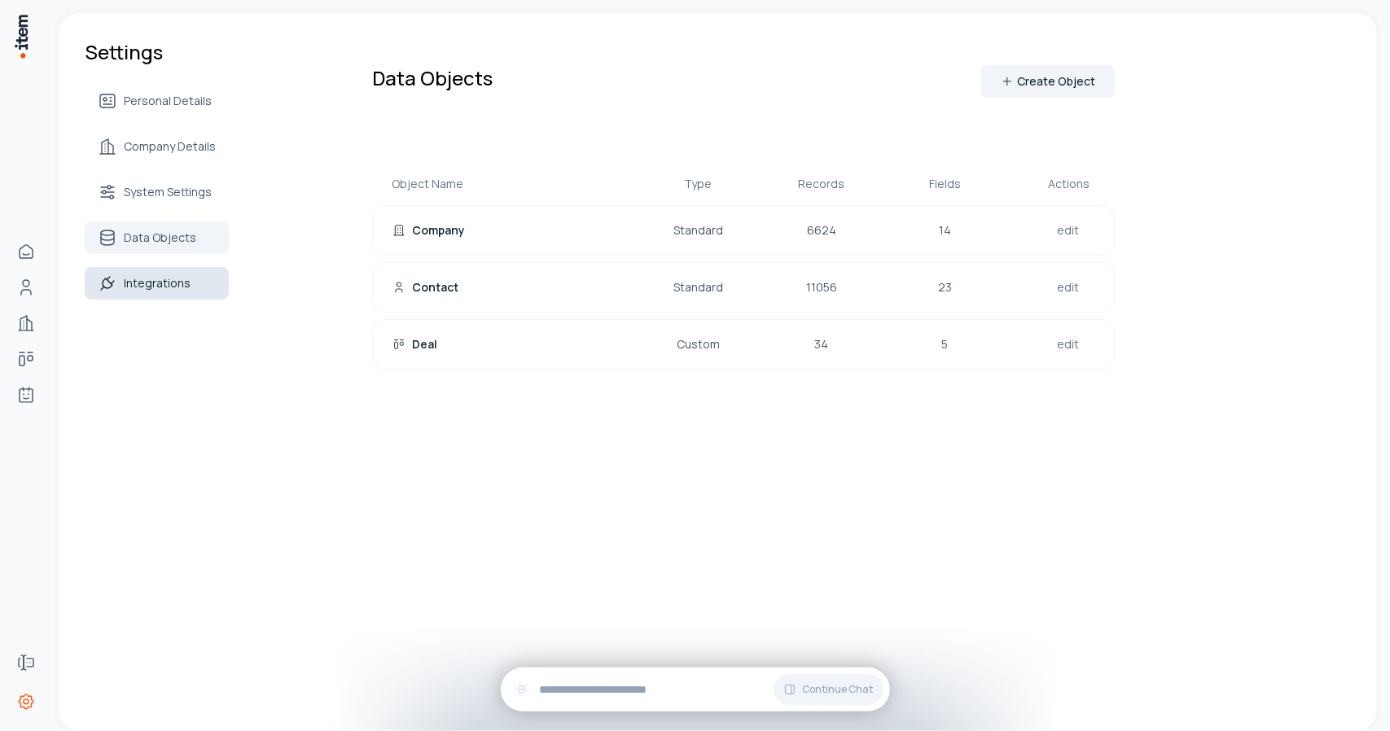
click at [150, 285] on span "Integrations" at bounding box center [157, 283] width 67 height 16
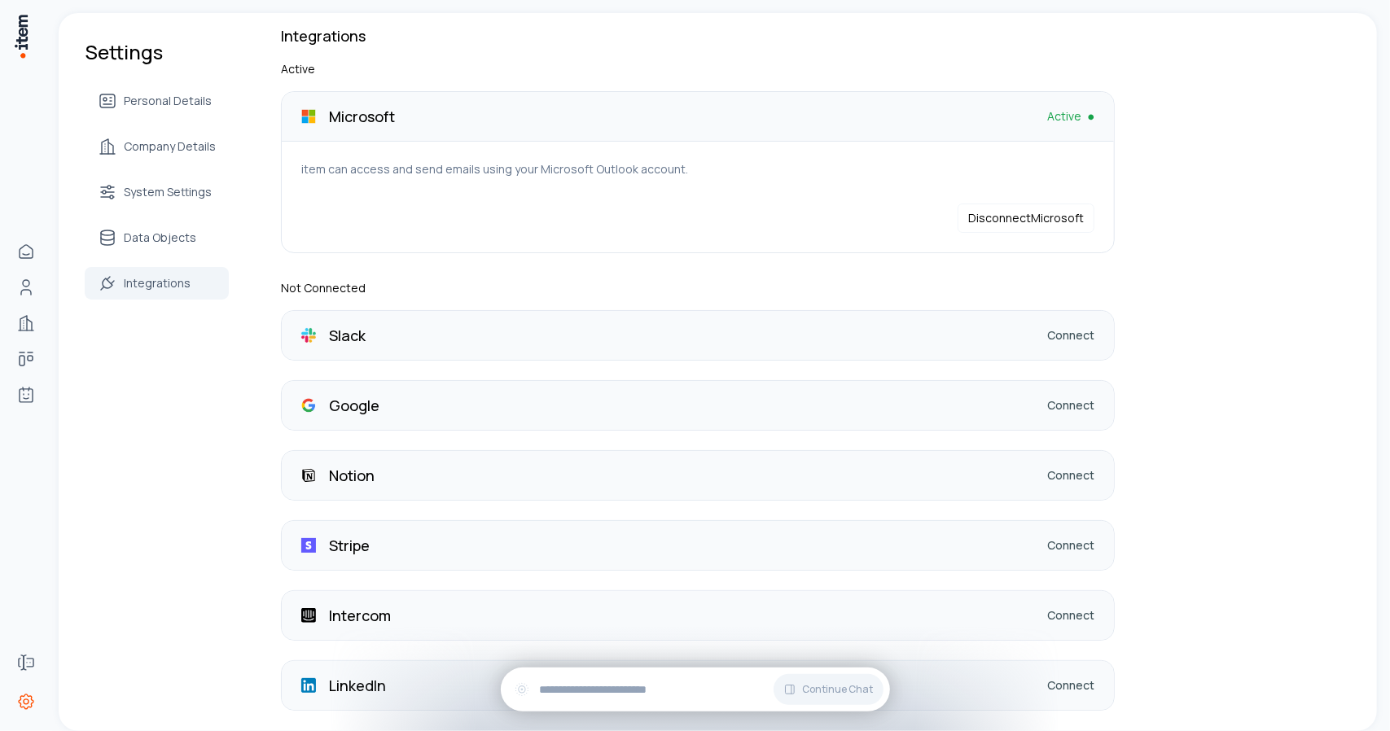
scroll to position [9, 0]
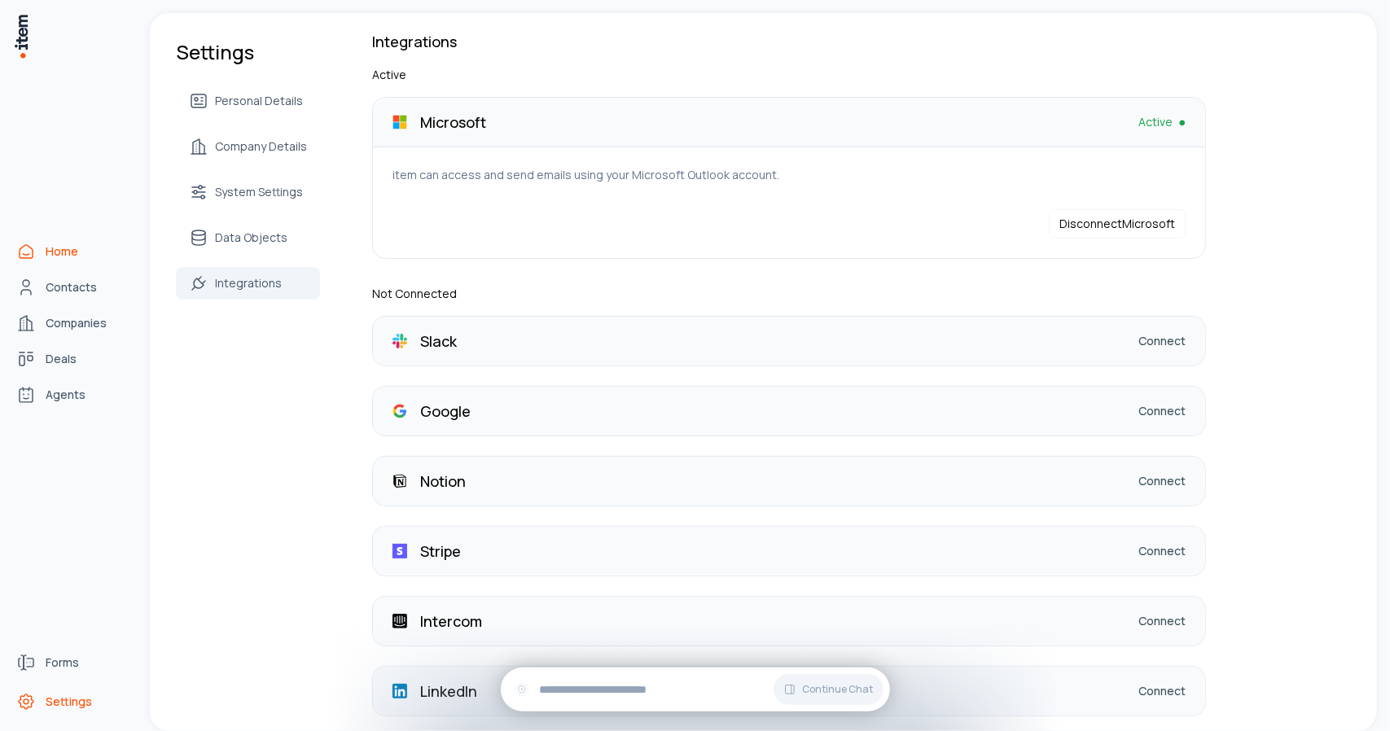
click at [49, 248] on span "Home" at bounding box center [62, 252] width 33 height 16
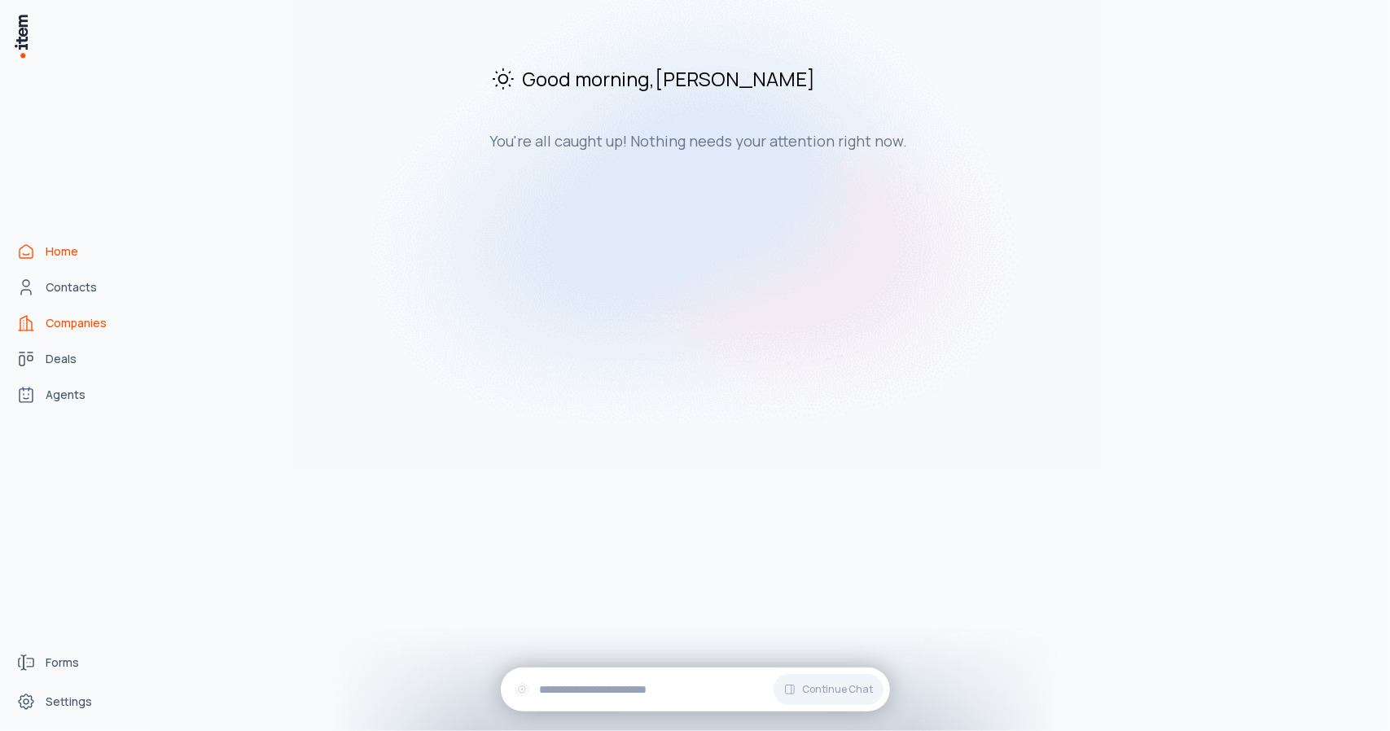
click at [78, 319] on span "Companies" at bounding box center [76, 323] width 61 height 16
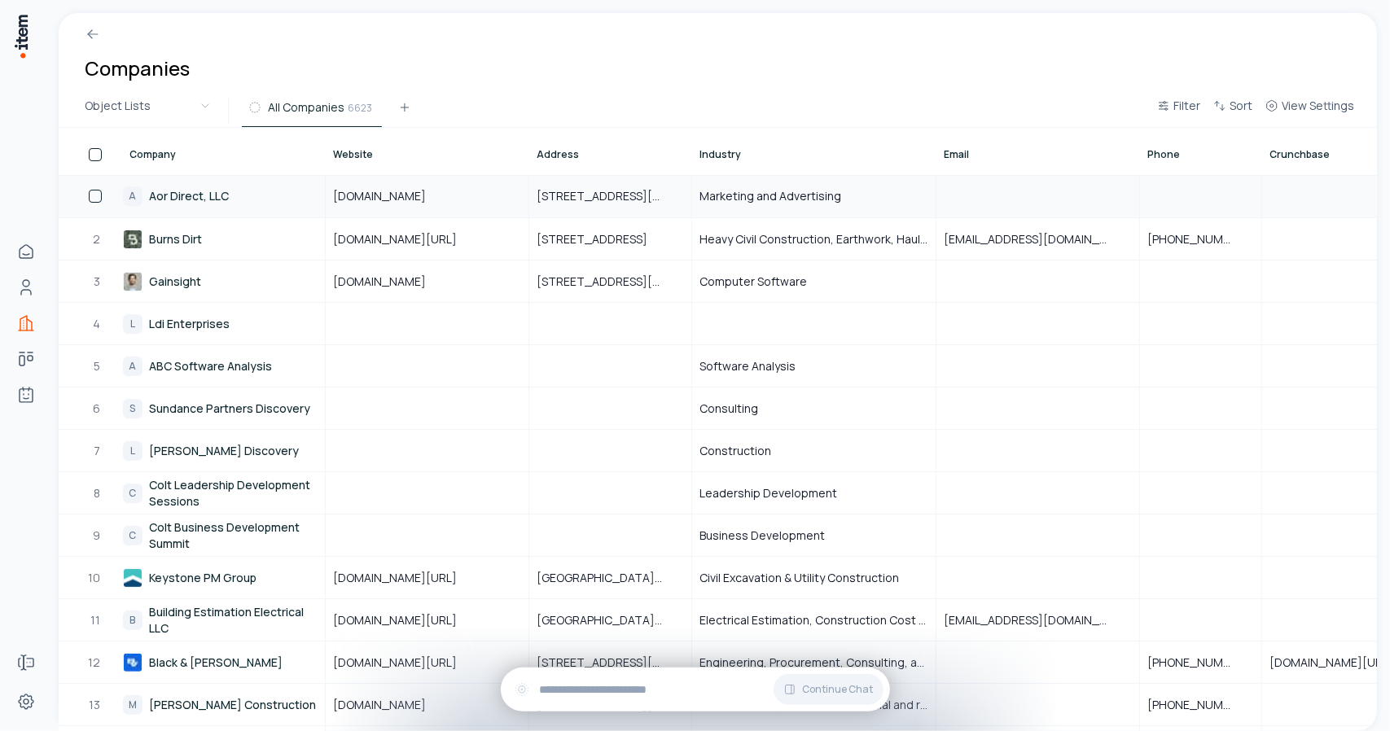
click at [210, 198] on link "A Aor Direct, LLC" at bounding box center [223, 196] width 201 height 41
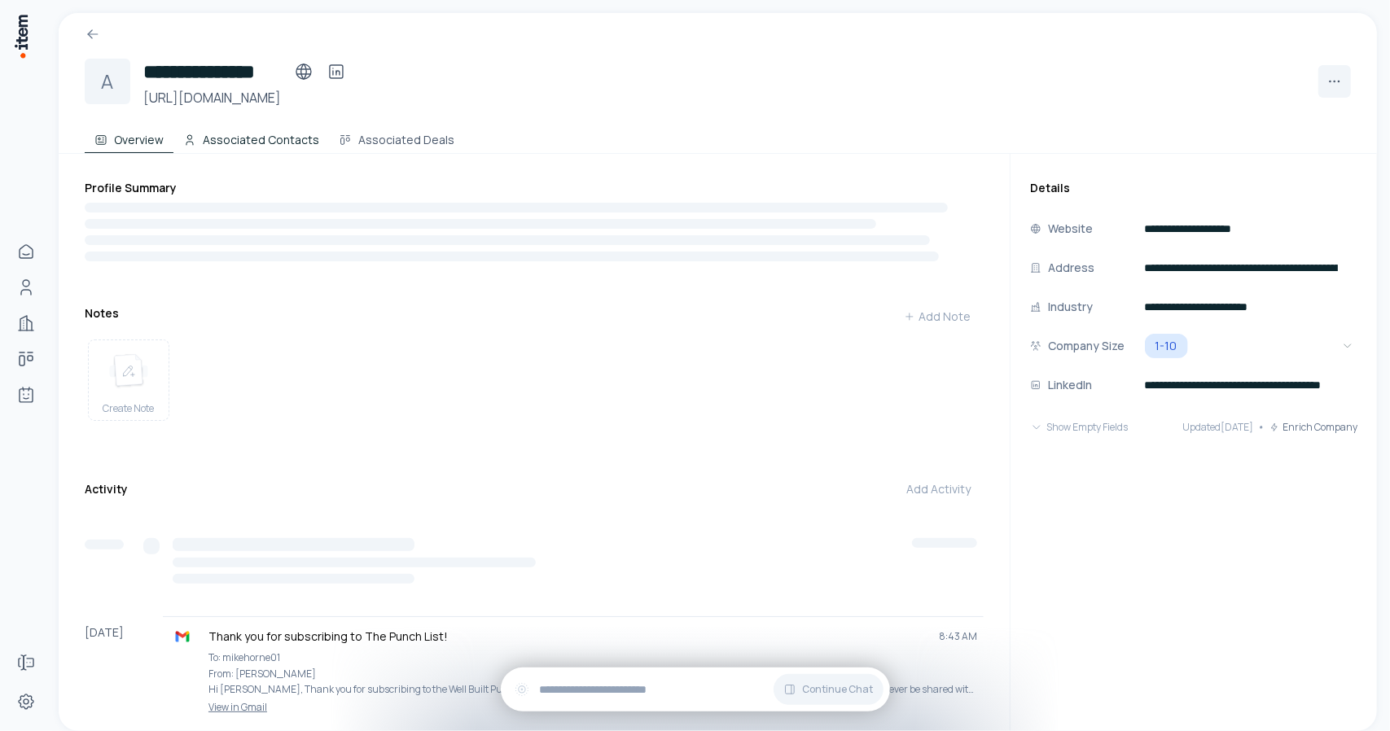
click at [261, 144] on button "Associated Contacts" at bounding box center [251, 137] width 156 height 33
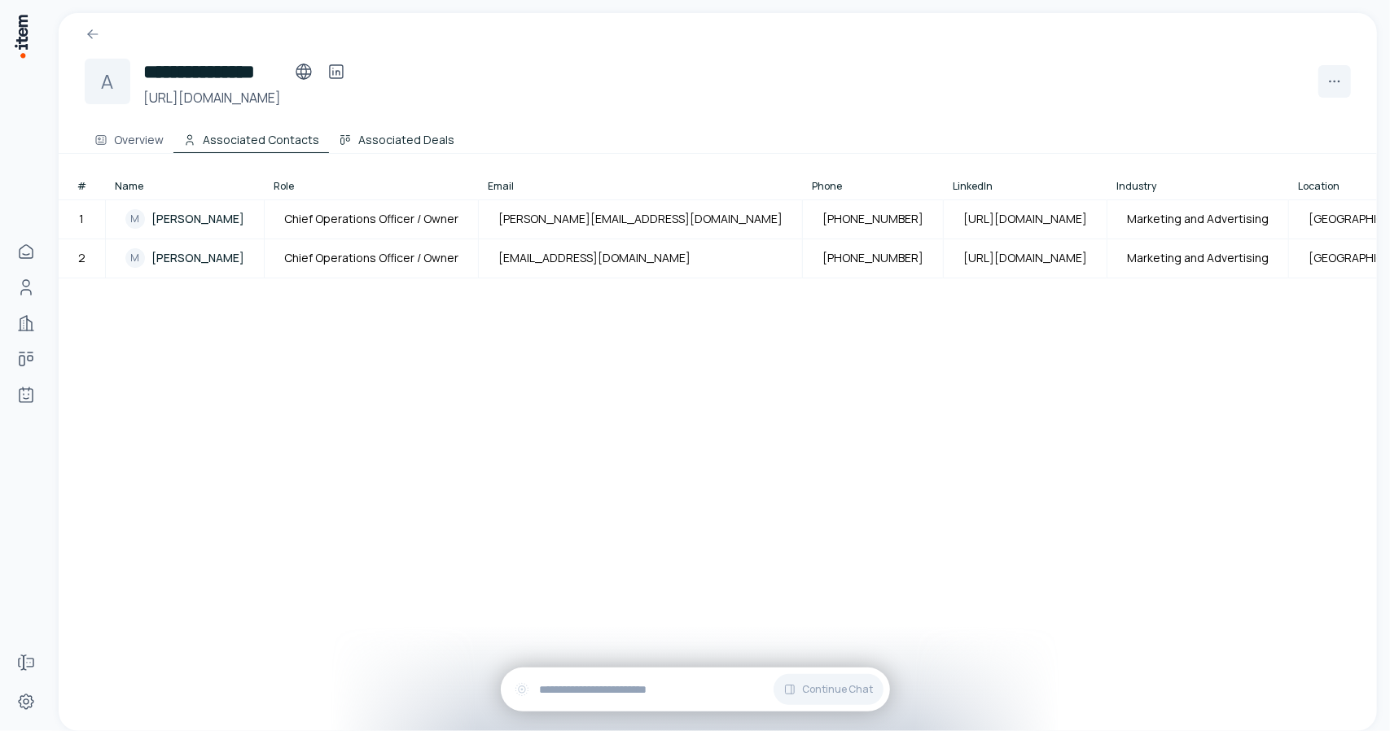
click at [370, 146] on button "Associated Deals" at bounding box center [396, 137] width 135 height 33
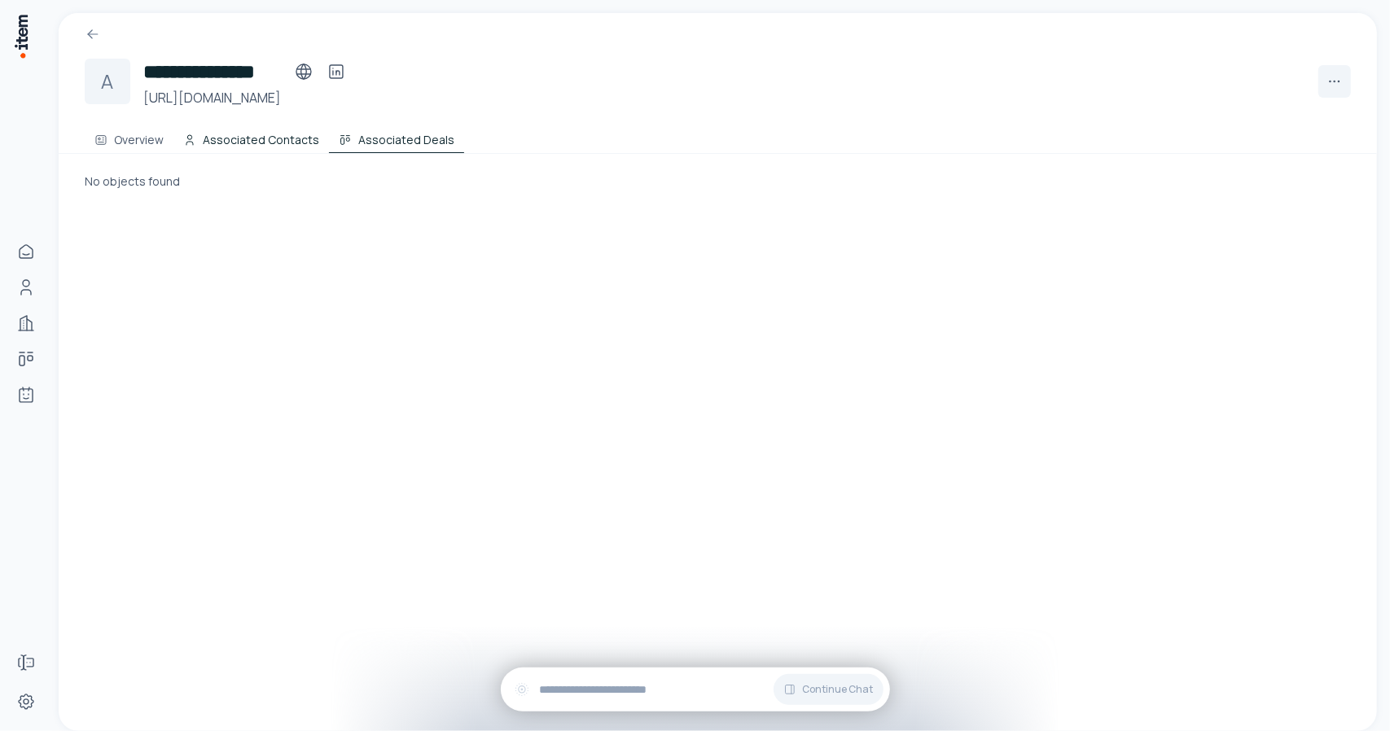
click at [252, 144] on button "Associated Contacts" at bounding box center [251, 137] width 156 height 33
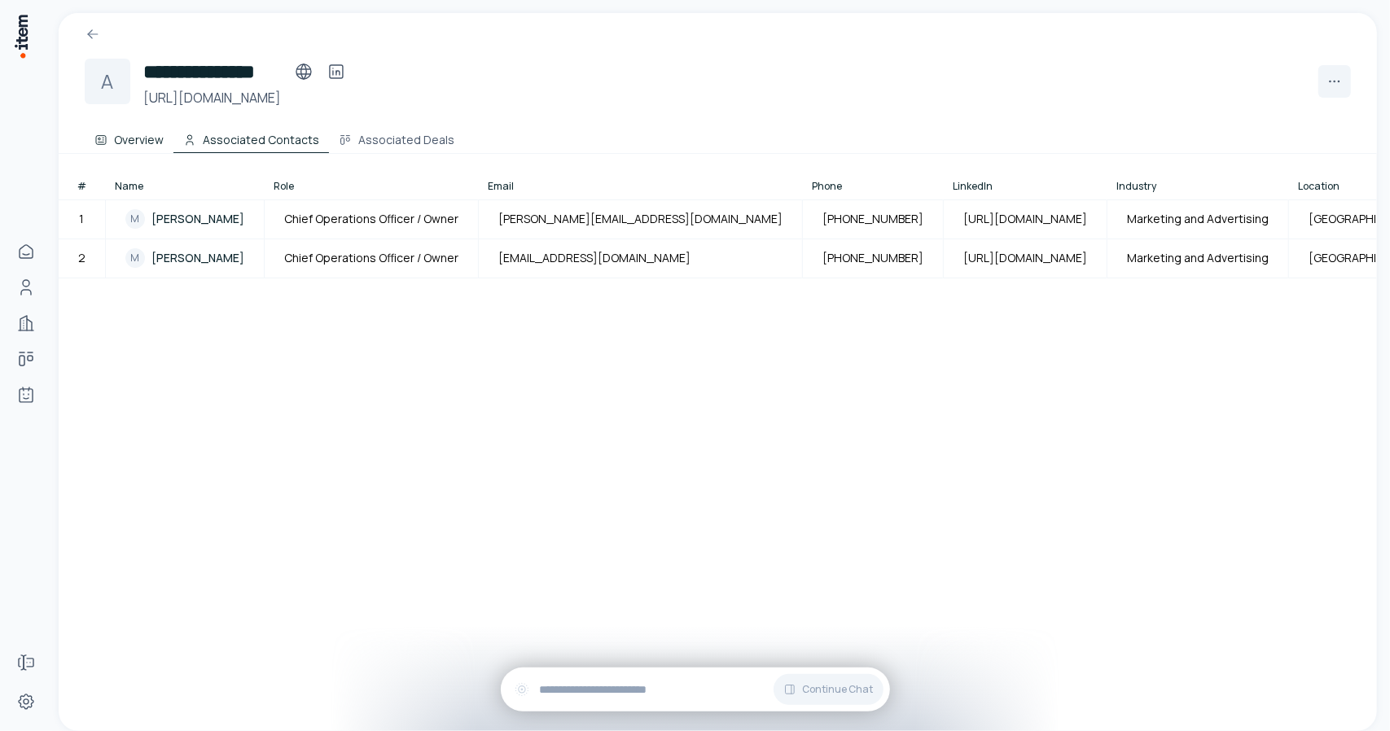
click at [137, 143] on button "Overview" at bounding box center [129, 137] width 89 height 33
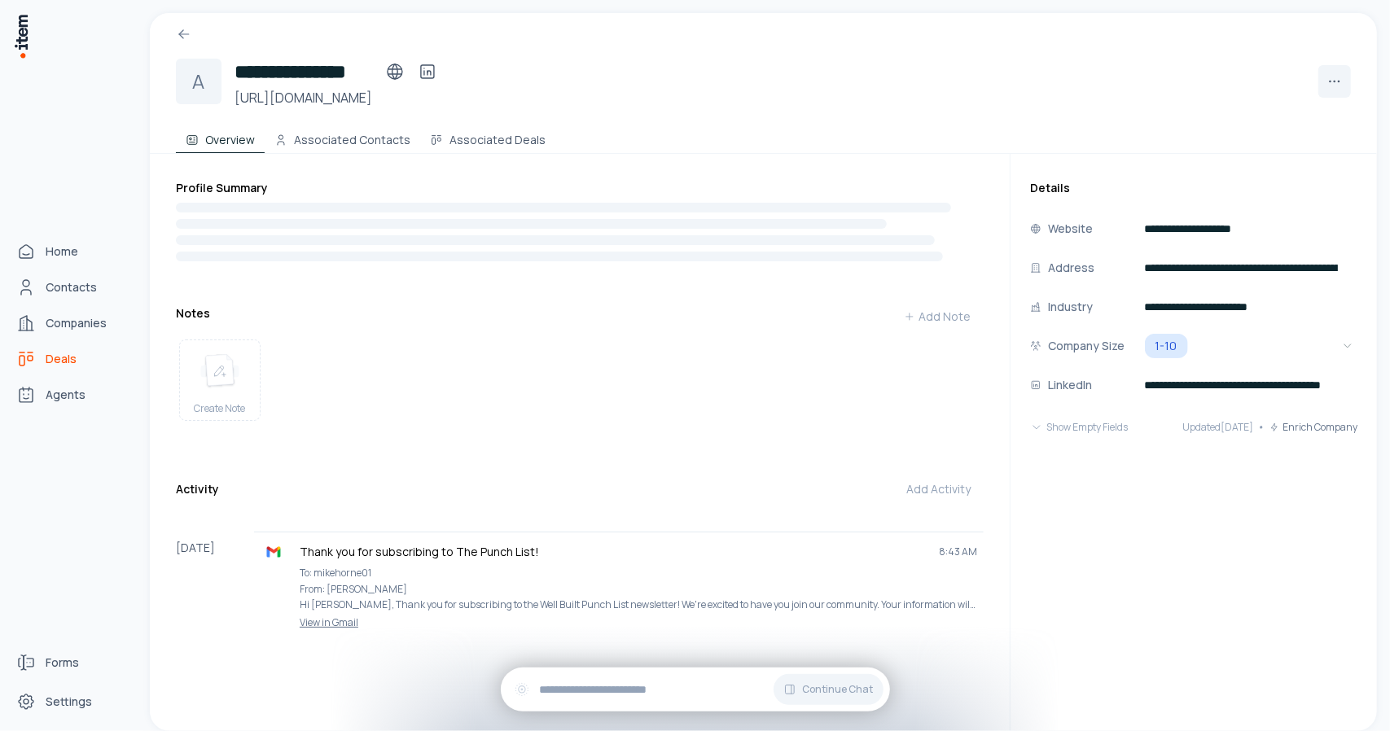
click at [26, 362] on icon "deals" at bounding box center [26, 359] width 20 height 20
